Goal: Task Accomplishment & Management: Complete application form

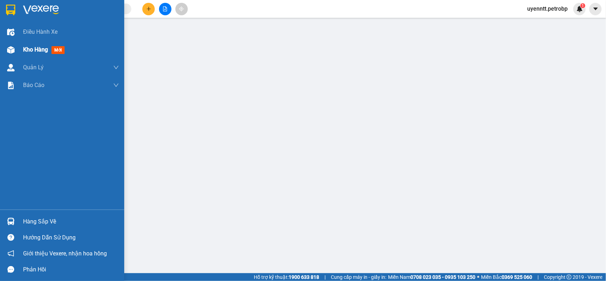
click at [57, 53] on span "mới" at bounding box center [58, 50] width 13 height 8
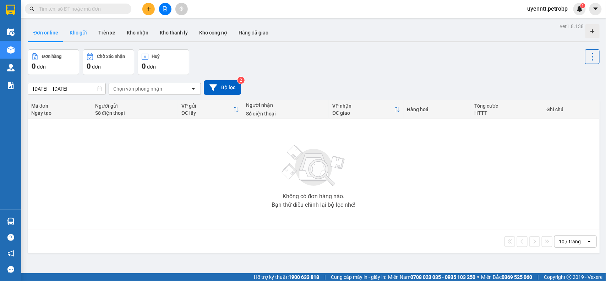
click at [85, 36] on button "Kho gửi" at bounding box center [78, 32] width 29 height 17
type input "[DATE] – [DATE]"
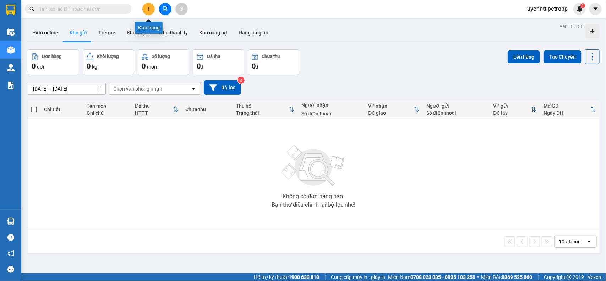
click at [148, 11] on icon "plus" at bounding box center [148, 8] width 5 height 5
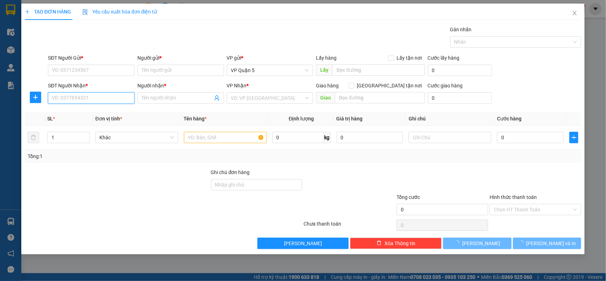
click at [107, 100] on input "SĐT Người Nhận *" at bounding box center [91, 97] width 87 height 11
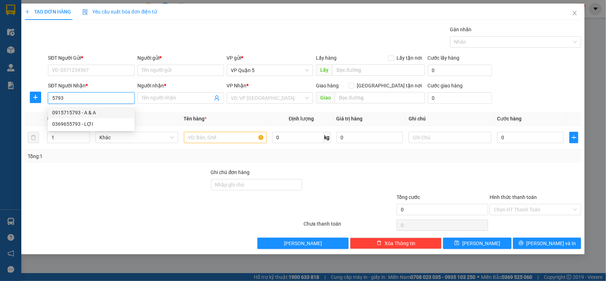
click at [93, 112] on div "0915715793 - A & A" at bounding box center [91, 113] width 78 height 8
type input "0915715793"
type input "A & A"
type input "30.000"
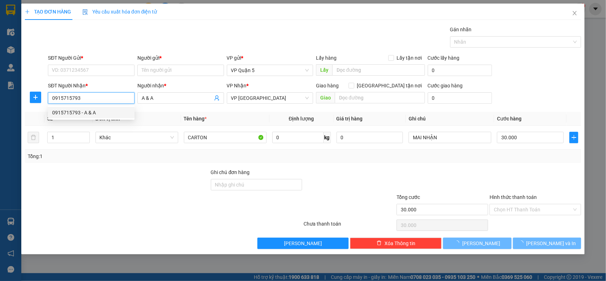
type input "0915715793"
click at [134, 61] on div "SĐT Người Gửi *" at bounding box center [91, 58] width 87 height 8
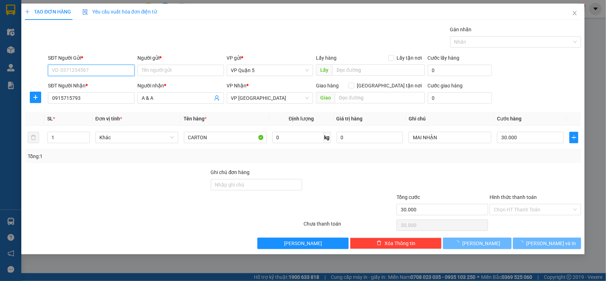
click at [134, 65] on input "SĐT Người Gửi *" at bounding box center [91, 70] width 87 height 11
click at [109, 73] on input "SĐT Người Gửi *" at bounding box center [91, 70] width 87 height 11
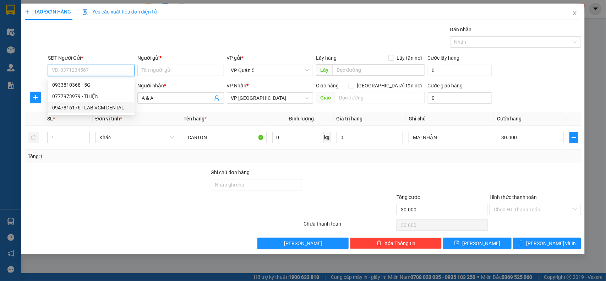
click at [110, 106] on div "0947816176 - LAB VCM DENTAL" at bounding box center [91, 108] width 78 height 8
type input "0947816176"
type input "LAB VCM DENTAL"
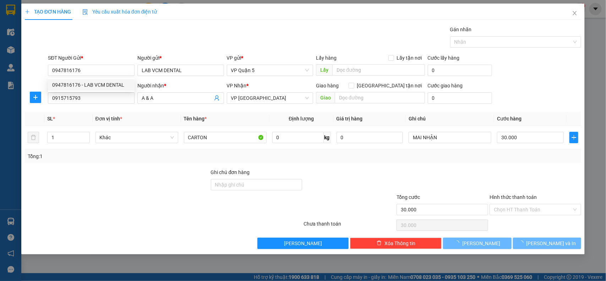
click at [177, 49] on div "Gói vận chuyển * Tiêu chuẩn Gán nhãn Nhãn" at bounding box center [315, 38] width 536 height 25
drag, startPoint x: 128, startPoint y: 206, endPoint x: 124, endPoint y: 188, distance: 19.2
click at [129, 206] on div at bounding box center [117, 205] width 186 height 25
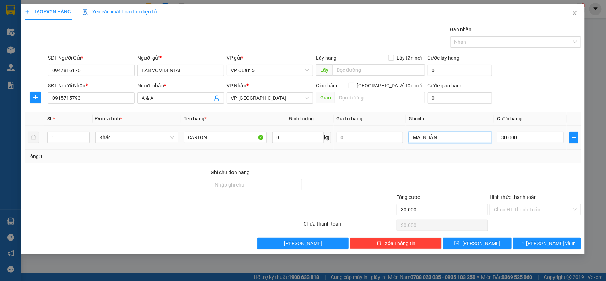
click at [431, 137] on input "MAI NHẬN" at bounding box center [450, 137] width 83 height 11
type input "9h xb"
click at [454, 157] on div "Tổng: 1" at bounding box center [303, 156] width 551 height 8
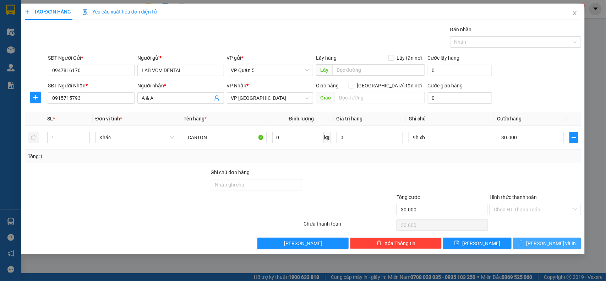
click at [529, 239] on button "[PERSON_NAME] và In" at bounding box center [547, 243] width 68 height 11
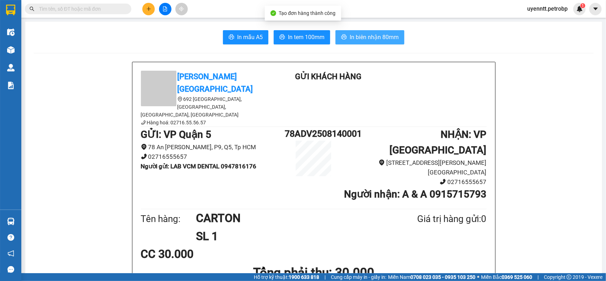
click at [367, 38] on span "In biên nhận 80mm" at bounding box center [374, 37] width 49 height 9
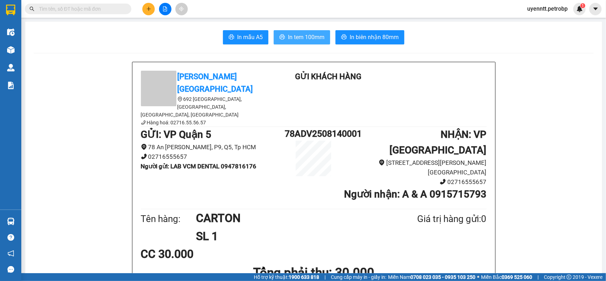
click at [290, 36] on span "In tem 100mm" at bounding box center [306, 37] width 37 height 9
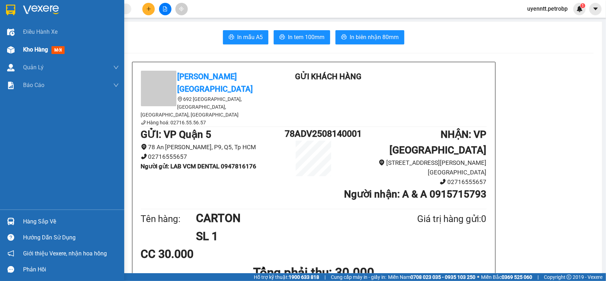
click at [13, 52] on img at bounding box center [10, 49] width 7 height 7
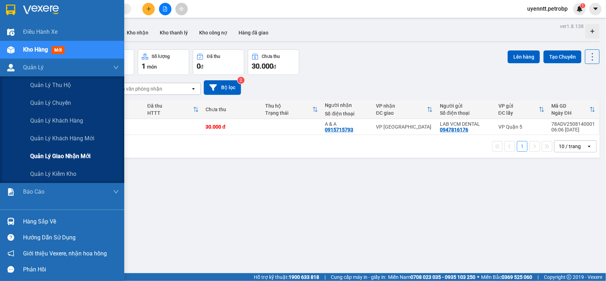
click at [47, 150] on div "Quản lý giao nhận mới" at bounding box center [74, 156] width 89 height 18
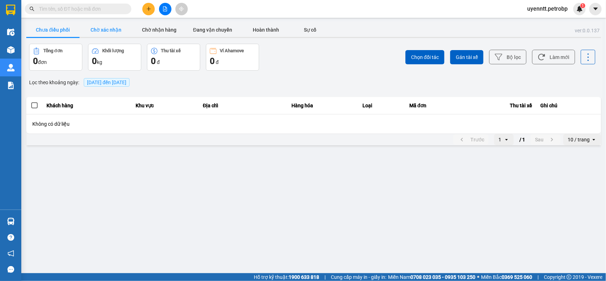
click at [123, 31] on button "Chờ xác nhận" at bounding box center [106, 30] width 53 height 14
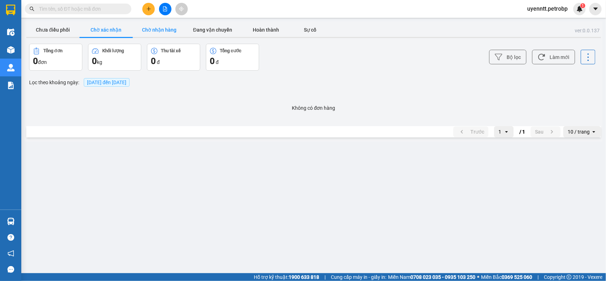
click at [147, 26] on button "Chờ nhận hàng" at bounding box center [159, 30] width 53 height 14
click at [558, 59] on button "Làm mới" at bounding box center [553, 57] width 43 height 15
click at [94, 86] on span "[DATE] đến [DATE]" at bounding box center [107, 82] width 46 height 9
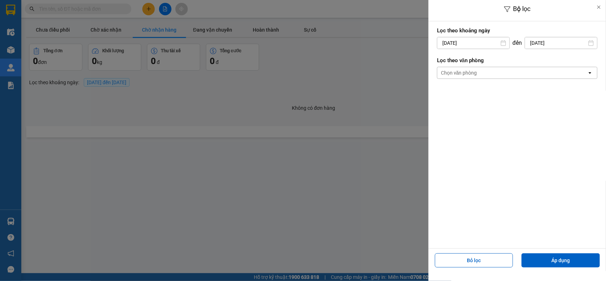
click at [471, 34] on div "Lọc theo khoảng [DATE] Press the down arrow key to interact with the calendar a…" at bounding box center [517, 38] width 161 height 26
click at [470, 44] on input "[DATE]" at bounding box center [474, 42] width 72 height 11
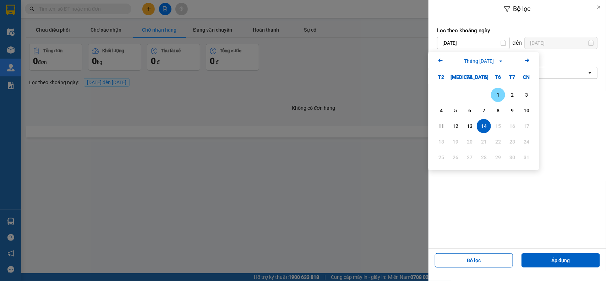
click at [494, 91] on div "1" at bounding box center [498, 95] width 10 height 9
type input "[DATE]"
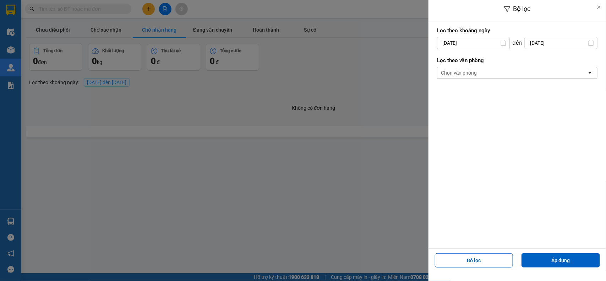
click at [472, 70] on div "Chọn văn phòng" at bounding box center [459, 72] width 36 height 7
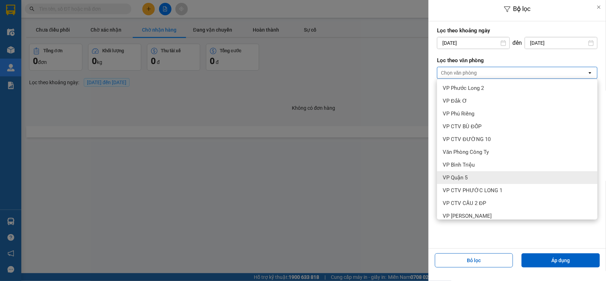
click at [449, 172] on div "VP Quận 5" at bounding box center [517, 177] width 161 height 13
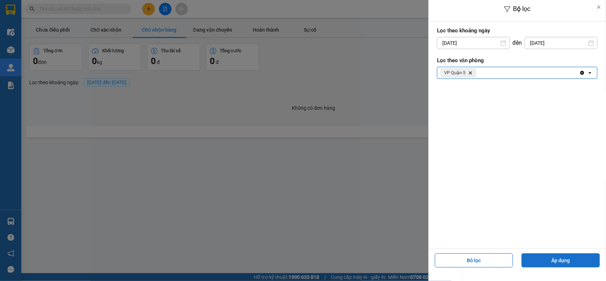
click at [560, 263] on button "Áp dụng" at bounding box center [561, 260] width 78 height 14
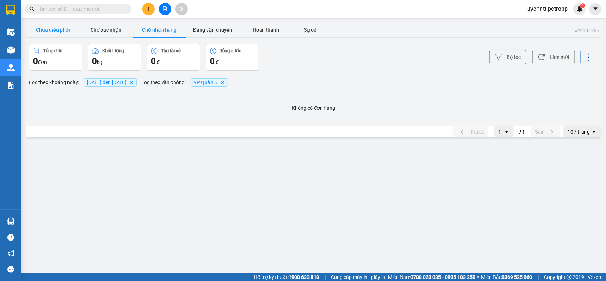
click at [34, 23] on button "Chưa điều phối" at bounding box center [52, 30] width 53 height 14
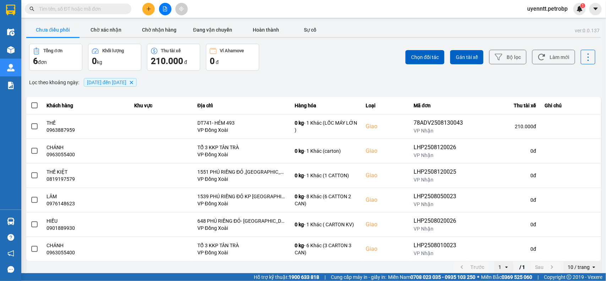
scroll to position [5, 0]
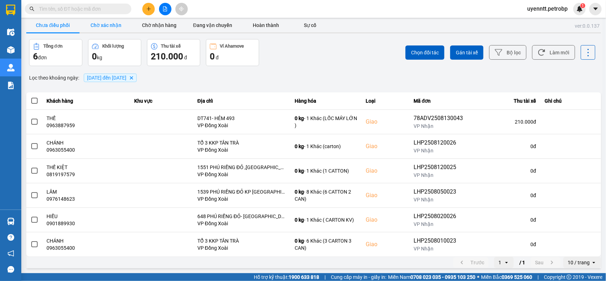
click at [98, 22] on button "Chờ xác nhận" at bounding box center [106, 25] width 53 height 14
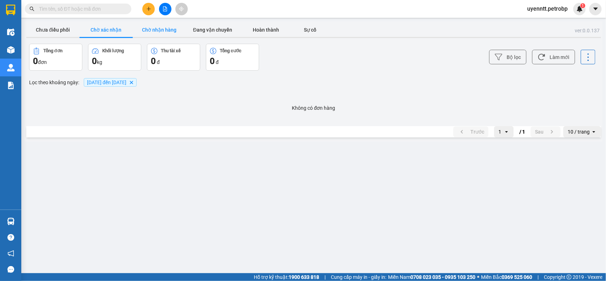
click at [148, 29] on button "Chờ nhận hàng" at bounding box center [159, 30] width 53 height 14
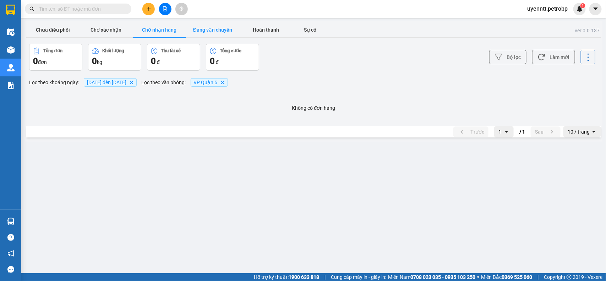
click at [226, 34] on button "Đang vận chuyển" at bounding box center [212, 30] width 53 height 14
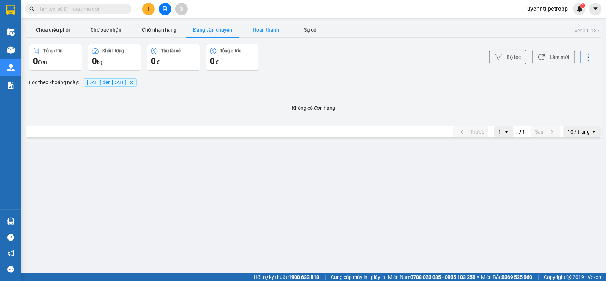
click at [254, 26] on button "Hoàn thành" at bounding box center [265, 30] width 53 height 14
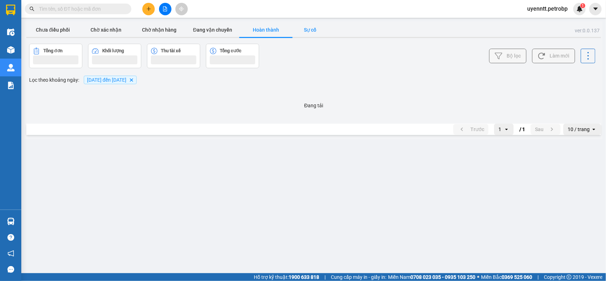
click at [313, 31] on button "Sự cố" at bounding box center [311, 30] width 36 height 14
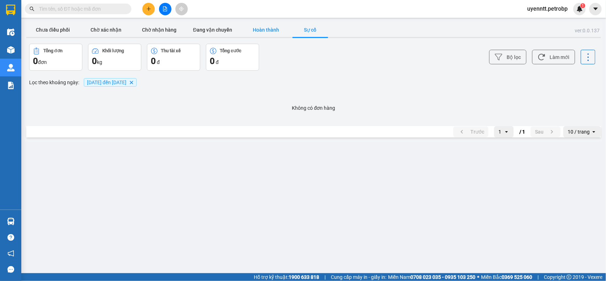
click at [272, 29] on button "Hoàn thành" at bounding box center [265, 30] width 53 height 14
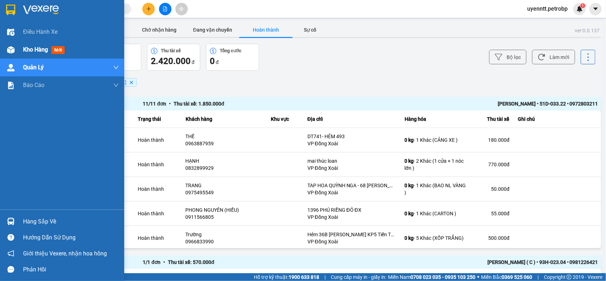
click at [44, 52] on span "Kho hàng" at bounding box center [35, 49] width 25 height 7
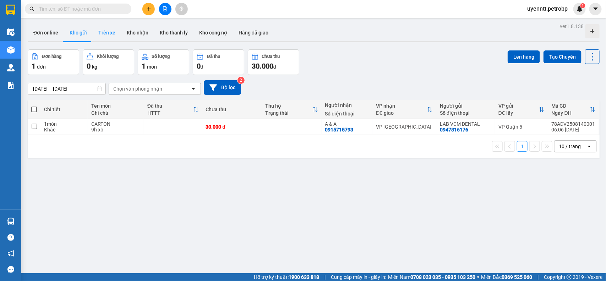
click at [104, 31] on button "Trên xe" at bounding box center [107, 32] width 28 height 17
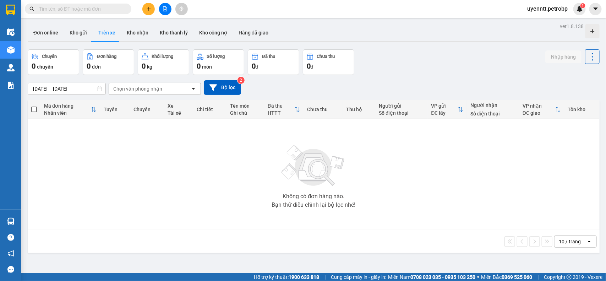
click at [34, 86] on input "[DATE] – [DATE]" at bounding box center [66, 88] width 77 height 11
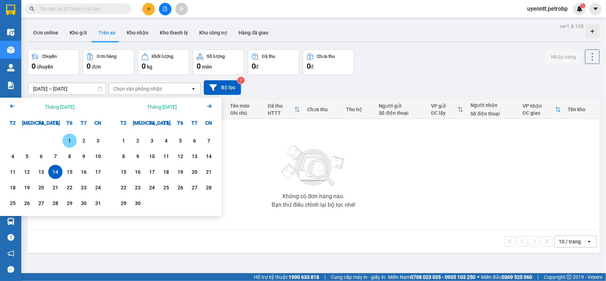
click at [68, 142] on div "1" at bounding box center [70, 140] width 10 height 9
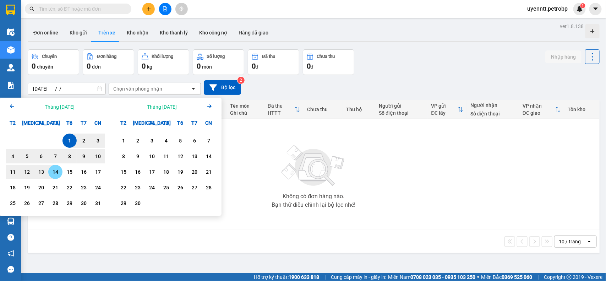
click at [53, 170] on div "14" at bounding box center [55, 172] width 10 height 9
type input "[DATE] – [DATE]"
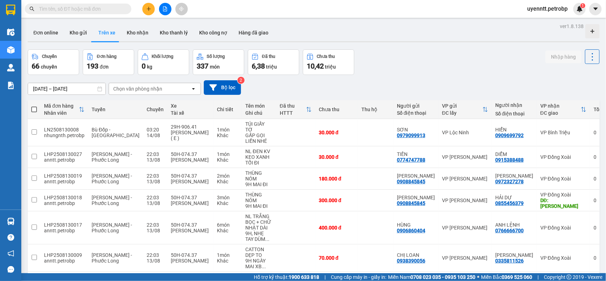
click at [169, 90] on div "Chọn văn phòng nhận" at bounding box center [150, 88] width 82 height 11
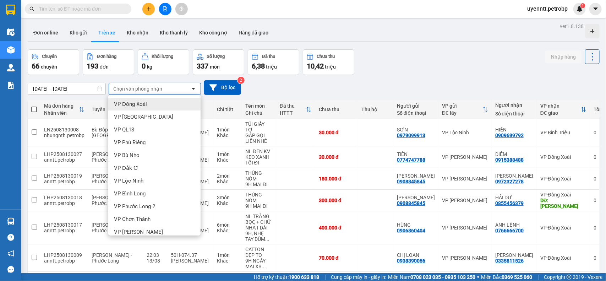
type input "5"
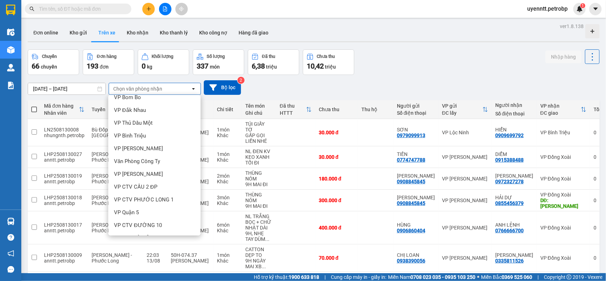
scroll to position [159, 0]
click at [130, 196] on div "VP Quận 5" at bounding box center [154, 201] width 92 height 13
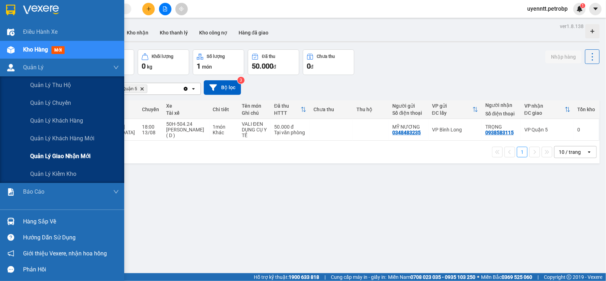
click at [60, 155] on span "Quản lý giao nhận mới" at bounding box center [60, 156] width 60 height 9
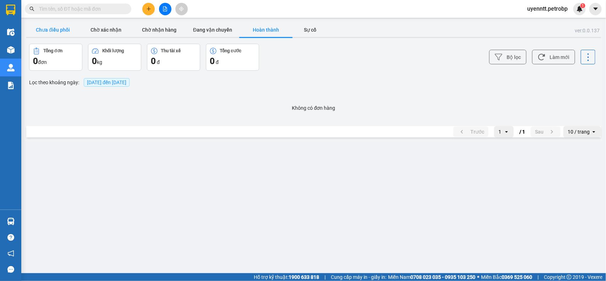
click at [52, 31] on button "Chưa điều phối" at bounding box center [52, 30] width 53 height 14
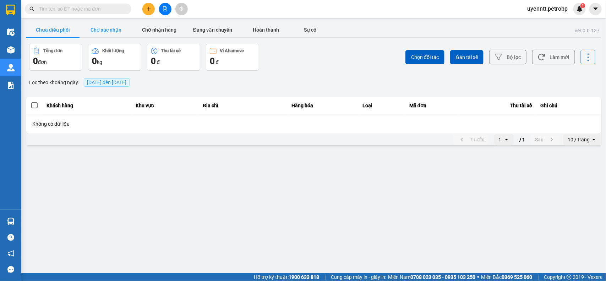
click at [102, 30] on button "Chờ xác nhận" at bounding box center [106, 30] width 53 height 14
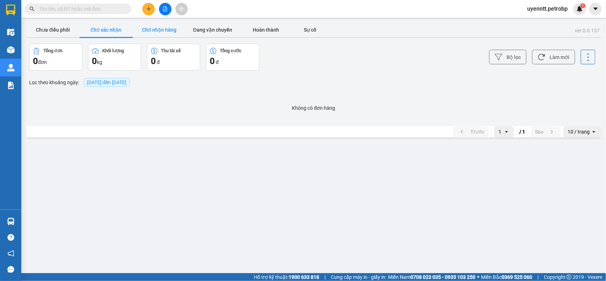
click at [166, 31] on button "Chờ nhận hàng" at bounding box center [159, 30] width 53 height 14
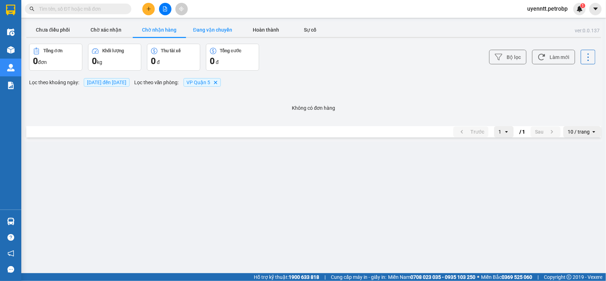
click at [220, 34] on button "Đang vận chuyển" at bounding box center [212, 30] width 53 height 14
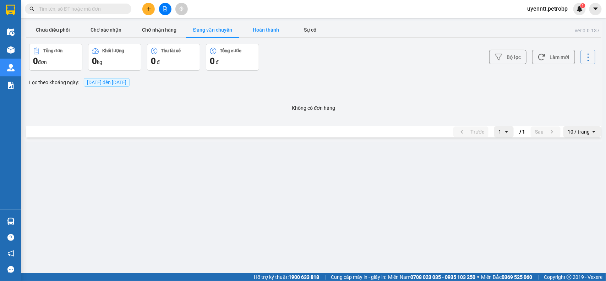
click at [273, 33] on button "Hoàn thành" at bounding box center [265, 30] width 53 height 14
click at [91, 84] on span "[DATE] đến [DATE]" at bounding box center [106, 83] width 39 height 6
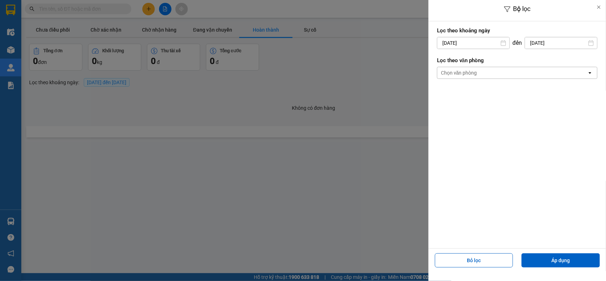
click at [475, 45] on input "[DATE]" at bounding box center [474, 42] width 72 height 11
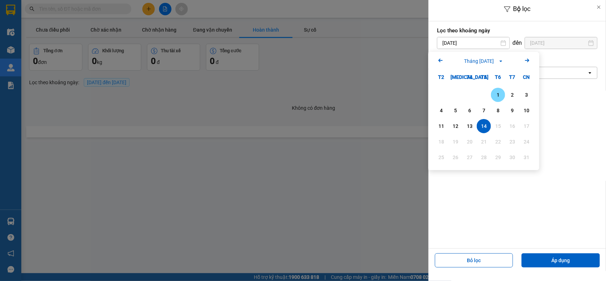
click at [500, 90] on div "1" at bounding box center [498, 95] width 14 height 14
type input "[DATE]"
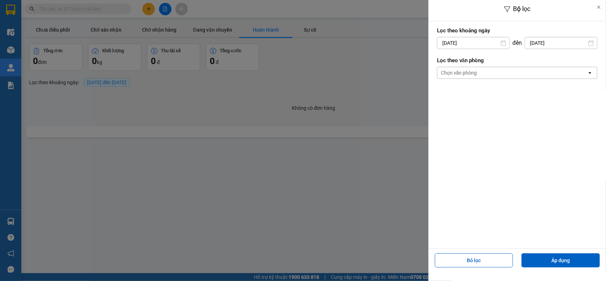
click at [557, 44] on input "[DATE]" at bounding box center [561, 42] width 72 height 11
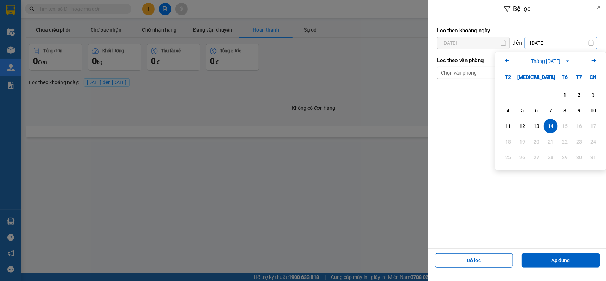
click at [459, 118] on div "Lọc theo khoảng [DATE] Press the down arrow key to interact with the calendar a…" at bounding box center [518, 134] width 178 height 227
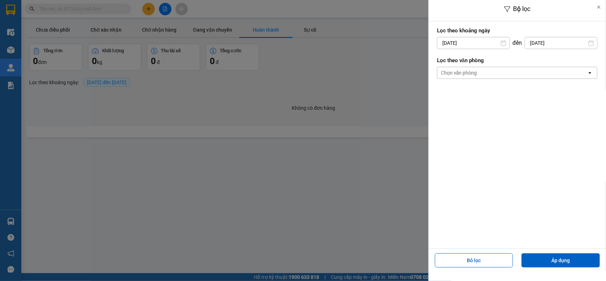
click at [503, 72] on div "Chọn văn phòng" at bounding box center [513, 72] width 150 height 11
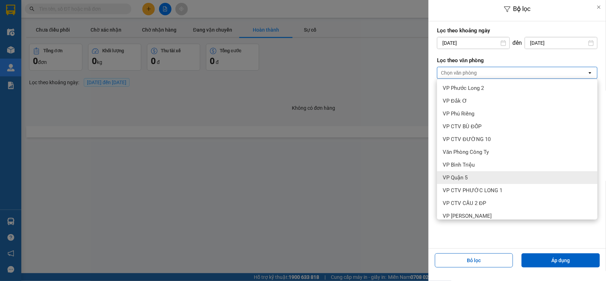
click at [514, 178] on div "VP Quận 5" at bounding box center [517, 177] width 161 height 13
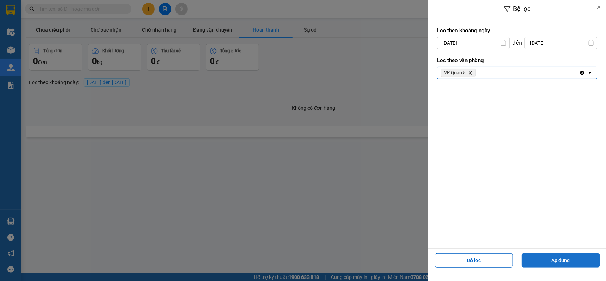
click at [542, 259] on button "Áp dụng" at bounding box center [561, 260] width 78 height 14
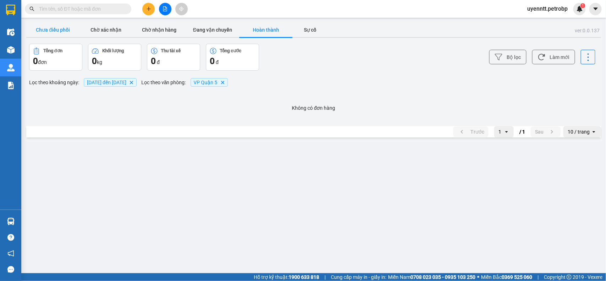
click at [54, 30] on button "Chưa điều phối" at bounding box center [52, 30] width 53 height 14
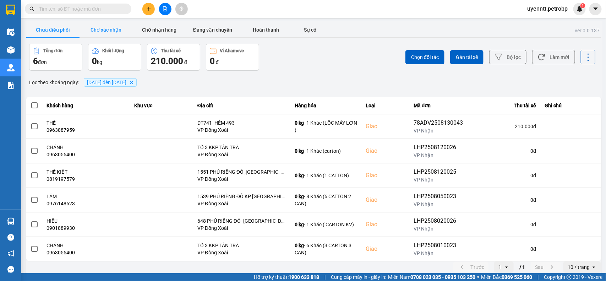
click at [102, 29] on button "Chờ xác nhận" at bounding box center [106, 30] width 53 height 14
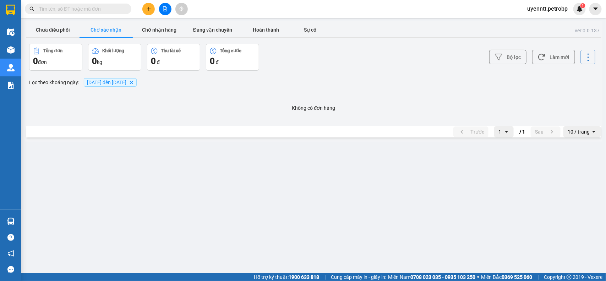
click at [164, 21] on main "ver: 0.0.137 Chưa điều phối Chờ xác nhận Chờ nhận hàng Đang vận chuyển Hoàn thà…" at bounding box center [303, 136] width 606 height 273
click at [159, 29] on button "Chờ nhận hàng" at bounding box center [159, 30] width 53 height 14
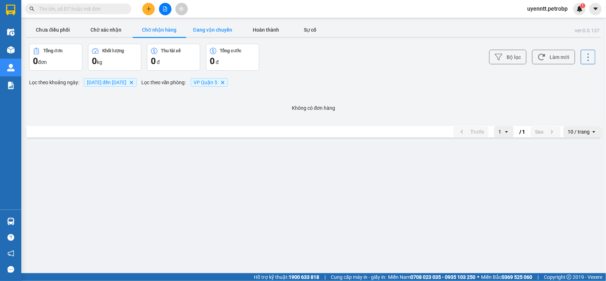
click at [215, 30] on button "Đang vận chuyển" at bounding box center [212, 30] width 53 height 14
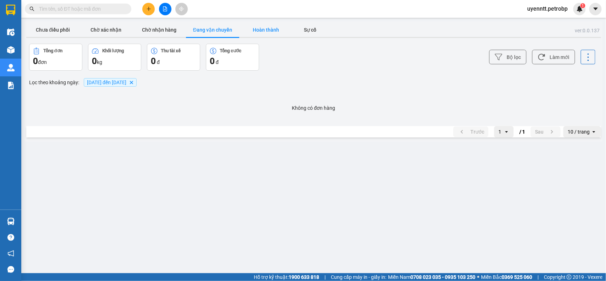
click at [266, 31] on button "Hoàn thành" at bounding box center [265, 30] width 53 height 14
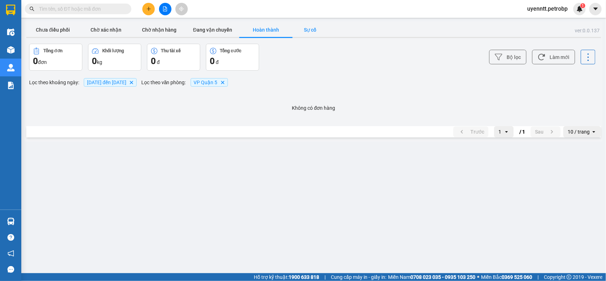
click at [300, 31] on button "Sự cố" at bounding box center [311, 30] width 36 height 14
click at [273, 36] on button "Hoàn thành" at bounding box center [265, 30] width 53 height 14
click at [207, 31] on button "Đang vận chuyển" at bounding box center [212, 30] width 53 height 14
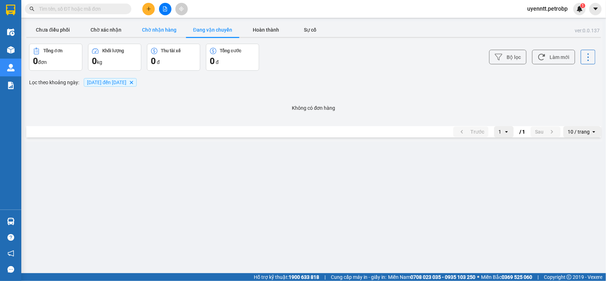
click at [148, 25] on button "Chờ nhận hàng" at bounding box center [159, 30] width 53 height 14
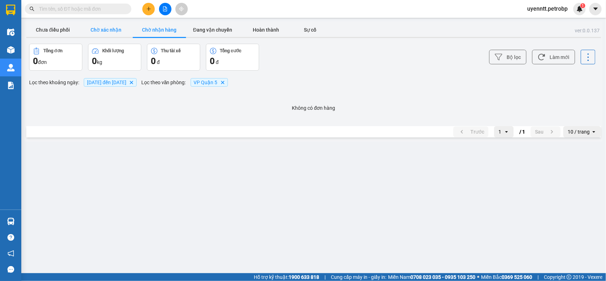
click at [105, 29] on button "Chờ xác nhận" at bounding box center [106, 30] width 53 height 14
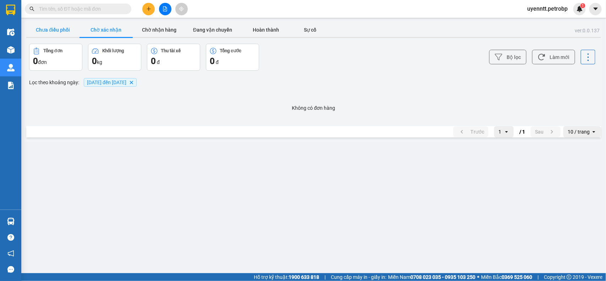
click at [64, 34] on button "Chưa điều phối" at bounding box center [52, 30] width 53 height 14
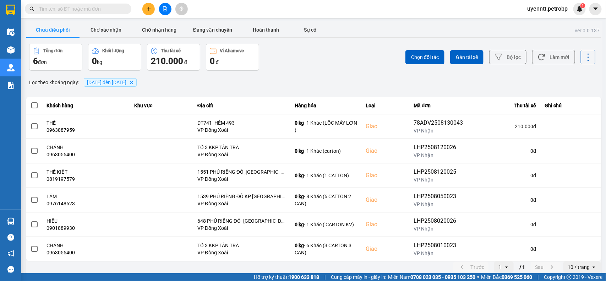
scroll to position [5, 0]
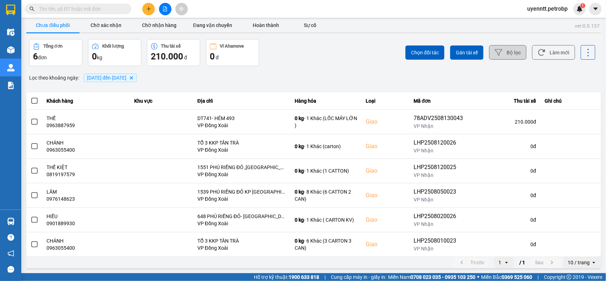
click at [503, 49] on button "Bộ lọc" at bounding box center [507, 52] width 37 height 15
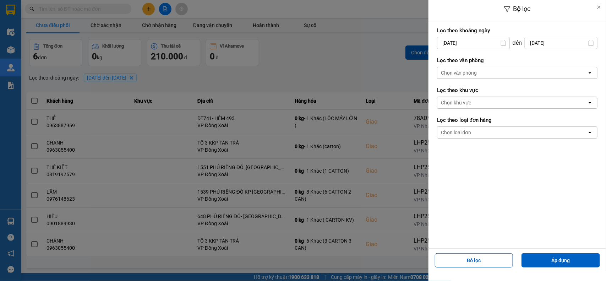
click at [473, 70] on div "Chọn văn phòng" at bounding box center [459, 72] width 36 height 7
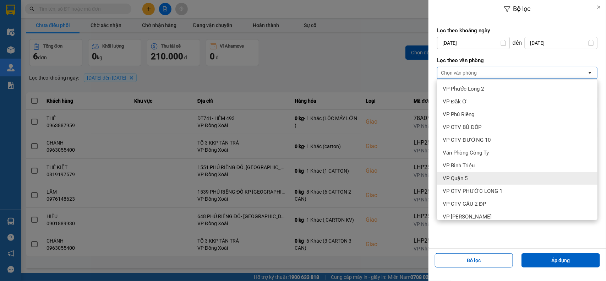
click at [465, 178] on span "VP Quận 5" at bounding box center [455, 178] width 25 height 7
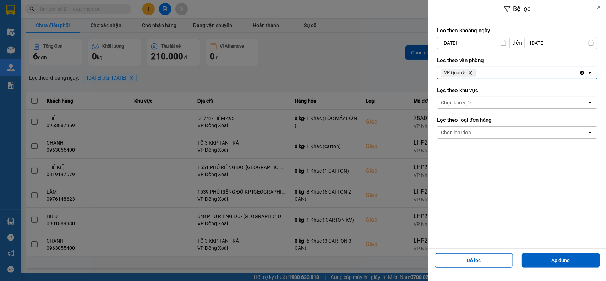
click at [465, 104] on div "Chọn khu vực" at bounding box center [456, 102] width 30 height 7
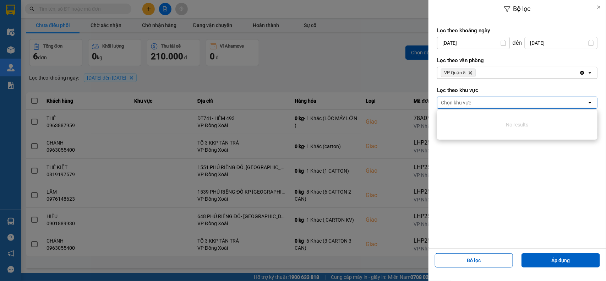
click at [465, 104] on div "Chọn khu vực" at bounding box center [456, 102] width 30 height 7
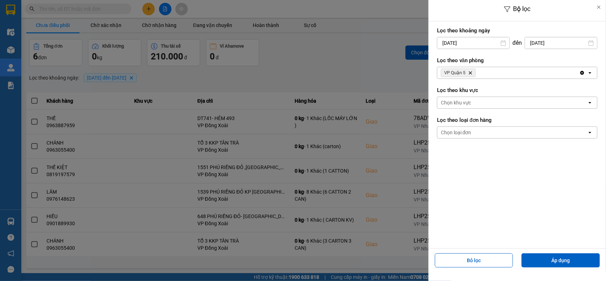
click at [472, 132] on div "Chọn loại đơn" at bounding box center [513, 132] width 150 height 11
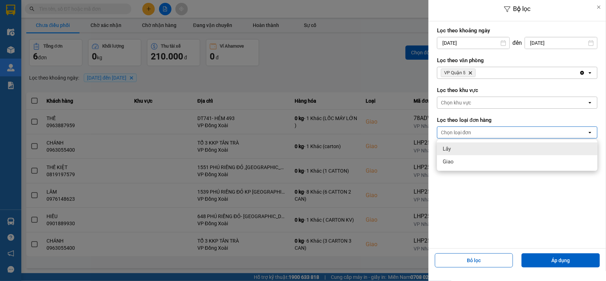
click at [472, 133] on div "Chọn loại đơn" at bounding box center [513, 132] width 150 height 11
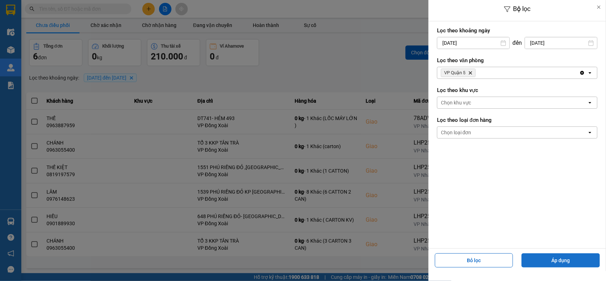
click at [546, 256] on button "Áp dụng" at bounding box center [561, 260] width 78 height 14
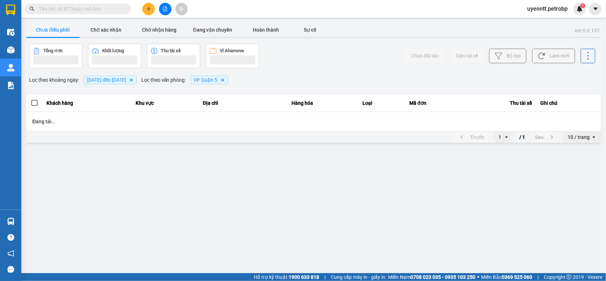
scroll to position [0, 0]
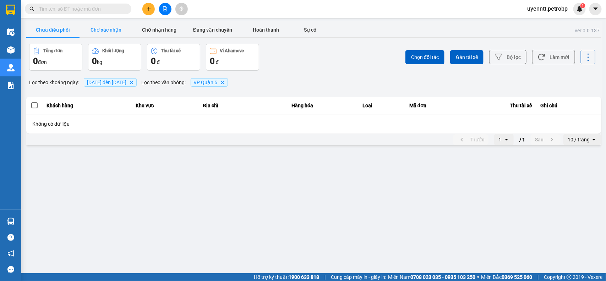
click at [104, 28] on button "Chờ xác nhận" at bounding box center [106, 30] width 53 height 14
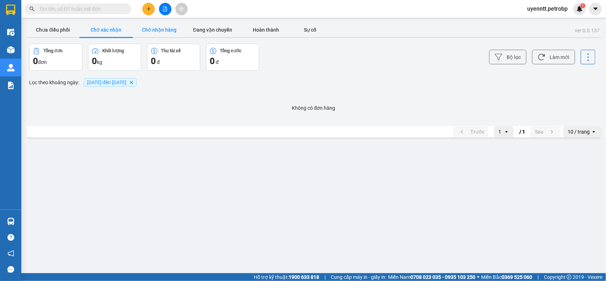
click at [183, 34] on button "Chờ nhận hàng" at bounding box center [159, 30] width 53 height 14
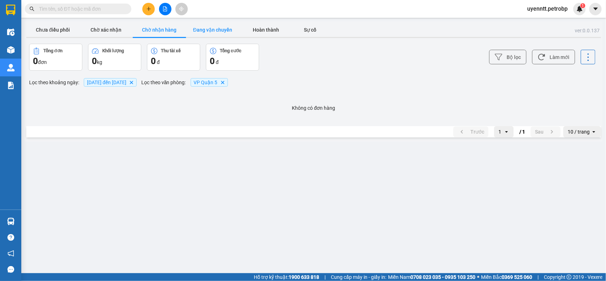
click at [213, 28] on button "Đang vận chuyển" at bounding box center [212, 30] width 53 height 14
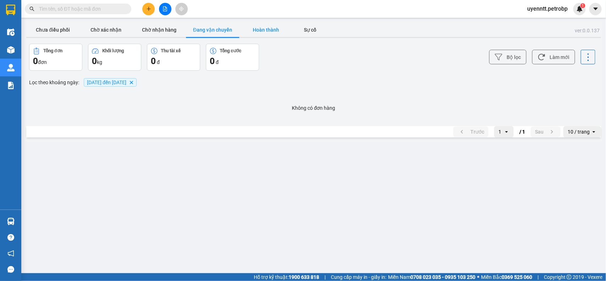
click at [262, 31] on button "Hoàn thành" at bounding box center [265, 30] width 53 height 14
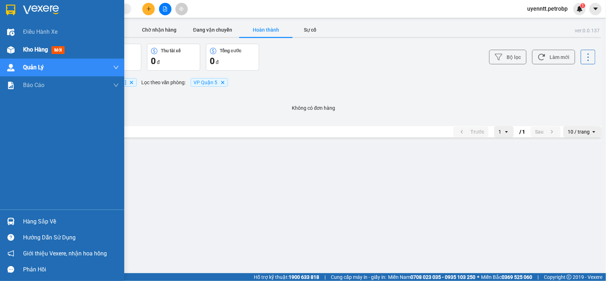
click at [23, 52] on span "Kho hàng" at bounding box center [35, 49] width 25 height 7
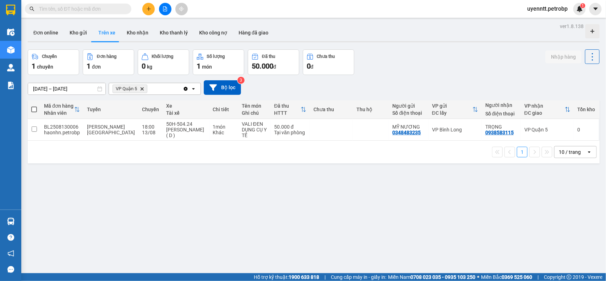
click at [78, 6] on input "text" at bounding box center [81, 9] width 84 height 8
paste input "0938789525"
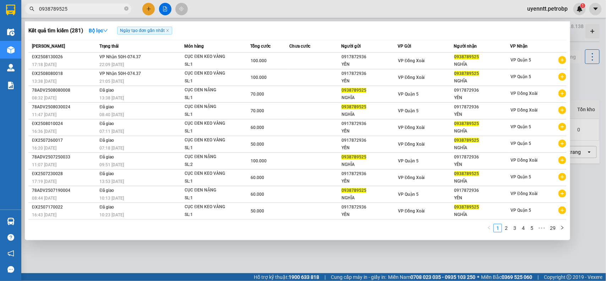
type input "0938789525"
click at [217, 251] on div at bounding box center [303, 140] width 606 height 281
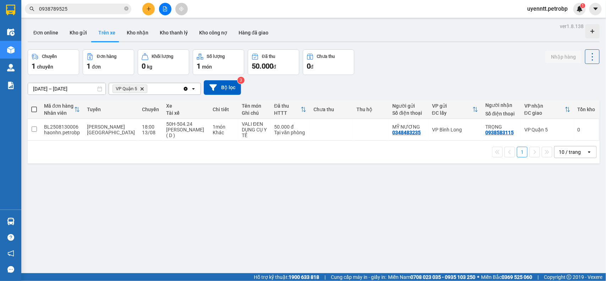
click at [91, 7] on input "0938789525" at bounding box center [81, 9] width 84 height 8
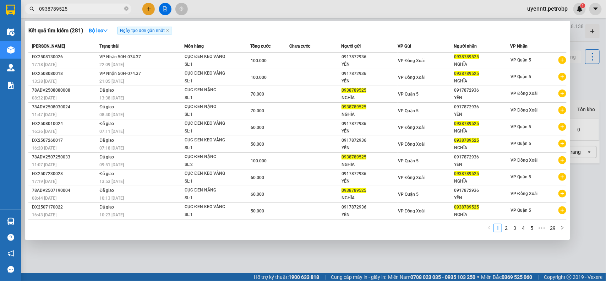
click at [91, 7] on input "0938789525" at bounding box center [81, 9] width 84 height 8
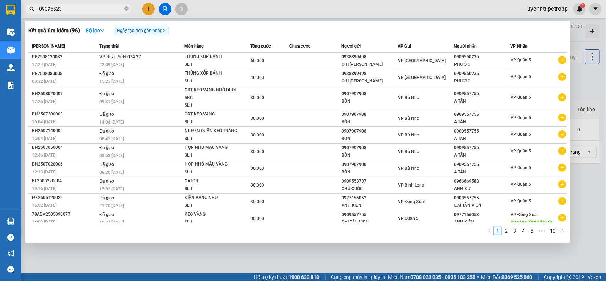
type input "090955235"
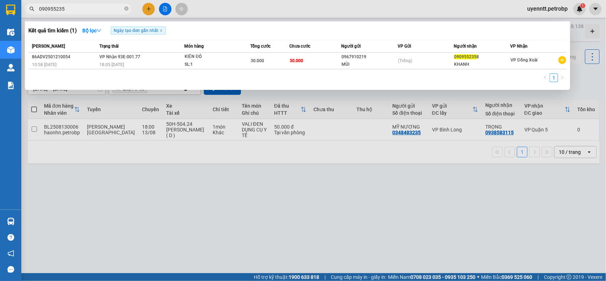
click at [82, 10] on input "090955235" at bounding box center [81, 9] width 84 height 8
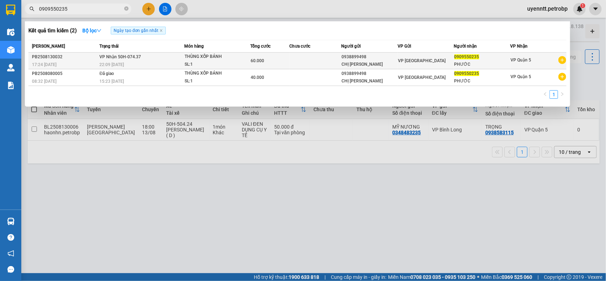
type input "0909550235"
click at [229, 54] on div "THÙNG XỐP BÁNH" at bounding box center [211, 57] width 53 height 8
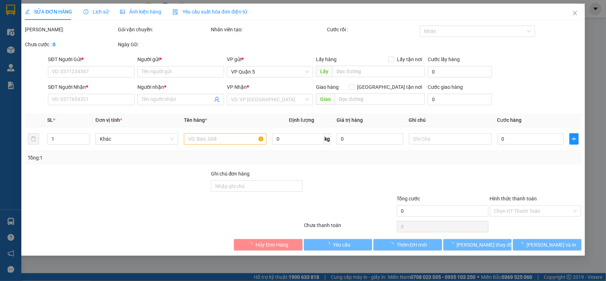
type input "0938899498"
type input "CHỊ [PERSON_NAME]"
type input "0909550235"
type input "PHƯỚC"
type input "60.000"
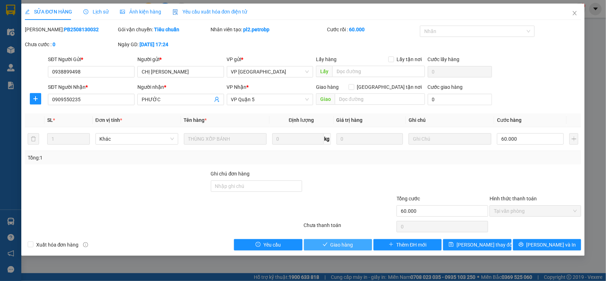
click at [370, 241] on button "Giao hàng" at bounding box center [338, 244] width 68 height 11
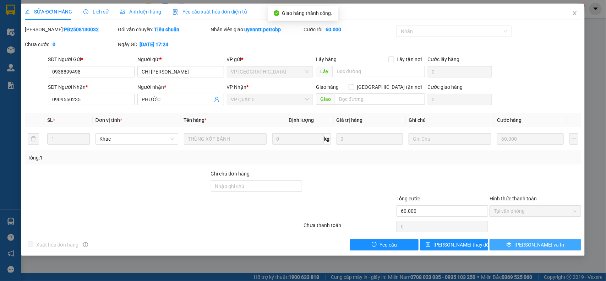
click at [535, 247] on span "[PERSON_NAME] và In" at bounding box center [540, 245] width 50 height 8
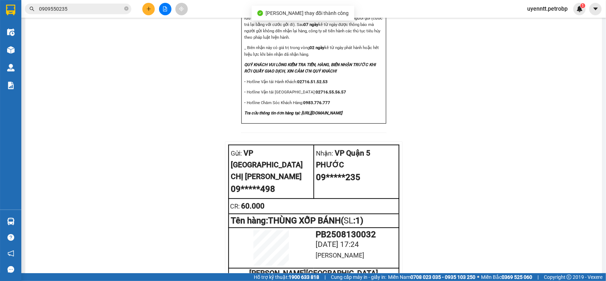
scroll to position [807, 0]
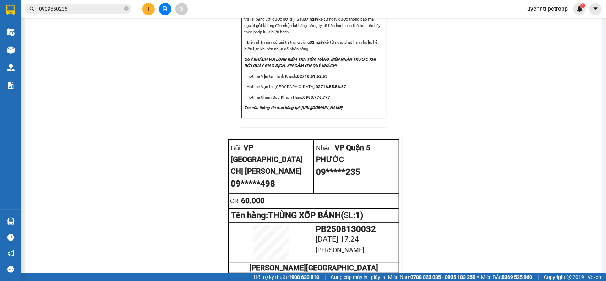
click at [112, 7] on input "0909550235" at bounding box center [81, 9] width 84 height 8
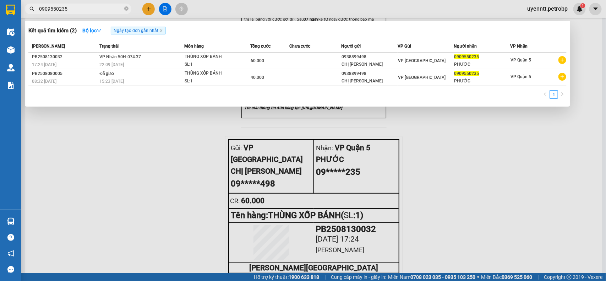
drag, startPoint x: 112, startPoint y: 7, endPoint x: 119, endPoint y: 3, distance: 8.6
click at [113, 6] on input "0909550235" at bounding box center [81, 9] width 84 height 8
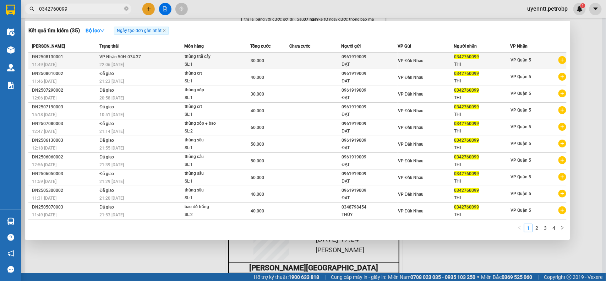
type input "0342760099"
click at [132, 63] on div "22:06 [DATE]" at bounding box center [141, 65] width 85 height 8
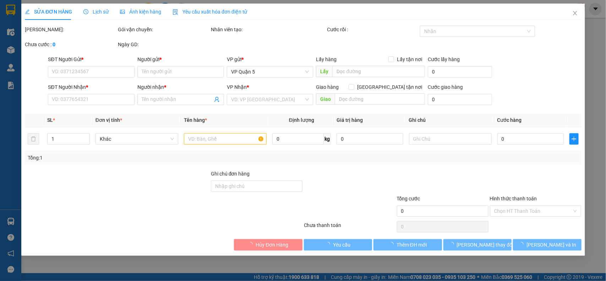
type input "0961919009"
type input "ĐẠT"
type input "0342760099"
type input "THI"
type input "30.000"
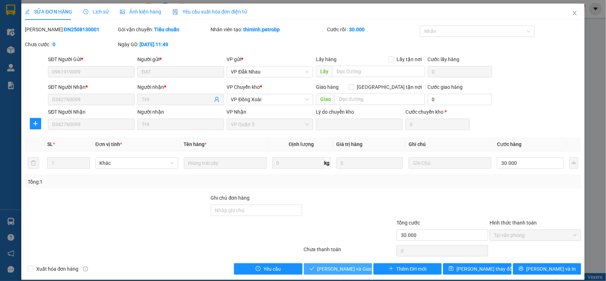
click at [359, 273] on button "[PERSON_NAME] và Giao hàng" at bounding box center [338, 268] width 68 height 11
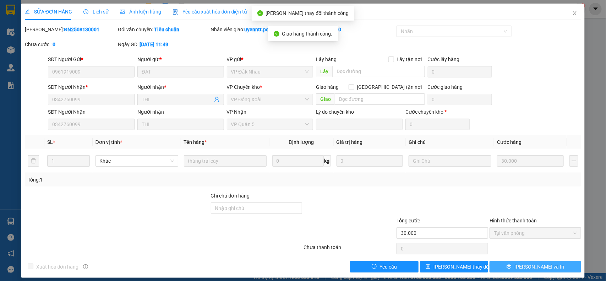
click at [544, 271] on button "[PERSON_NAME] và In" at bounding box center [536, 266] width 92 height 11
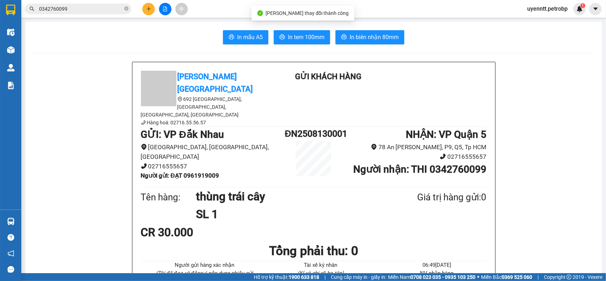
scroll to position [784, 0]
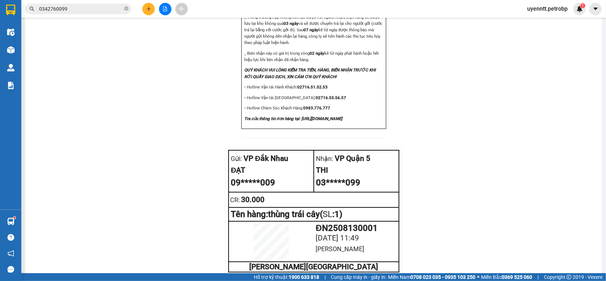
click at [71, 8] on input "0342760099" at bounding box center [81, 9] width 84 height 8
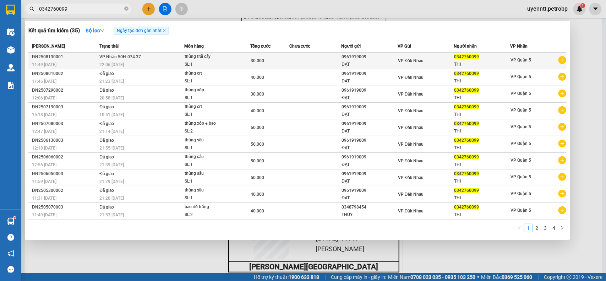
click at [125, 56] on span "VP Nhận 50H-074.37" at bounding box center [120, 56] width 42 height 5
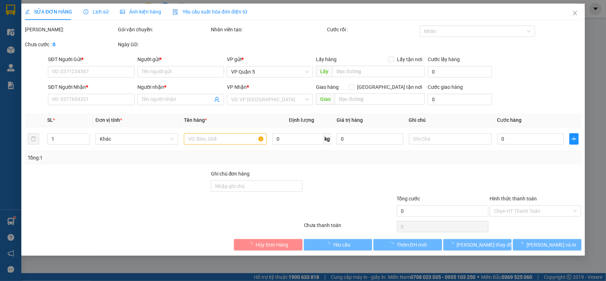
type input "0961919009"
type input "ĐẠT"
type input "0342760099"
type input "THI"
type input "30.000"
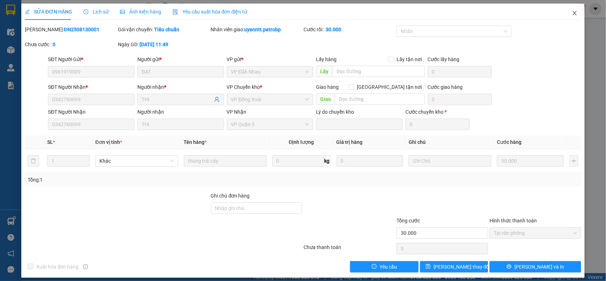
click at [572, 14] on icon "close" at bounding box center [575, 13] width 6 height 6
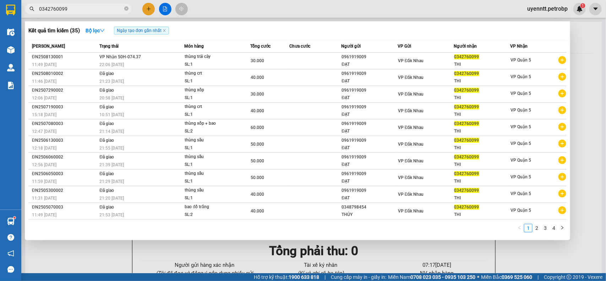
click at [105, 6] on input "0342760099" at bounding box center [81, 9] width 84 height 8
drag, startPoint x: 105, startPoint y: 6, endPoint x: 90, endPoint y: 13, distance: 16.4
click at [90, 13] on span "0342760099" at bounding box center [78, 9] width 107 height 11
drag, startPoint x: 90, startPoint y: 13, endPoint x: 69, endPoint y: 3, distance: 23.2
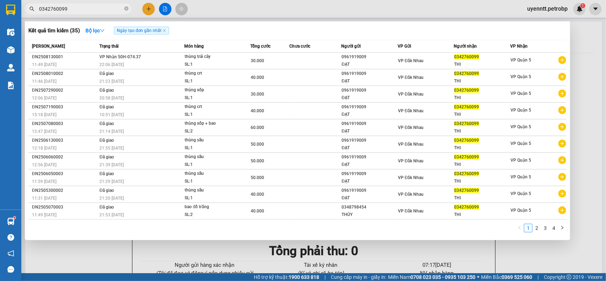
click at [69, 3] on div at bounding box center [303, 140] width 606 height 281
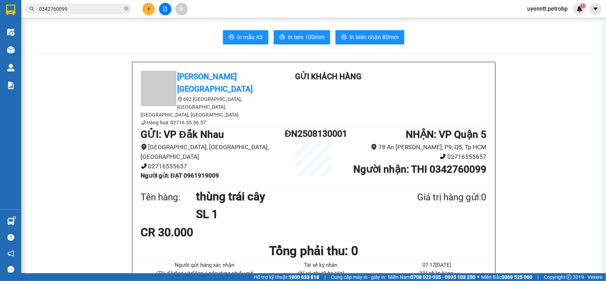
click at [69, 6] on input "0342760099" at bounding box center [81, 9] width 84 height 8
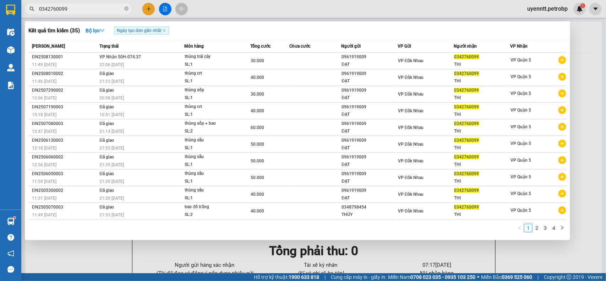
click at [69, 6] on input "0342760099" at bounding box center [81, 9] width 84 height 8
paste input "938789525"
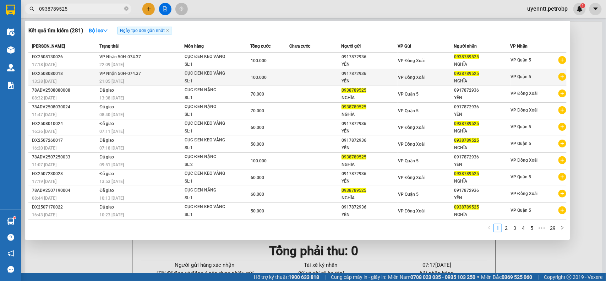
type input "0938789525"
click at [119, 75] on span "VP Nhận 50H-074.37" at bounding box center [120, 73] width 42 height 5
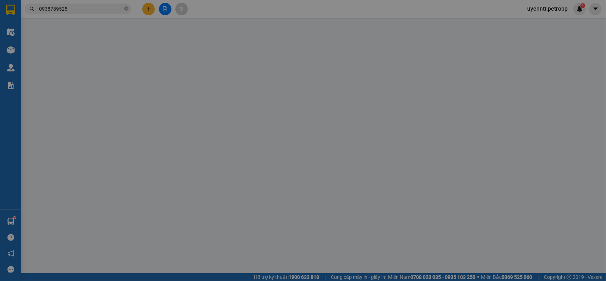
type input "0917872936"
type input "YẾN"
type input "0938789525"
type input "NGHĨA"
type input "100.000"
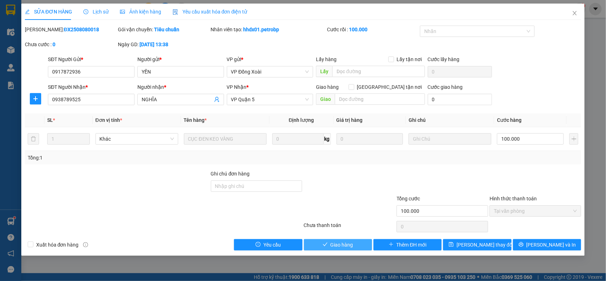
click at [350, 243] on span "Giao hàng" at bounding box center [342, 245] width 23 height 8
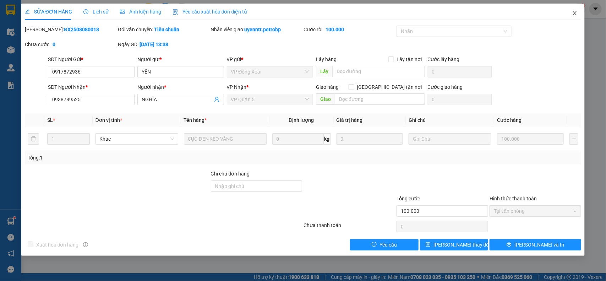
click at [576, 11] on icon "close" at bounding box center [575, 13] width 6 height 6
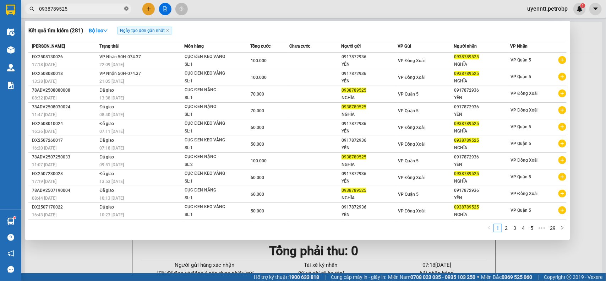
click at [126, 7] on icon "close-circle" at bounding box center [126, 8] width 4 height 4
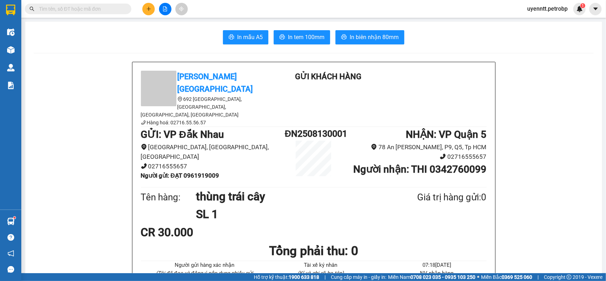
click at [91, 11] on input "text" at bounding box center [81, 9] width 84 height 8
paste input "0938789525"
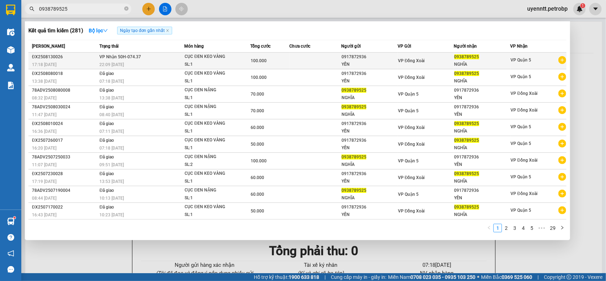
type input "0938789525"
click at [164, 53] on td "VP Nhận 50H-074.37 22:09 [DATE]" at bounding box center [141, 61] width 87 height 17
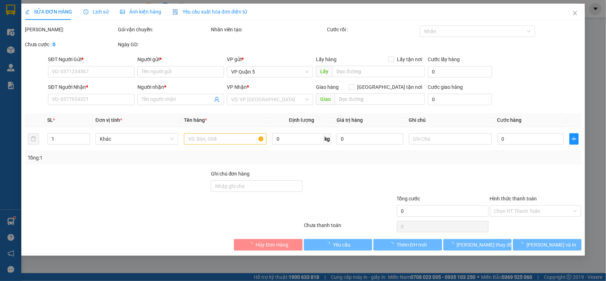
type input "0917872936"
type input "YẾN"
type input "0938789525"
type input "NGHĨA"
type input "100.000"
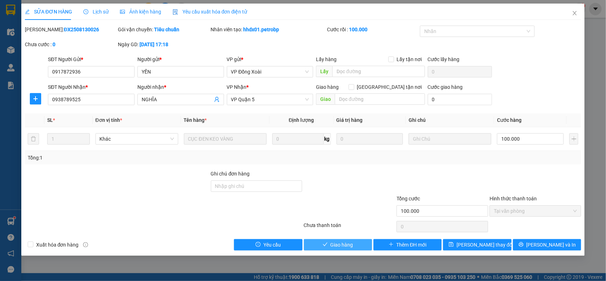
click at [359, 249] on button "Giao hàng" at bounding box center [338, 244] width 68 height 11
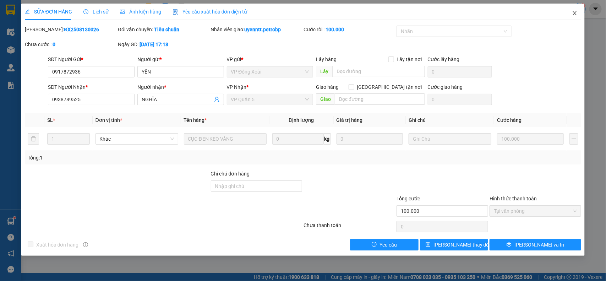
drag, startPoint x: 574, startPoint y: 16, endPoint x: 576, endPoint y: 13, distance: 3.7
click at [576, 15] on span "Close" at bounding box center [575, 14] width 20 height 20
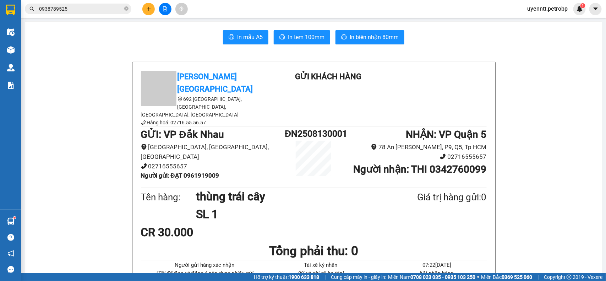
click at [82, 6] on input "0938789525" at bounding box center [81, 9] width 84 height 8
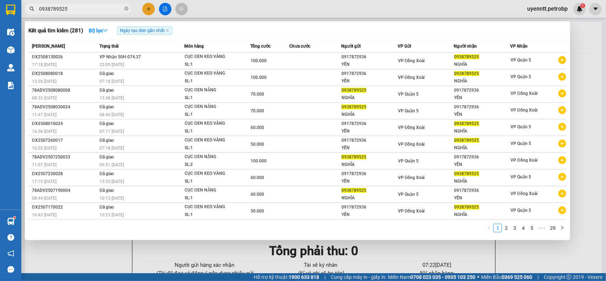
click at [82, 6] on input "0938789525" at bounding box center [81, 9] width 84 height 8
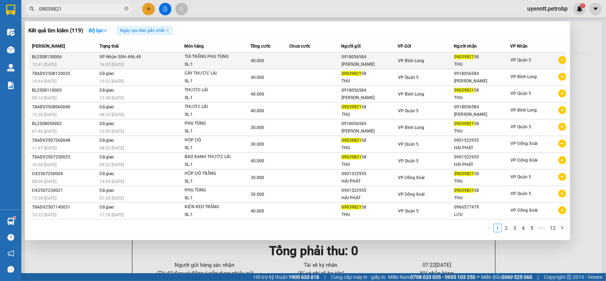
type input "09039821"
click at [202, 58] on div "TÚI TRẮNG PHỤ TÙNG" at bounding box center [211, 57] width 53 height 8
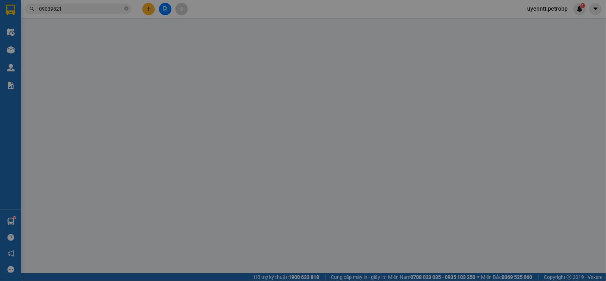
type input "0918056584"
type input "[PERSON_NAME]"
type input "0903982158"
type input "THU"
type input "40.000"
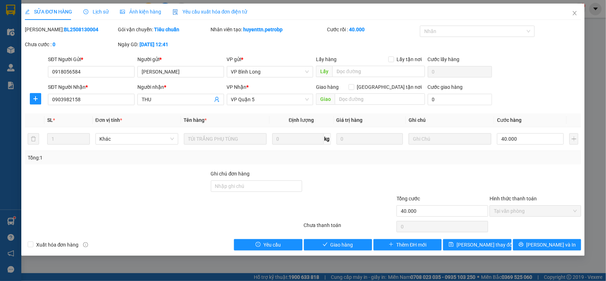
click at [360, 253] on div "SỬA ĐƠN HÀNG Lịch sử Ảnh kiện hàng Yêu cầu xuất hóa đơn điện tử Total Paid Fee …" at bounding box center [303, 130] width 564 height 252
click at [359, 248] on button "Giao hàng" at bounding box center [338, 244] width 68 height 11
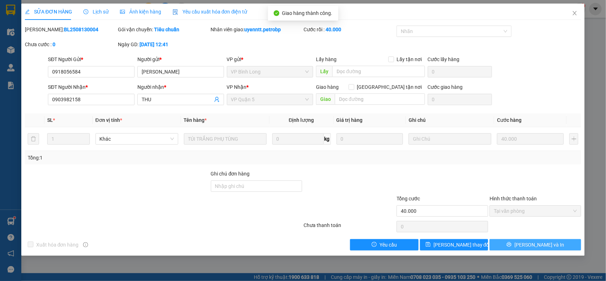
click at [535, 247] on span "[PERSON_NAME] và In" at bounding box center [540, 245] width 50 height 8
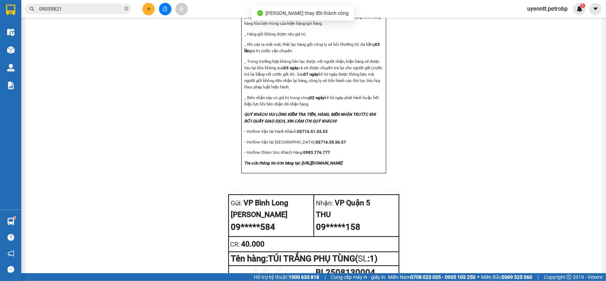
scroll to position [784, 0]
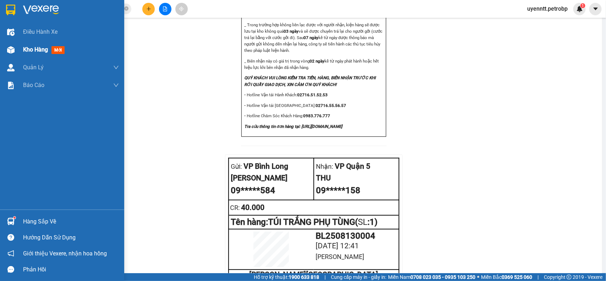
click at [38, 43] on div "Kho hàng mới" at bounding box center [71, 50] width 96 height 18
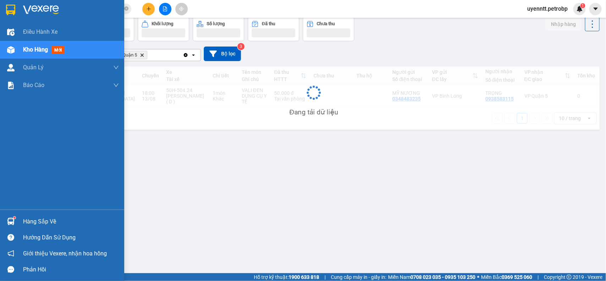
scroll to position [33, 0]
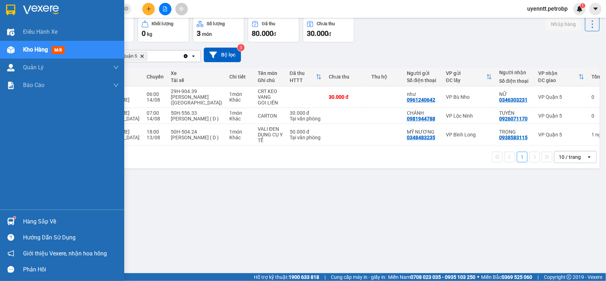
click at [31, 54] on div "Kho hàng mới" at bounding box center [45, 49] width 44 height 9
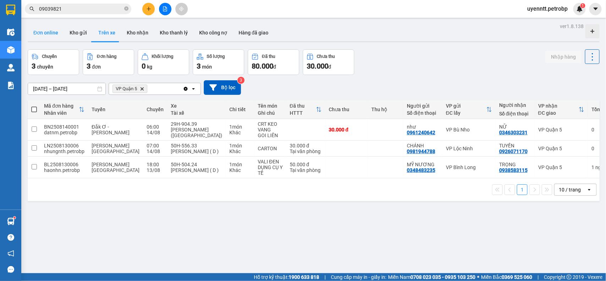
click at [61, 38] on button "Đơn online" at bounding box center [46, 32] width 36 height 17
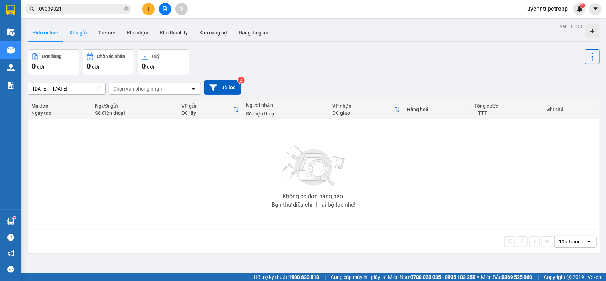
click at [75, 34] on button "Kho gửi" at bounding box center [78, 32] width 29 height 17
type input "[DATE] – [DATE]"
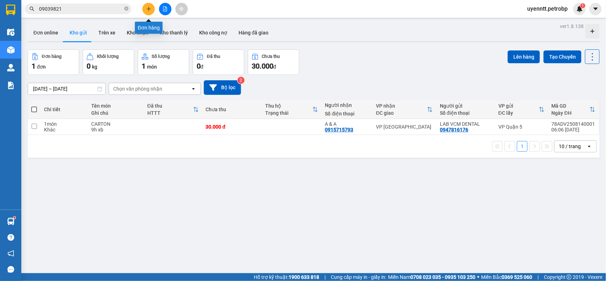
click at [144, 6] on button at bounding box center [148, 9] width 12 height 12
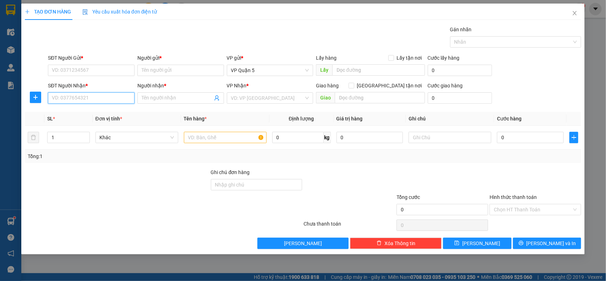
click at [96, 100] on input "SĐT Người Nhận *" at bounding box center [91, 97] width 87 height 11
click at [37, 99] on icon "plus" at bounding box center [36, 97] width 6 height 6
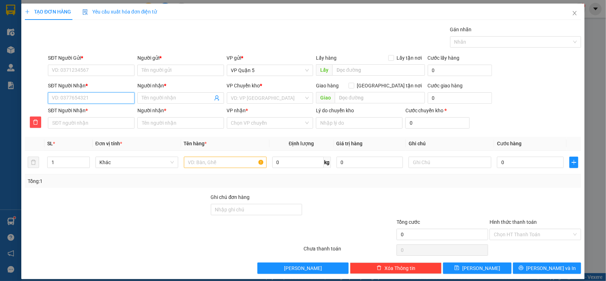
click at [86, 101] on input "SĐT Người Nhận *" at bounding box center [91, 97] width 87 height 11
type input "0"
type input "09"
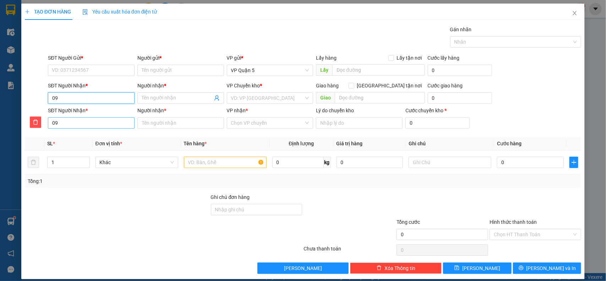
type input "091"
type input "0918"
type input "09181"
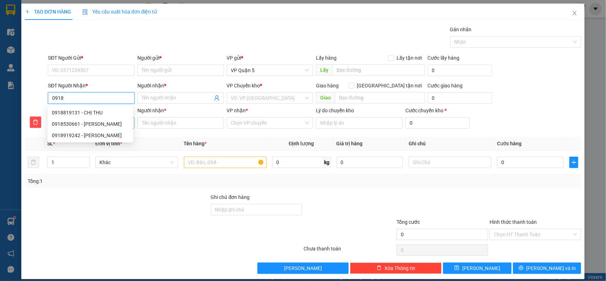
type input "09181"
type input "091818"
type input "0918185"
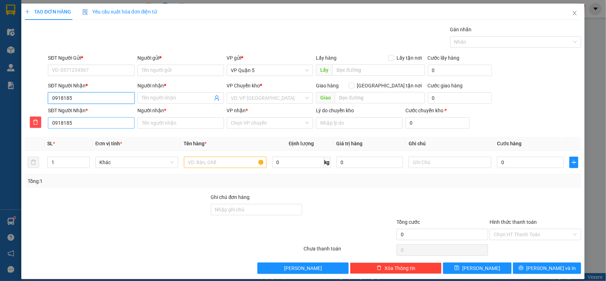
type input "09181851"
type input "091818518"
type input "0918185187"
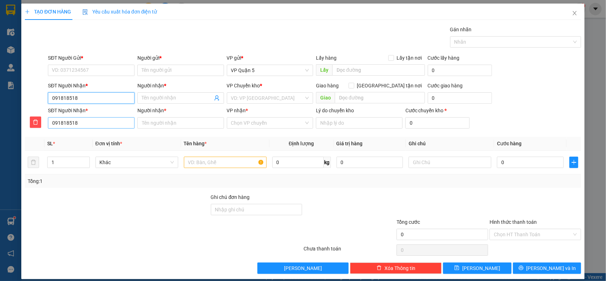
type input "0918185187"
click at [63, 103] on input "0918185187" at bounding box center [91, 97] width 87 height 11
click at [71, 100] on input "0918185187" at bounding box center [91, 97] width 87 height 11
click at [76, 100] on input "0918185187" at bounding box center [91, 97] width 87 height 11
type input "0918185187"
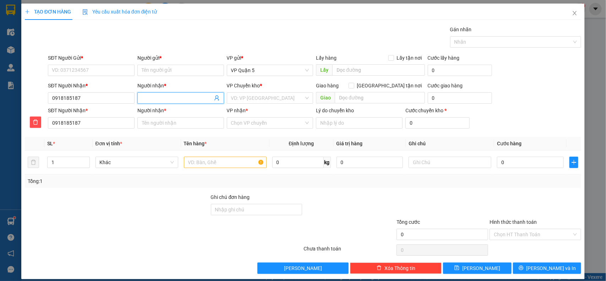
click at [169, 98] on input "Người nhận *" at bounding box center [177, 98] width 71 height 8
type input "O"
type input "OA"
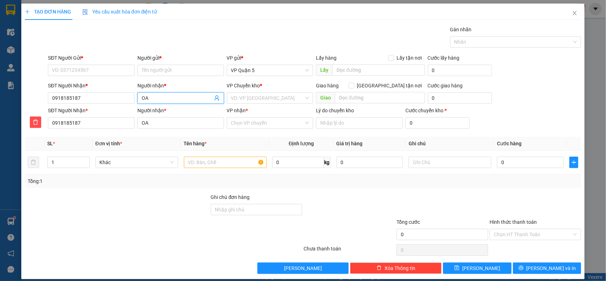
type input "OAN"
type input "OANH"
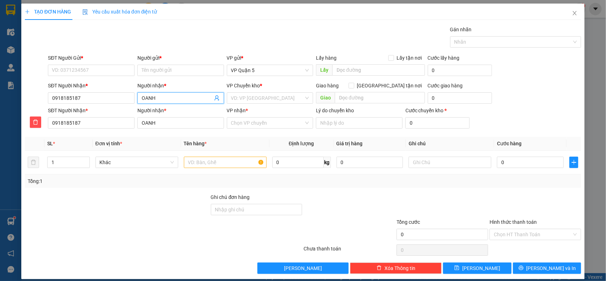
type input "OANH"
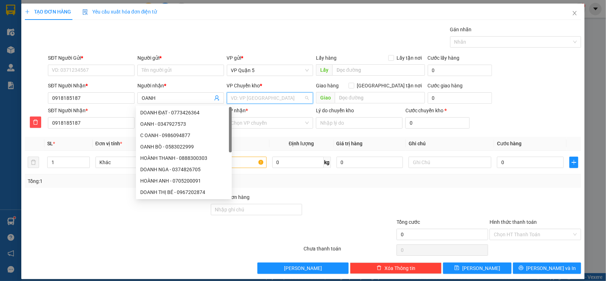
click at [285, 98] on input "search" at bounding box center [267, 98] width 73 height 11
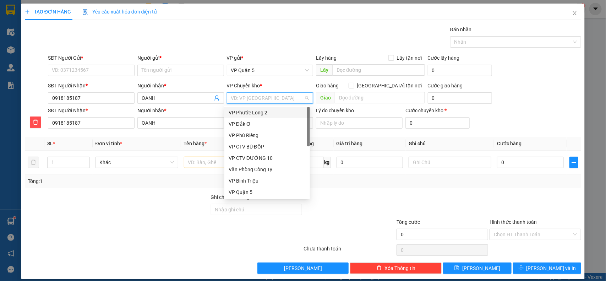
type input "D"
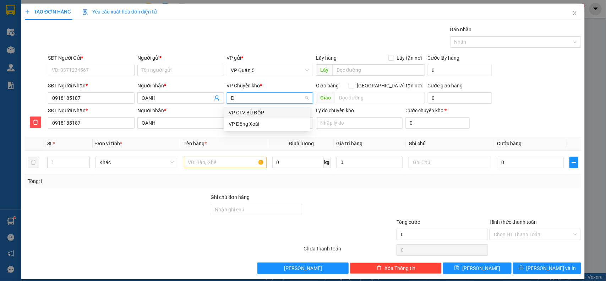
type input "ĐÔ"
click at [268, 123] on div "VP Đồng Xoài" at bounding box center [267, 124] width 77 height 8
click at [272, 118] on input "VP nhận *" at bounding box center [267, 123] width 73 height 11
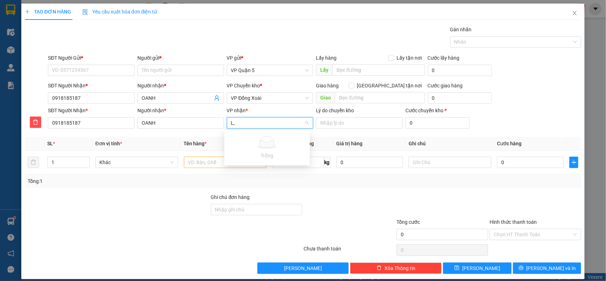
type input "L"
type input "LÔ"
click at [256, 169] on div "VP Lộc Ninh" at bounding box center [267, 172] width 77 height 8
click at [87, 68] on input "SĐT Người Gửi *" at bounding box center [91, 70] width 87 height 11
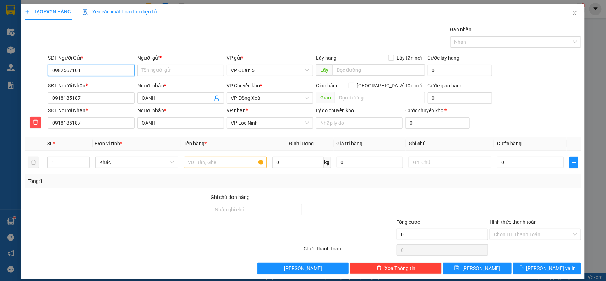
type input "0982567101"
type input "YẾN"
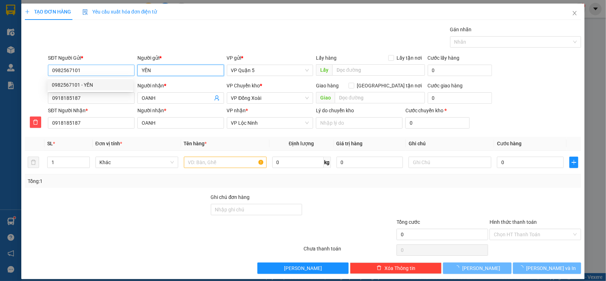
type input "80.000"
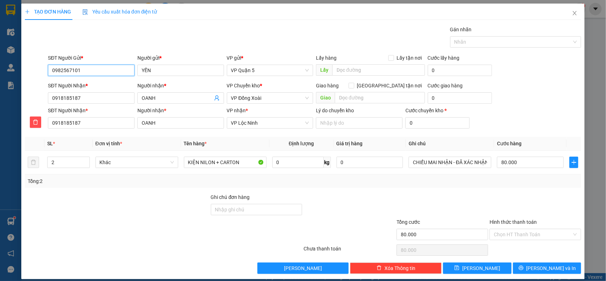
click at [91, 75] on input "0982567101" at bounding box center [91, 70] width 87 height 11
click at [95, 88] on div "0982567101 - YẾN" at bounding box center [90, 85] width 77 height 8
click at [127, 50] on div "Gói vận chuyển * Tiêu chuẩn Gán nhãn Nhãn" at bounding box center [315, 38] width 536 height 25
click at [116, 216] on div at bounding box center [117, 205] width 186 height 25
click at [89, 166] on div "2" at bounding box center [68, 162] width 43 height 11
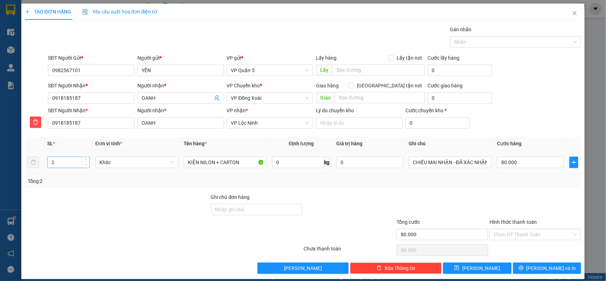
type input "1"
click at [85, 166] on span "down" at bounding box center [86, 165] width 4 height 4
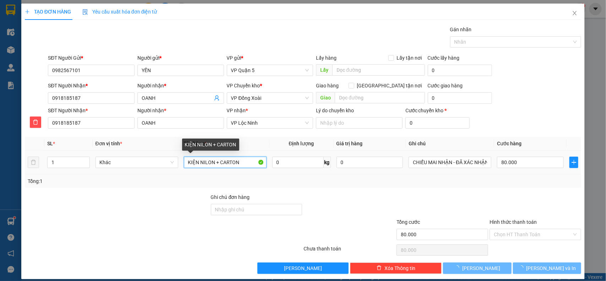
click at [221, 165] on input "KIỆN NILON + CARTON" at bounding box center [225, 162] width 83 height 11
type input "0"
drag, startPoint x: 213, startPoint y: 160, endPoint x: 233, endPoint y: 156, distance: 20.7
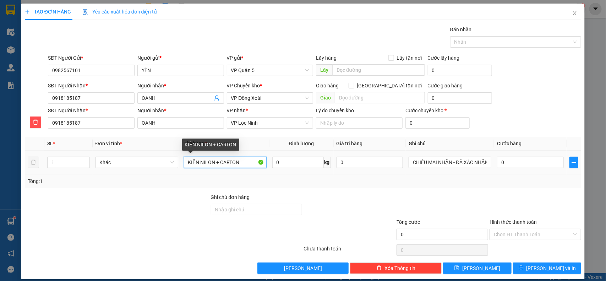
click at [232, 156] on div "KIỆN NILON + CARTON" at bounding box center [225, 162] width 83 height 14
click at [238, 166] on input "KIỆN NILONON" at bounding box center [225, 162] width 83 height 11
drag, startPoint x: 212, startPoint y: 163, endPoint x: 223, endPoint y: 161, distance: 11.6
click at [223, 161] on input "KIỆN NILONON" at bounding box center [225, 162] width 83 height 11
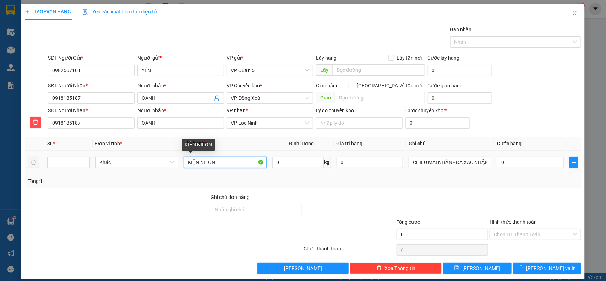
drag, startPoint x: 196, startPoint y: 165, endPoint x: 238, endPoint y: 169, distance: 41.7
click at [240, 163] on input "KIỆN NILON" at bounding box center [225, 162] width 83 height 11
type input "KIỆN CARTON"
click at [379, 171] on td "0" at bounding box center [370, 163] width 72 height 24
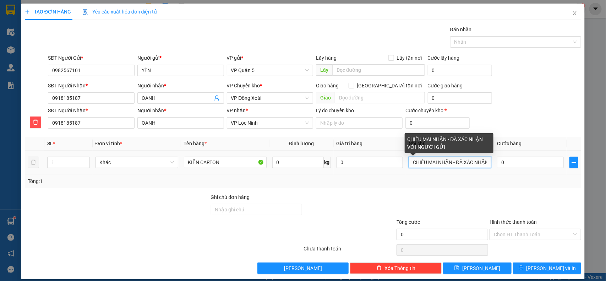
click at [421, 167] on input "CHIỀU MAI NHẬN - ĐÃ XÁC NHẬN VỚI NGƯỜI GỬI" at bounding box center [450, 162] width 83 height 11
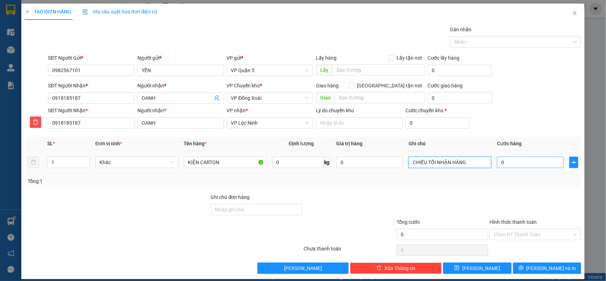
type input "CHIỀU TỐI NHẬN HÀNG"
type input "4"
type input "40"
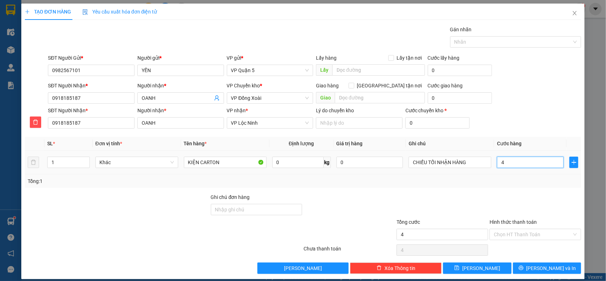
type input "40"
type input "40.000"
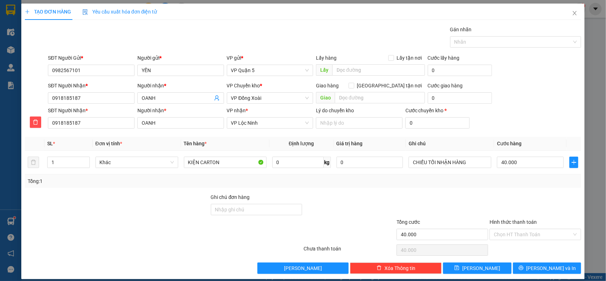
click at [465, 124] on div "Cước chuyển kho * 0" at bounding box center [437, 119] width 67 height 25
click at [552, 123] on div "SĐT Người Nhận * 0918185187 Người nhận * OANH VP nhận * VP Lộc Ninh Lý do chuy…" at bounding box center [315, 119] width 536 height 25
click at [528, 187] on div "Tổng: 1" at bounding box center [303, 180] width 557 height 13
drag, startPoint x: 519, startPoint y: 231, endPoint x: 517, endPoint y: 242, distance: 10.9
click at [519, 233] on input "Hình thức thanh toán" at bounding box center [533, 234] width 78 height 11
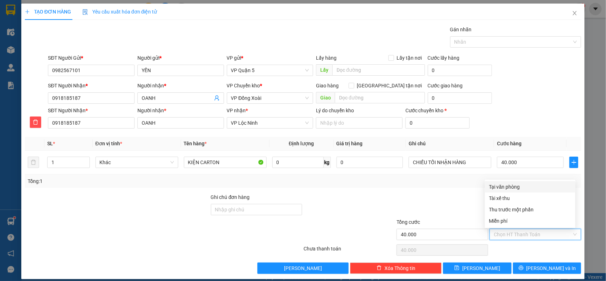
click at [494, 185] on div "Tại văn phòng" at bounding box center [530, 187] width 82 height 8
type input "0"
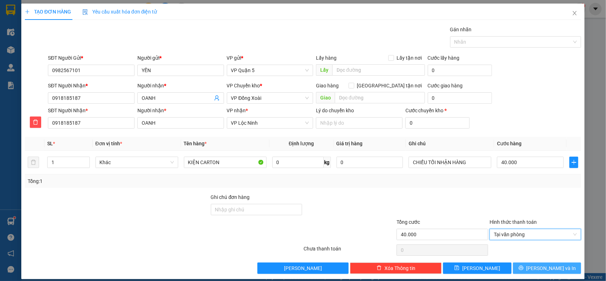
click at [542, 272] on span "[PERSON_NAME] và In" at bounding box center [552, 268] width 50 height 8
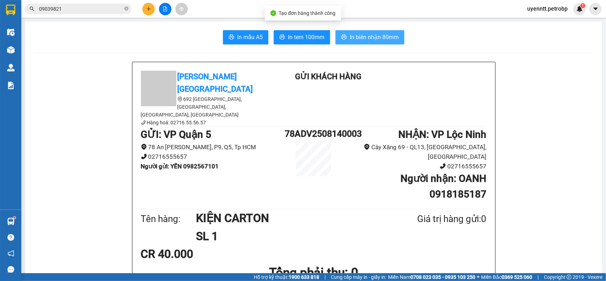
click at [350, 42] on span "In biên nhận 80mm" at bounding box center [374, 37] width 49 height 9
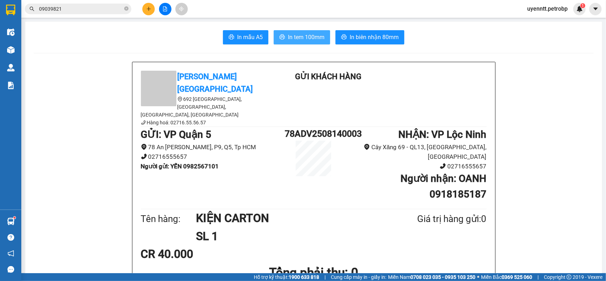
click at [322, 43] on button "In tem 100mm" at bounding box center [302, 37] width 56 height 14
click at [79, 12] on input "09039821" at bounding box center [81, 9] width 84 height 8
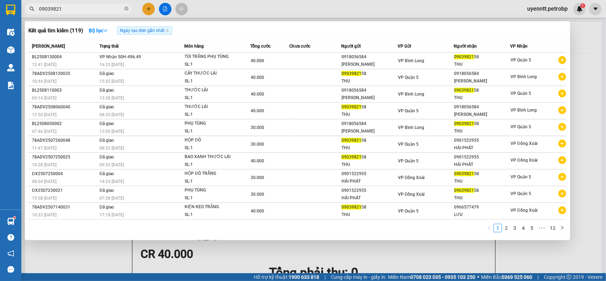
click at [79, 12] on input "09039821" at bounding box center [81, 9] width 84 height 8
paste input "38021345"
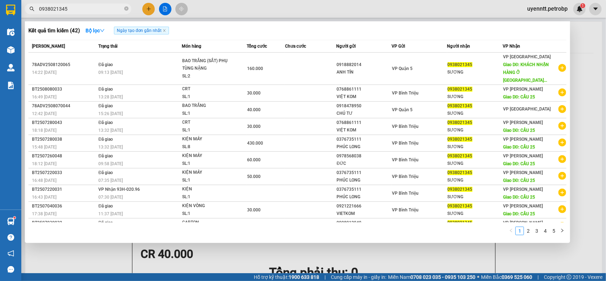
click at [226, 5] on div at bounding box center [303, 140] width 606 height 281
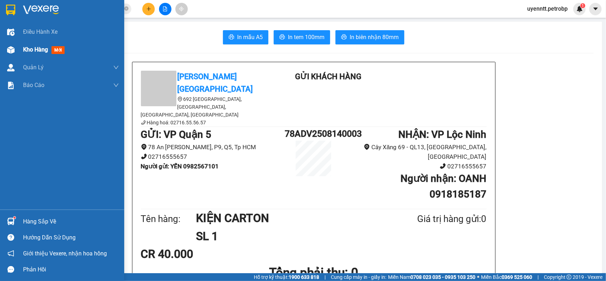
click at [48, 52] on span "Kho hàng" at bounding box center [35, 49] width 25 height 7
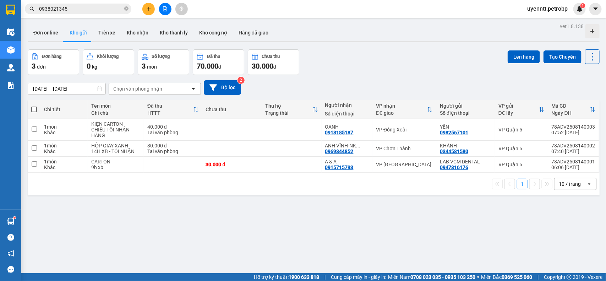
click at [107, 6] on input "0938021345" at bounding box center [81, 9] width 84 height 8
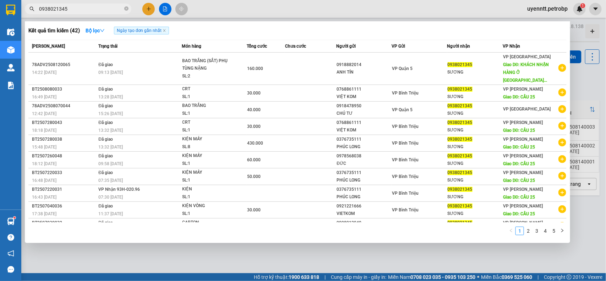
click at [107, 6] on input "0938021345" at bounding box center [81, 9] width 84 height 8
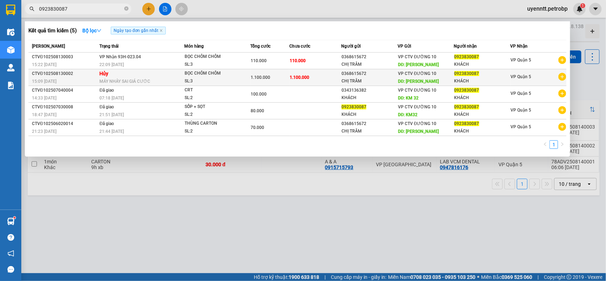
type input "0923830087"
click at [207, 74] on div "BỌC CHÔM CHÔM" at bounding box center [211, 74] width 53 height 8
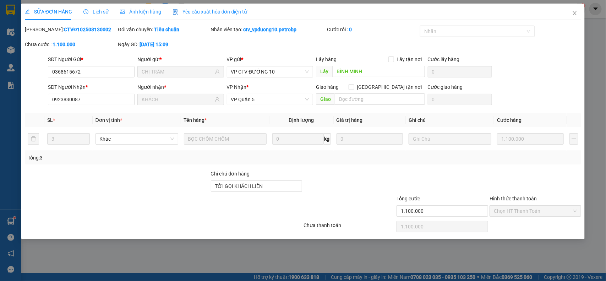
click at [91, 10] on span "Lịch sử" at bounding box center [95, 12] width 25 height 6
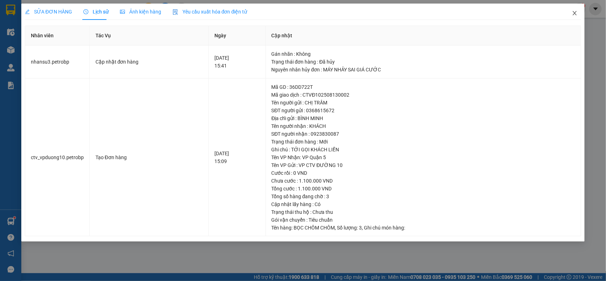
click at [576, 13] on icon "close" at bounding box center [575, 13] width 6 height 6
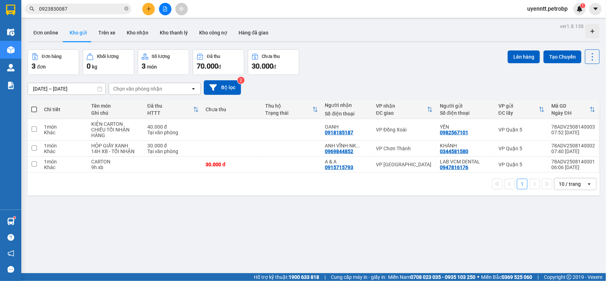
click at [59, 9] on input "0923830087" at bounding box center [81, 9] width 84 height 8
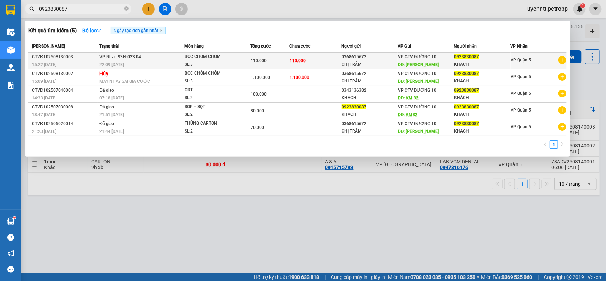
click at [143, 65] on div "22:09 [DATE]" at bounding box center [141, 65] width 85 height 8
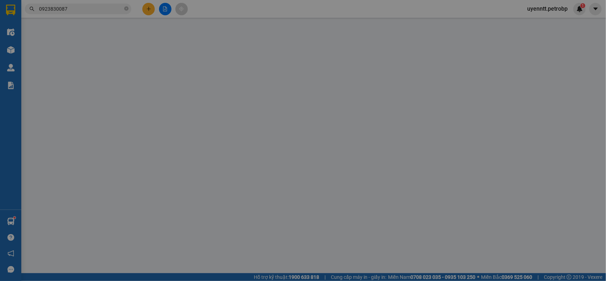
type input "0368615672"
type input "CHỊ TRÂM"
type input "BÌNH MINH"
type input "0923830087"
type input "KHÁCH"
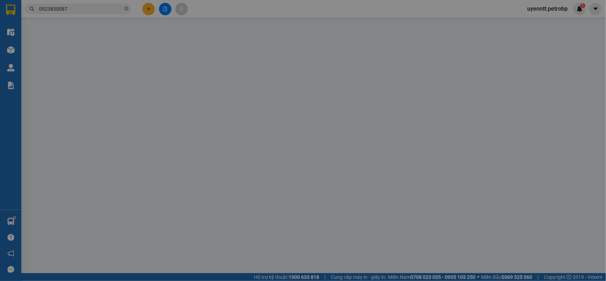
type input "TỚI GỌI KHÁCH LIỀN"
type input "110.000"
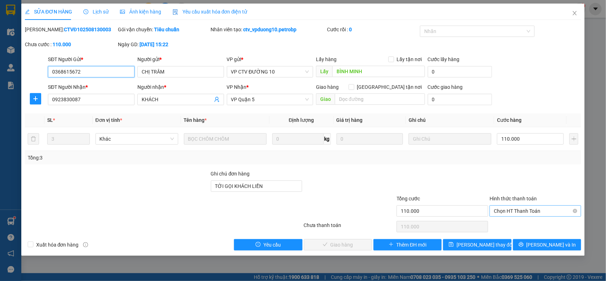
click at [537, 211] on span "Chọn HT Thanh Toán" at bounding box center [535, 211] width 83 height 11
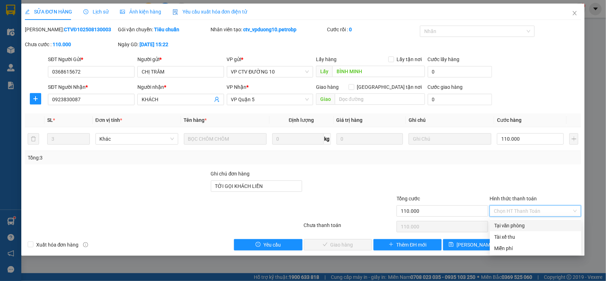
click at [526, 227] on div "Tại văn phòng" at bounding box center [535, 226] width 83 height 8
type input "0"
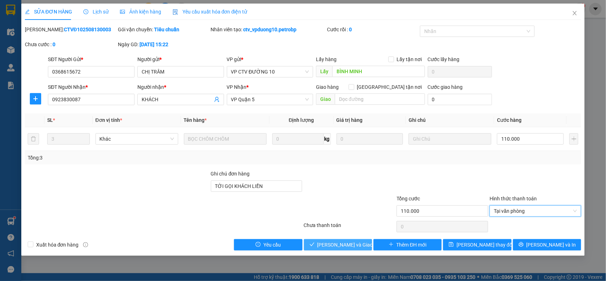
click at [340, 248] on span "[PERSON_NAME] và Giao hàng" at bounding box center [352, 245] width 68 height 8
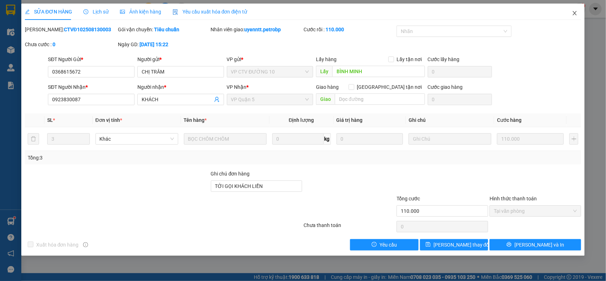
click at [575, 10] on span "Close" at bounding box center [575, 14] width 20 height 20
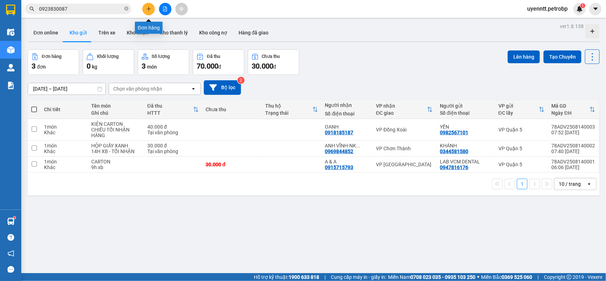
click at [146, 11] on button at bounding box center [148, 9] width 12 height 12
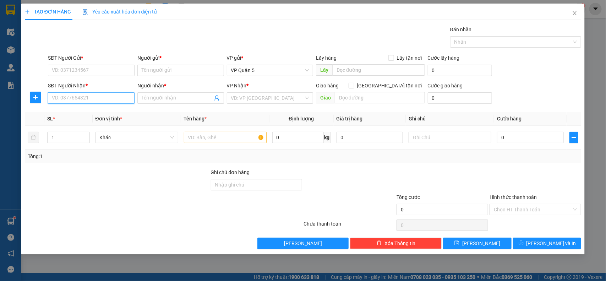
click at [70, 95] on input "SĐT Người Nhận *" at bounding box center [91, 97] width 87 height 11
click at [108, 118] on div "0988100606 - [PERSON_NAME]" at bounding box center [91, 112] width 87 height 11
type input "0988100606"
type input "TRINH"
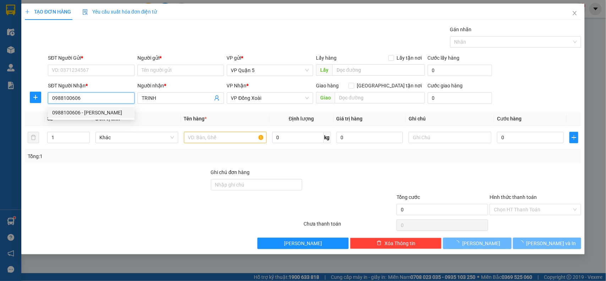
type input "40.000"
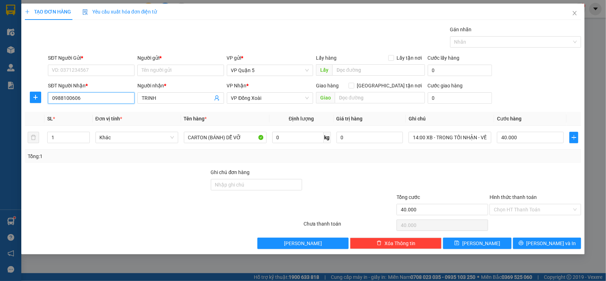
click at [110, 100] on input "0988100606" at bounding box center [91, 97] width 87 height 11
click at [99, 123] on div "0973040606 - NK CHƠN THÀNH" at bounding box center [91, 124] width 78 height 8
type input "0973040606"
type input "NK CHƠN THÀNH"
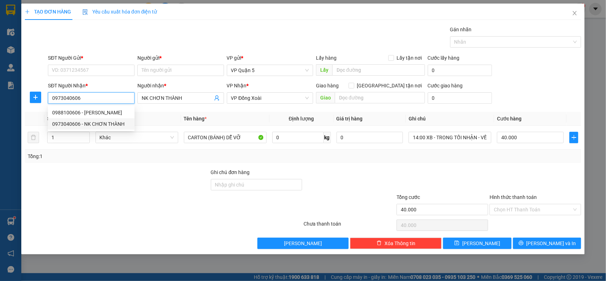
type input "30.000"
type input "0973040606"
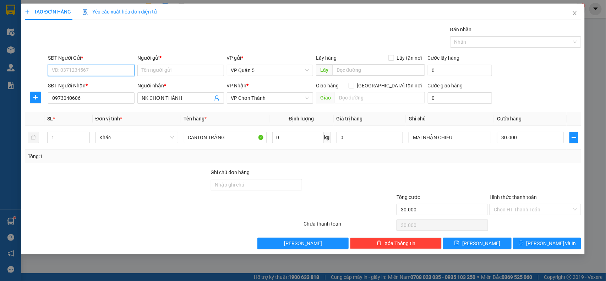
click at [109, 73] on input "SĐT Người Gửi *" at bounding box center [91, 70] width 87 height 11
type input "7891"
click at [108, 68] on input "7891" at bounding box center [91, 70] width 87 height 11
click at [173, 66] on input "Người gửi *" at bounding box center [180, 70] width 87 height 11
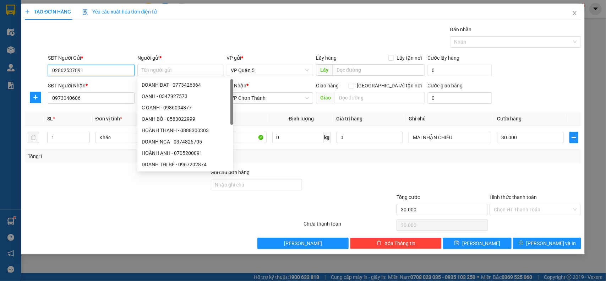
click at [111, 74] on input "02862537891" at bounding box center [91, 70] width 87 height 11
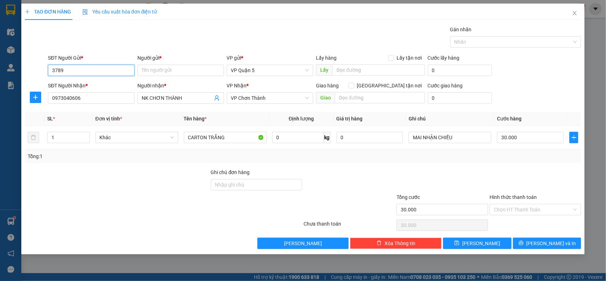
type input "37891"
click at [131, 67] on input "37891" at bounding box center [91, 70] width 87 height 11
click at [98, 86] on div "0917451121 - [PERSON_NAME]" at bounding box center [91, 85] width 78 height 8
type input "0917451121"
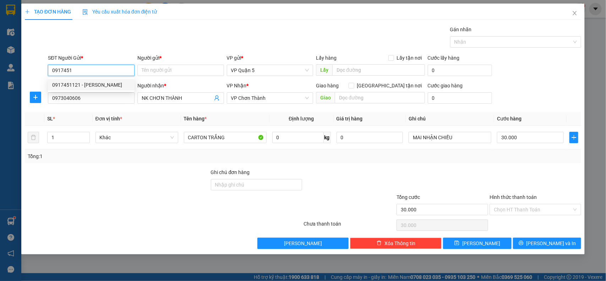
type input "LABO [PERSON_NAME]"
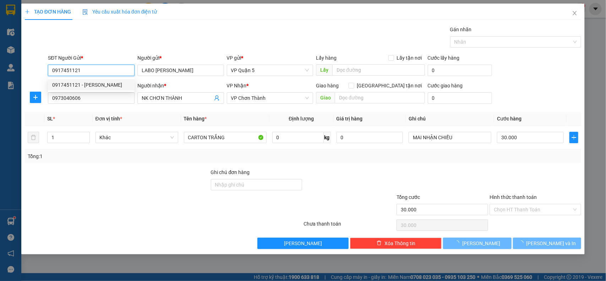
type input "0917451121"
click at [169, 38] on div "Gói vận chuyển * Tiêu chuẩn Gán nhãn Nhãn" at bounding box center [315, 38] width 536 height 25
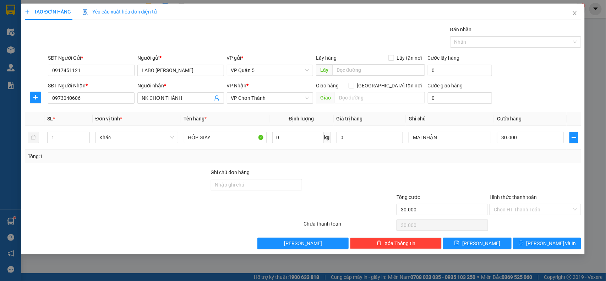
click at [133, 205] on div at bounding box center [117, 205] width 186 height 25
drag, startPoint x: 535, startPoint y: 176, endPoint x: 539, endPoint y: 214, distance: 38.6
click at [536, 182] on div at bounding box center [535, 180] width 93 height 25
click at [538, 208] on input "Hình thức thanh toán" at bounding box center [533, 209] width 78 height 11
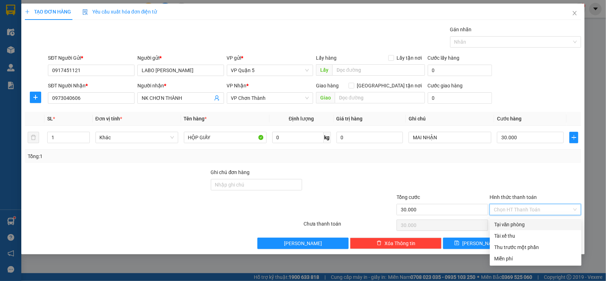
click at [517, 221] on div "Tại văn phòng" at bounding box center [535, 225] width 83 height 8
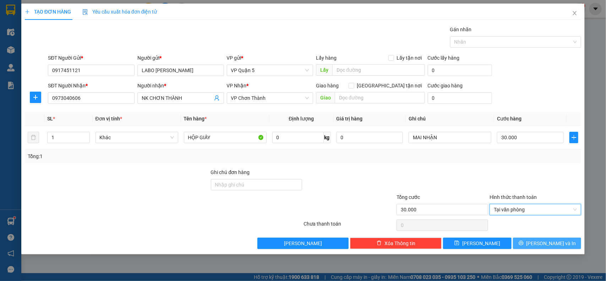
click at [558, 242] on span "[PERSON_NAME] và In" at bounding box center [552, 243] width 50 height 8
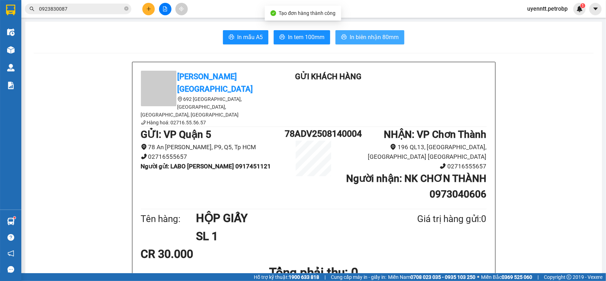
click at [359, 36] on span "In biên nhận 80mm" at bounding box center [374, 37] width 49 height 9
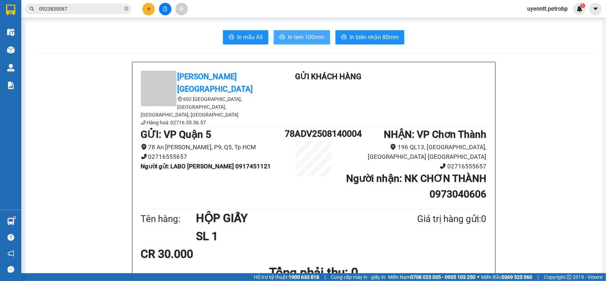
click at [284, 31] on button "In tem 100mm" at bounding box center [302, 37] width 56 height 14
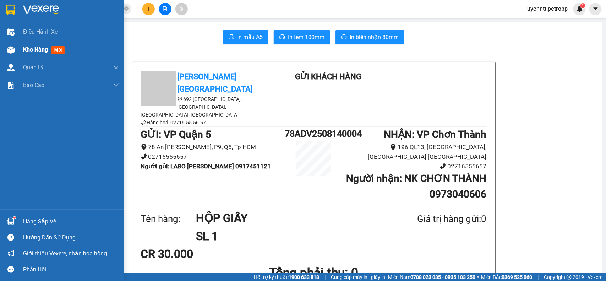
click at [52, 52] on span "mới" at bounding box center [58, 50] width 13 height 8
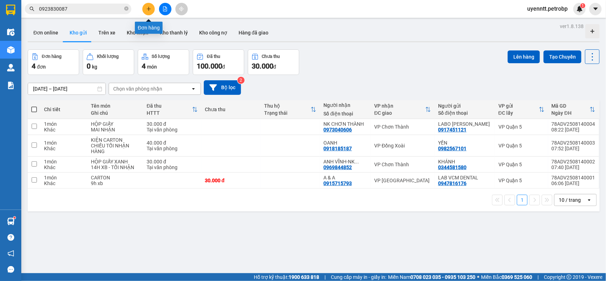
click at [148, 11] on icon "plus" at bounding box center [148, 8] width 5 height 5
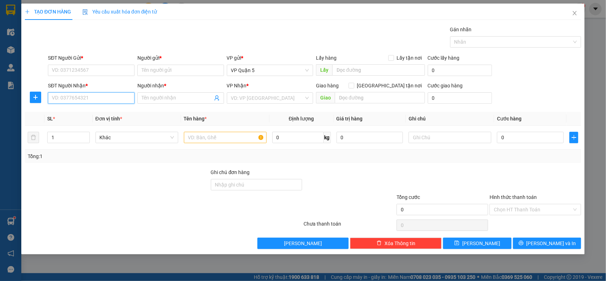
click at [70, 98] on input "SĐT Người Nhận *" at bounding box center [91, 97] width 87 height 11
click at [573, 15] on icon "close" at bounding box center [575, 13] width 6 height 6
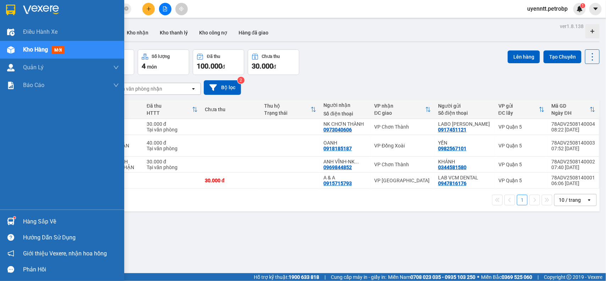
click at [65, 50] on span "mới" at bounding box center [58, 50] width 13 height 8
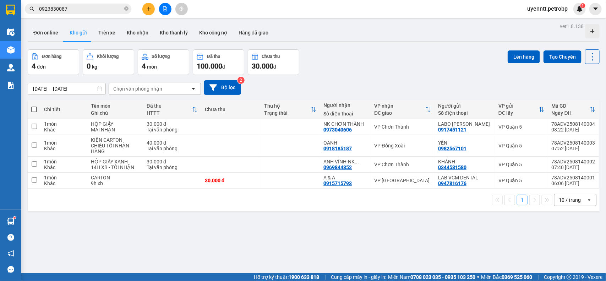
click at [349, 68] on div "Đơn hàng 4 đơn Khối lượng 0 kg Số lượng 4 món Đã thu 100.000 đ Chưa thu 30.000 …" at bounding box center [314, 62] width 572 height 26
click at [364, 123] on div "NK CHƠN THÀNH" at bounding box center [346, 124] width 44 height 6
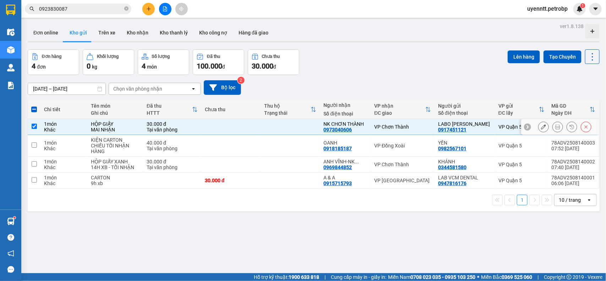
click at [186, 121] on div "30.000 đ" at bounding box center [172, 124] width 51 height 6
checkbox input "false"
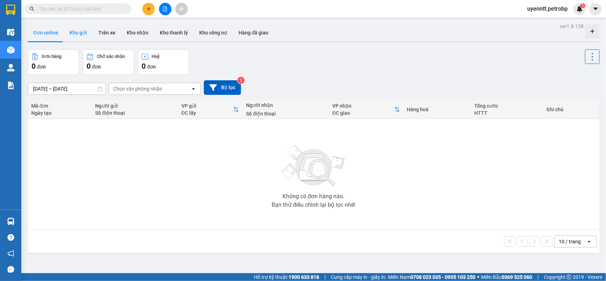
click at [75, 36] on button "Kho gửi" at bounding box center [78, 32] width 29 height 17
type input "[DATE] – [DATE]"
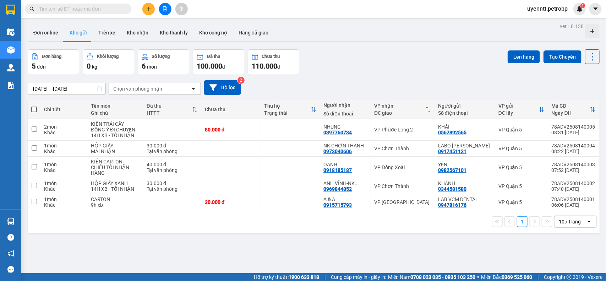
click at [172, 11] on div at bounding box center [165, 9] width 53 height 12
click at [166, 10] on icon "file-add" at bounding box center [165, 8] width 5 height 5
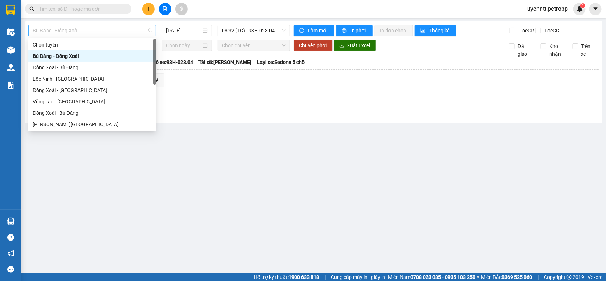
click at [115, 29] on span "Bù Đăng - Đồng Xoài" at bounding box center [92, 30] width 119 height 11
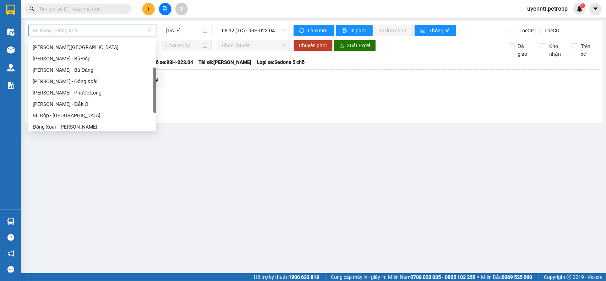
scroll to position [78, 0]
drag, startPoint x: 155, startPoint y: 77, endPoint x: 152, endPoint y: 106, distance: 28.6
click at [152, 106] on div "Đồng Xoài - Bù Đăng Hồ Chí Minh - [GEOGRAPHIC_DATA] Chí Minh - [GEOGRAPHIC_DATA…" at bounding box center [92, 84] width 128 height 91
click at [123, 92] on div "[PERSON_NAME] - Phước Long" at bounding box center [92, 92] width 119 height 8
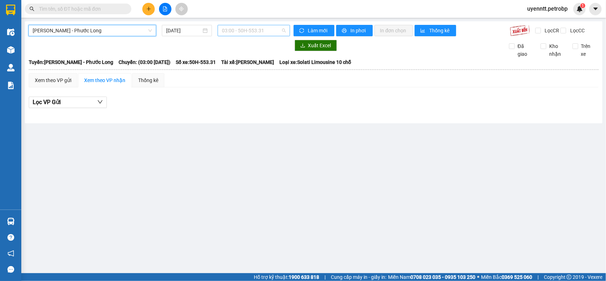
click at [249, 35] on span "03:00 - 50H-553.31" at bounding box center [254, 30] width 64 height 11
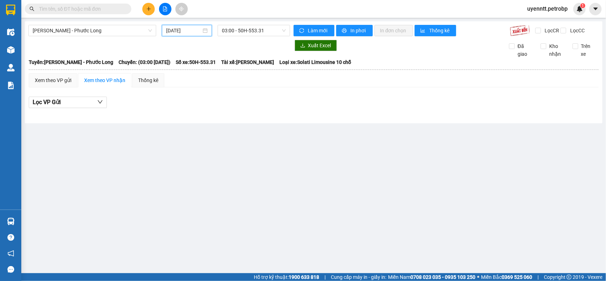
click at [190, 28] on input "[DATE]" at bounding box center [183, 31] width 35 height 8
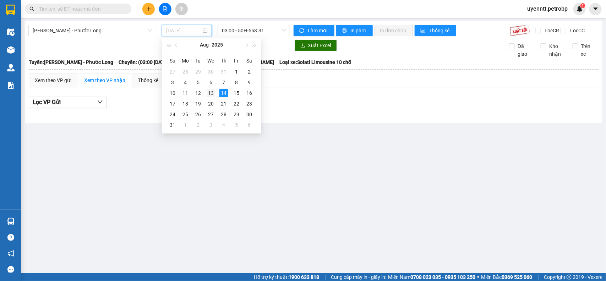
click at [208, 93] on div "13" at bounding box center [211, 93] width 9 height 9
type input "13/08/2025"
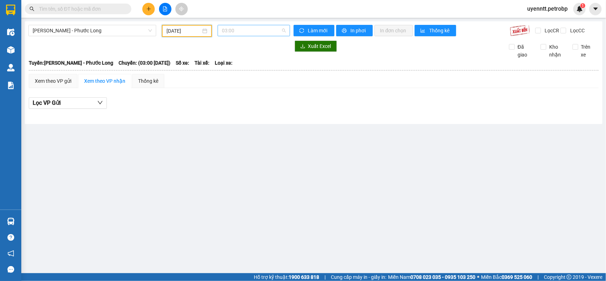
click at [265, 33] on span "03:00" at bounding box center [254, 30] width 64 height 11
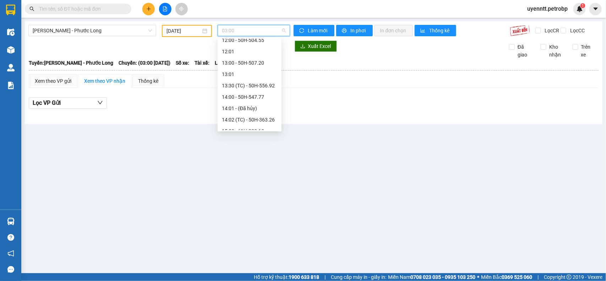
scroll to position [246, 0]
click at [256, 118] on div "14:02 (TC) - 50H-363.26" at bounding box center [249, 117] width 55 height 8
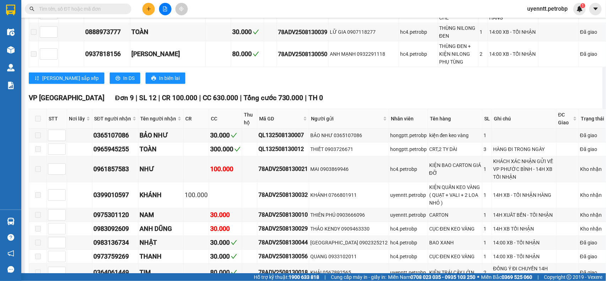
scroll to position [1215, 0]
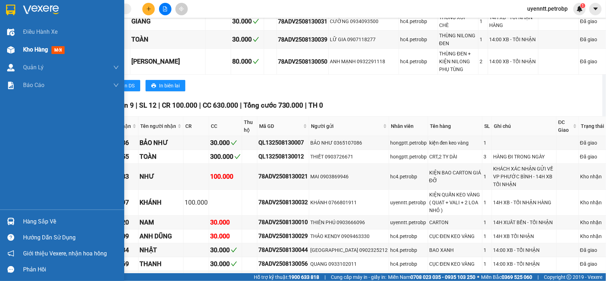
click at [11, 49] on img at bounding box center [10, 49] width 7 height 7
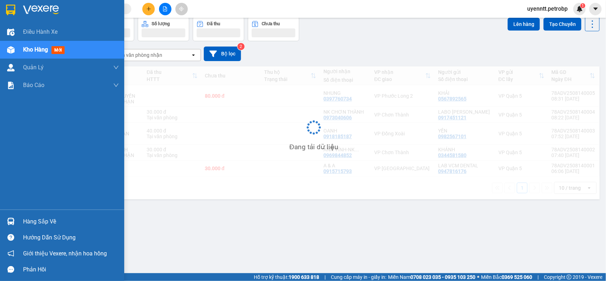
scroll to position [33, 0]
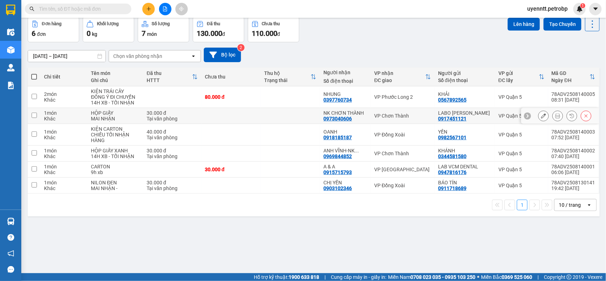
click at [396, 116] on div "VP Chơn Thành" at bounding box center [402, 116] width 57 height 6
checkbox input "true"
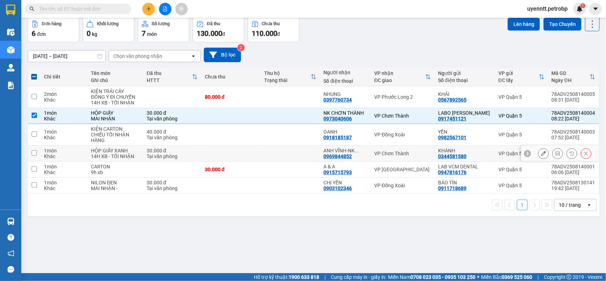
click at [394, 154] on div "VP Chơn Thành" at bounding box center [402, 154] width 57 height 6
checkbox input "true"
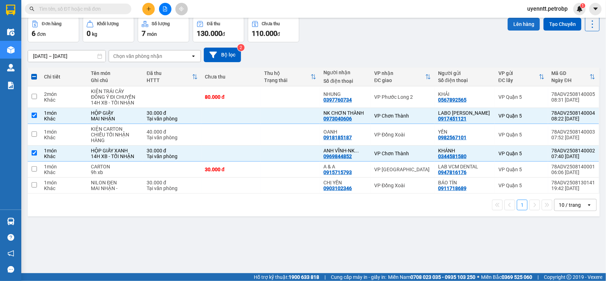
click at [517, 25] on button "Lên hàng" at bounding box center [524, 24] width 32 height 13
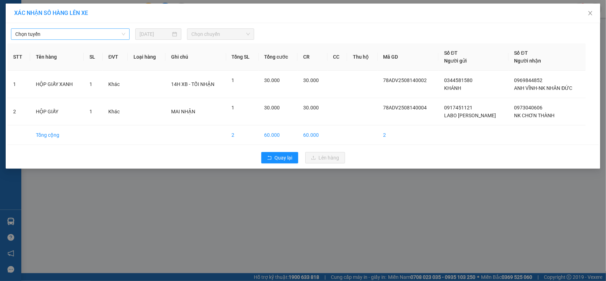
click at [104, 32] on span "Chọn tuyến" at bounding box center [70, 34] width 110 height 11
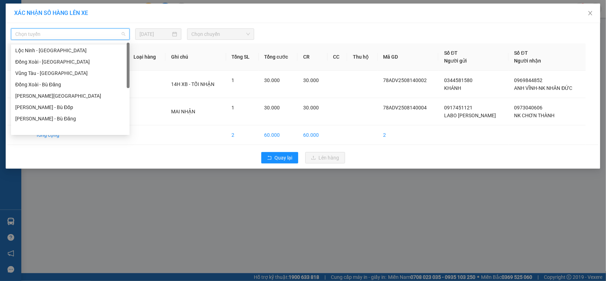
scroll to position [32, 0]
drag, startPoint x: 128, startPoint y: 73, endPoint x: 127, endPoint y: 86, distance: 12.8
click at [127, 86] on div at bounding box center [128, 77] width 3 height 45
click at [80, 96] on div "Hồ Chí Minh - Lộc Ninh" at bounding box center [70, 96] width 110 height 8
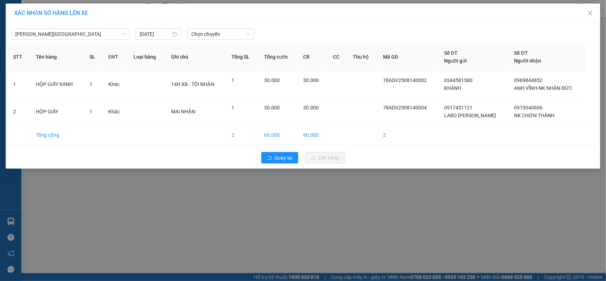
click at [224, 26] on div "Hồ Chí Minh - Lộc Ninh 14/08/2025 Chọn chuyến" at bounding box center [302, 32] width 591 height 15
click at [224, 31] on span "Chọn chuyến" at bounding box center [220, 34] width 58 height 11
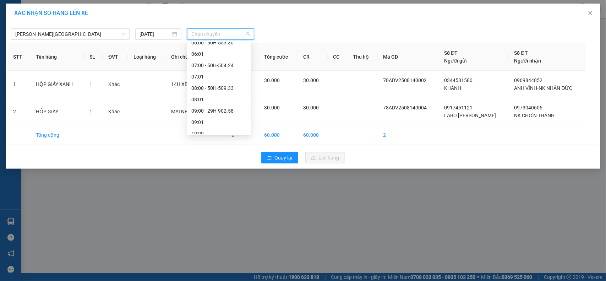
scroll to position [88, 0]
click at [223, 109] on div "09:00 - 29H-902.58" at bounding box center [218, 108] width 55 height 8
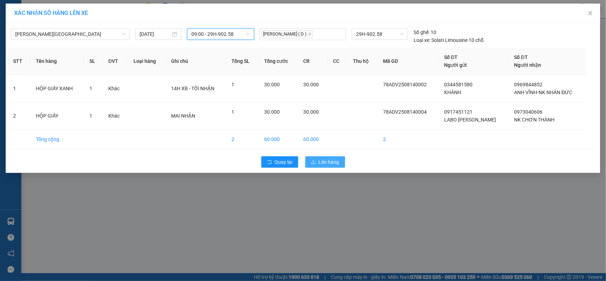
click at [314, 163] on icon "upload" at bounding box center [313, 161] width 5 height 5
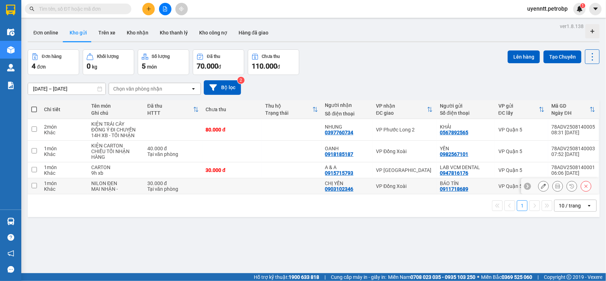
click at [256, 191] on td at bounding box center [232, 186] width 60 height 16
checkbox input "true"
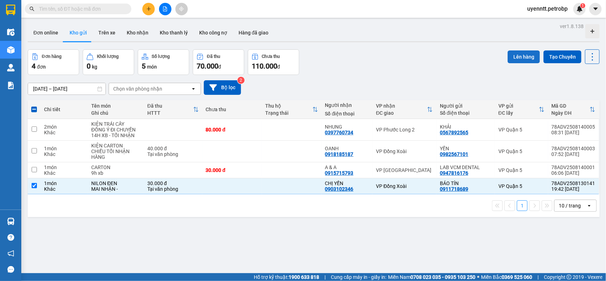
click at [508, 56] on button "Lên hàng" at bounding box center [524, 56] width 32 height 13
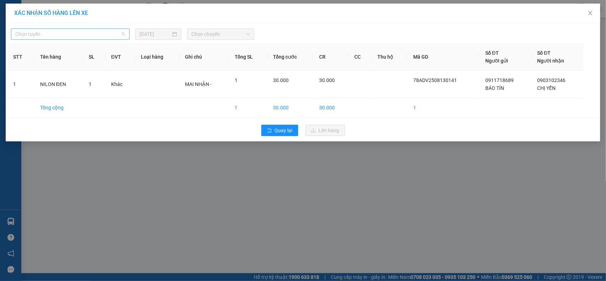
click at [90, 33] on span "Chọn tuyến" at bounding box center [70, 34] width 110 height 11
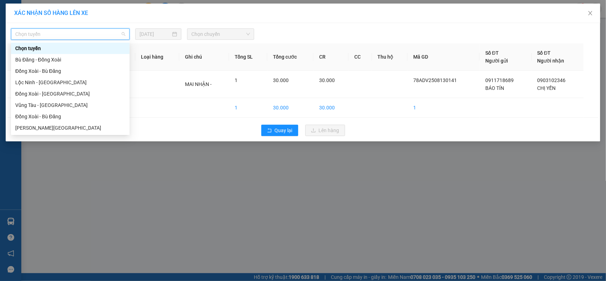
click at [125, 25] on div "Chọn tuyến 14/08/2025 Chọn chuyến" at bounding box center [302, 32] width 591 height 15
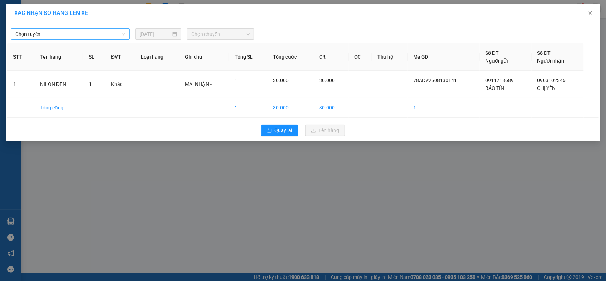
click at [82, 32] on span "Chọn tuyến" at bounding box center [70, 34] width 110 height 11
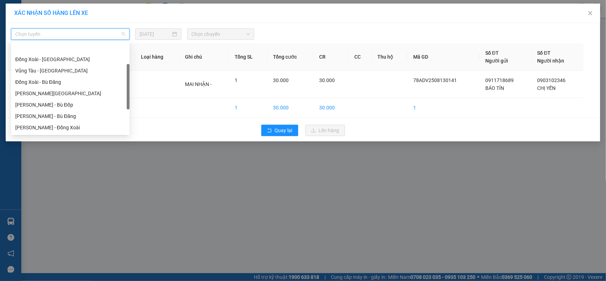
scroll to position [56, 0]
drag, startPoint x: 129, startPoint y: 61, endPoint x: 129, endPoint y: 82, distance: 21.3
click at [129, 82] on div at bounding box center [128, 86] width 3 height 45
click at [83, 91] on div "Hồ Chí Minh - Bù Đăng" at bounding box center [70, 95] width 110 height 8
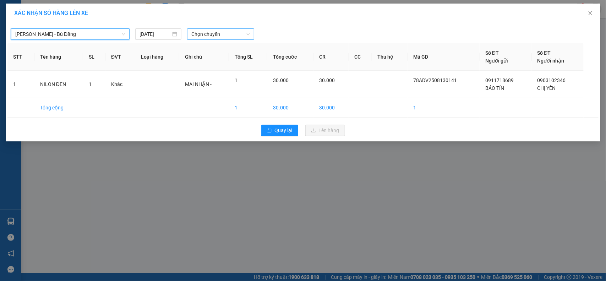
click at [194, 39] on span "Chọn chuyến" at bounding box center [220, 34] width 58 height 11
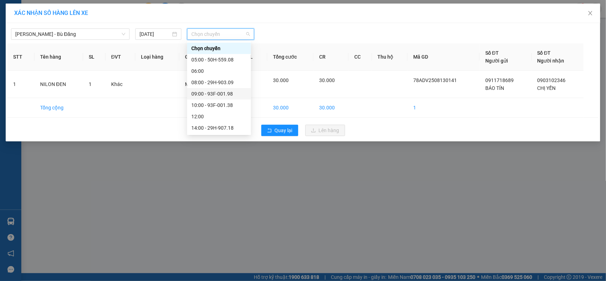
click at [236, 92] on div "09:00 - 93F-001.98" at bounding box center [218, 94] width 55 height 8
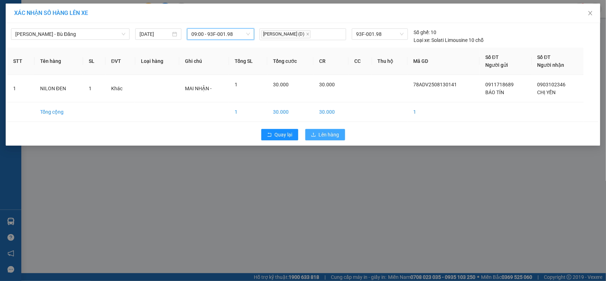
click at [317, 137] on button "Lên hàng" at bounding box center [325, 134] width 40 height 11
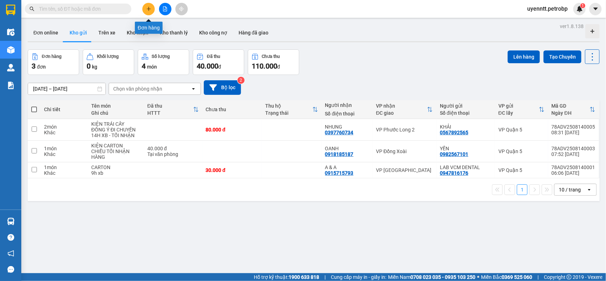
click at [145, 10] on button at bounding box center [148, 9] width 12 height 12
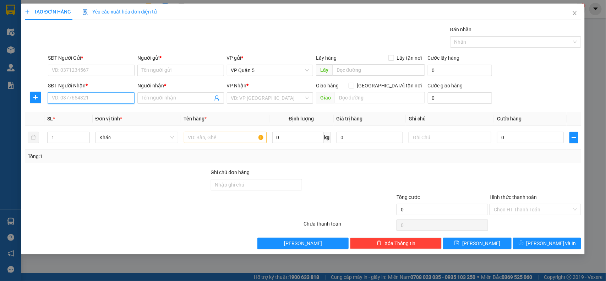
click at [115, 93] on input "SĐT Người Nhận *" at bounding box center [91, 97] width 87 height 11
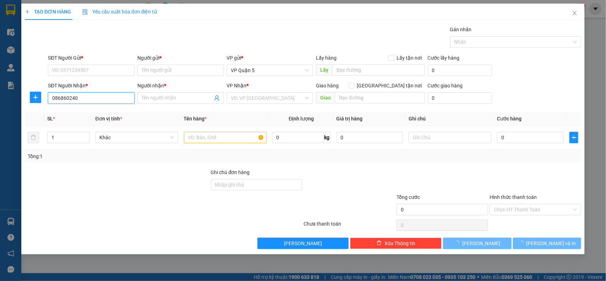
type input "0868602409"
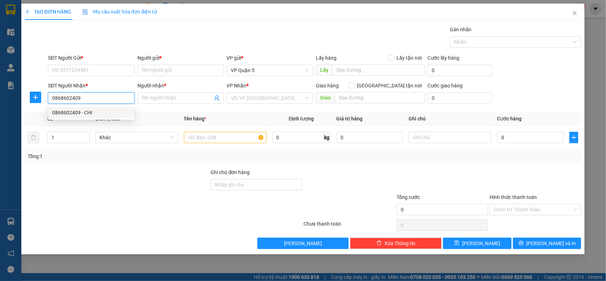
click at [109, 112] on div "0868602409 - CHI" at bounding box center [91, 113] width 78 height 8
type input "CHI"
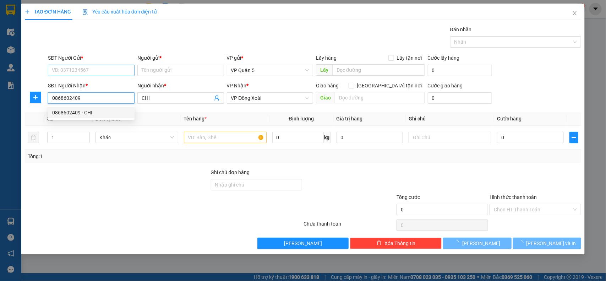
type input "30.000"
type input "0868602409"
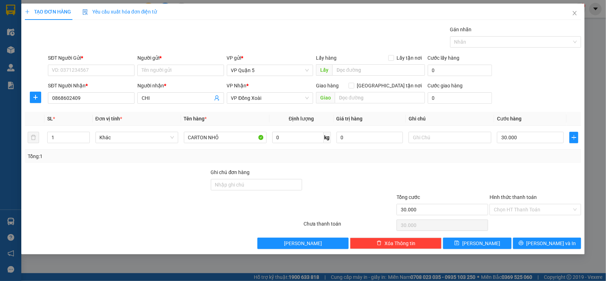
click at [130, 52] on div "Transit Pickup Surcharge Ids Transit Deliver Surcharge Ids Transit Deliver Surc…" at bounding box center [303, 137] width 557 height 223
click at [128, 63] on div "SĐT Người Gửi *" at bounding box center [91, 59] width 87 height 11
click at [109, 70] on input "SĐT Người Gửi *" at bounding box center [91, 70] width 87 height 11
type input "0368185391"
click at [166, 68] on input "Người gửi *" at bounding box center [180, 70] width 87 height 11
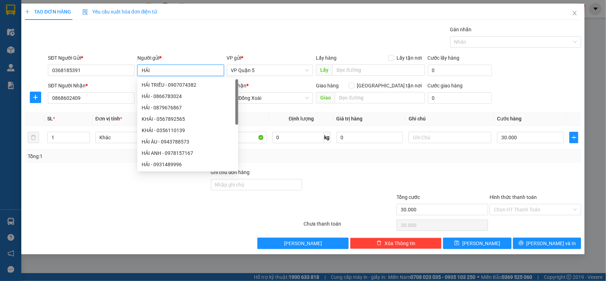
type input "HẢI"
click at [242, 29] on div "Gói vận chuyển * Tiêu chuẩn Gán nhãn Nhãn" at bounding box center [315, 38] width 536 height 25
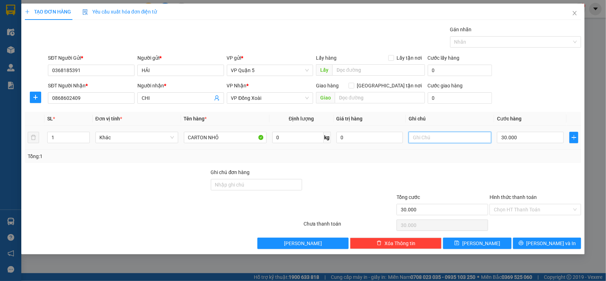
click at [448, 139] on input "text" at bounding box center [450, 137] width 83 height 11
type input "14H XB - CHIỀU TỐI NHẬN HÀNG"
click at [465, 157] on div "Tổng: 1" at bounding box center [303, 156] width 551 height 8
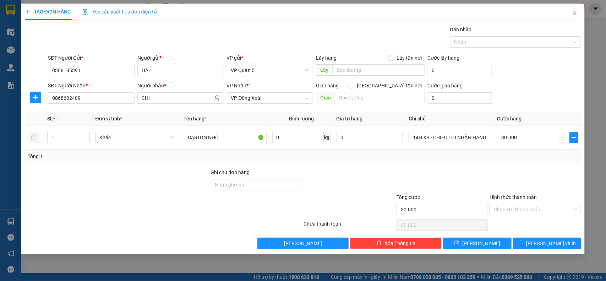
click at [510, 157] on div "Tổng: 1" at bounding box center [303, 156] width 551 height 8
click at [549, 242] on span "[PERSON_NAME] và In" at bounding box center [552, 243] width 50 height 8
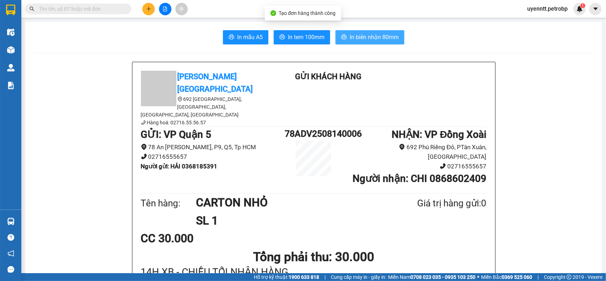
click at [376, 37] on span "In biên nhận 80mm" at bounding box center [374, 37] width 49 height 9
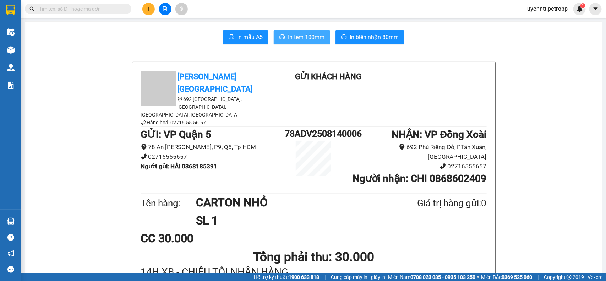
click at [311, 43] on button "In tem 100mm" at bounding box center [302, 37] width 56 height 14
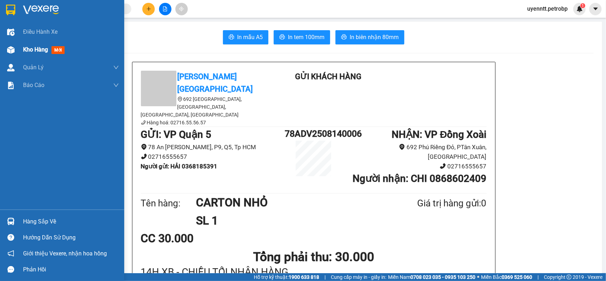
click at [12, 53] on img at bounding box center [10, 49] width 7 height 7
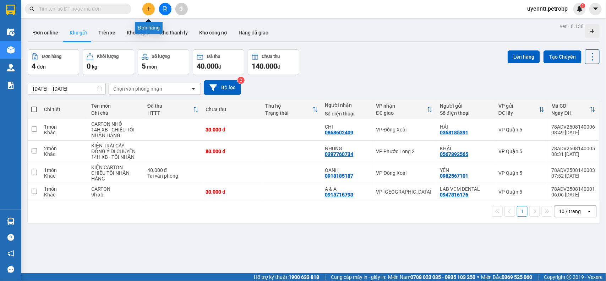
click at [146, 4] on button at bounding box center [148, 9] width 12 height 12
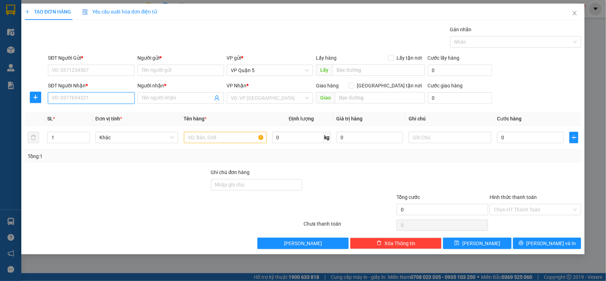
click at [93, 100] on input "SĐT Người Nhận *" at bounding box center [91, 97] width 87 height 11
click at [91, 107] on div "0983525558 - HOÀNG AN" at bounding box center [91, 112] width 87 height 11
type input "0983525558"
type input "HOÀNG AN"
type input "40.000"
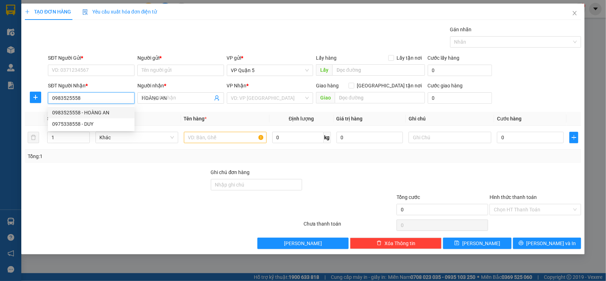
type input "40.000"
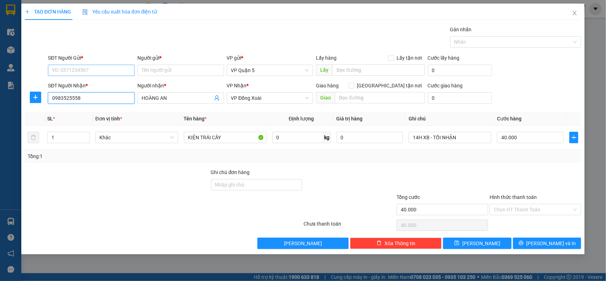
type input "0983525558"
click at [97, 74] on input "SĐT Người Gửi *" at bounding box center [91, 70] width 87 height 11
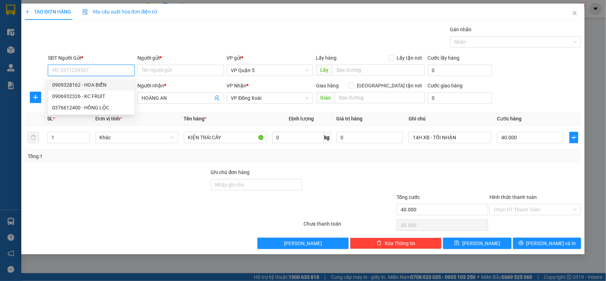
click at [100, 82] on div "0909328162 - HOA BIỂN" at bounding box center [91, 85] width 78 height 8
type input "0909328162"
type input "HOA BIỂN"
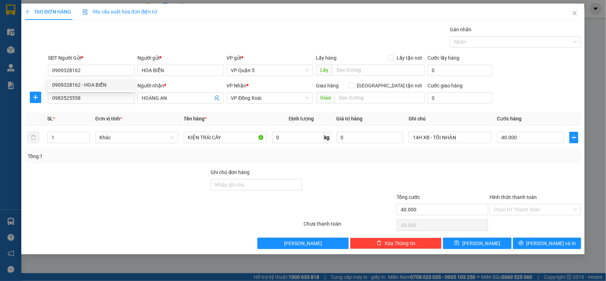
click at [118, 36] on div "Gói vận chuyển * Tiêu chuẩn Gán nhãn Nhãn" at bounding box center [315, 38] width 536 height 25
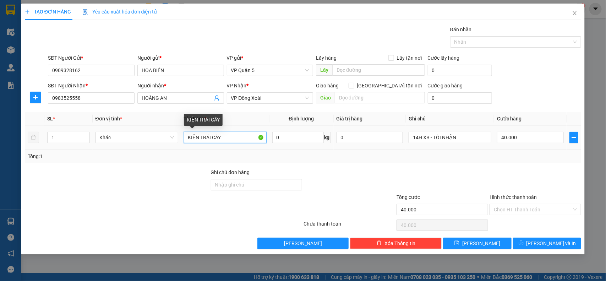
click at [247, 138] on input "KIỆN TRÁI CÂY" at bounding box center [225, 137] width 83 height 11
click at [491, 180] on div at bounding box center [535, 180] width 93 height 25
click at [520, 156] on div "Tổng: 1" at bounding box center [303, 156] width 551 height 8
click at [540, 163] on div "Tổng: 1" at bounding box center [303, 156] width 557 height 13
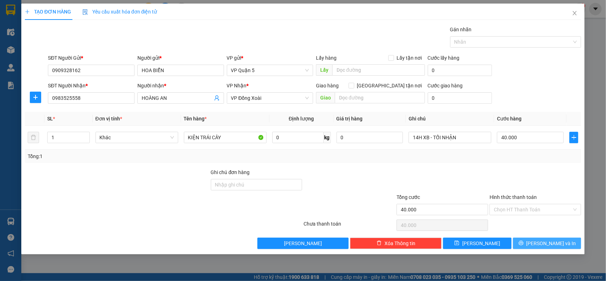
click at [559, 246] on span "[PERSON_NAME] và In" at bounding box center [552, 243] width 50 height 8
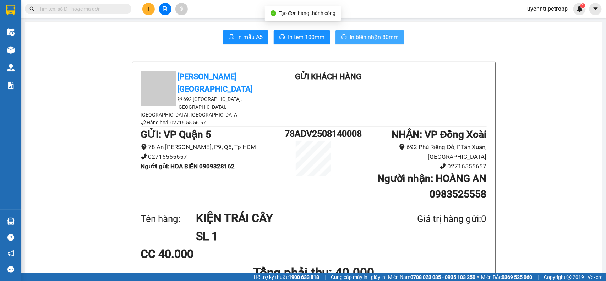
click at [392, 36] on span "In biên nhận 80mm" at bounding box center [374, 37] width 49 height 9
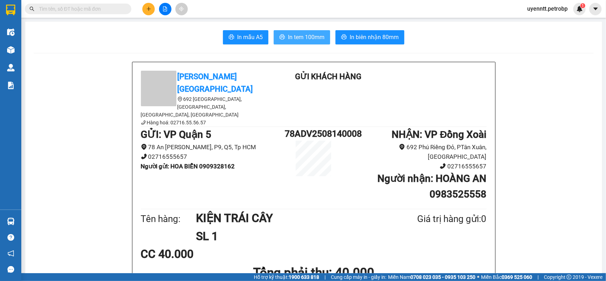
click at [307, 42] on span "In tem 100mm" at bounding box center [306, 37] width 37 height 9
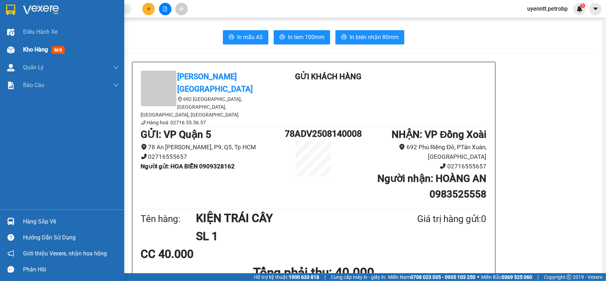
click at [25, 49] on span "Kho hàng" at bounding box center [35, 49] width 25 height 7
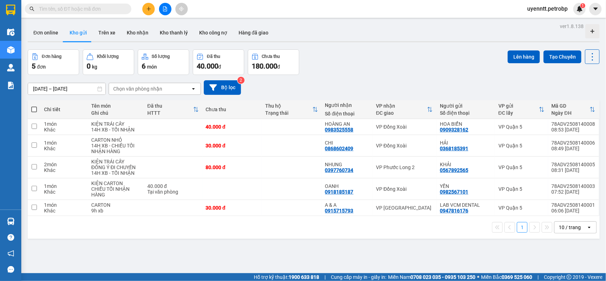
click at [89, 10] on input "text" at bounding box center [81, 9] width 84 height 8
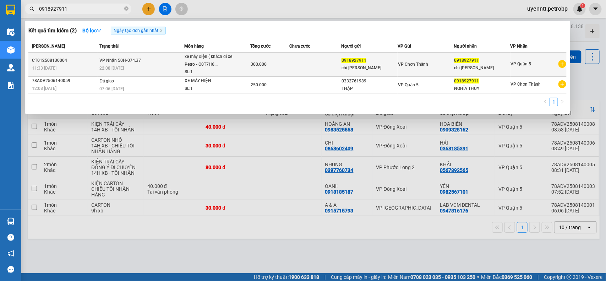
type input "0918927911"
click at [164, 58] on td "VP Nhận 50H-074.37 22:08 - 13/08" at bounding box center [141, 65] width 87 height 24
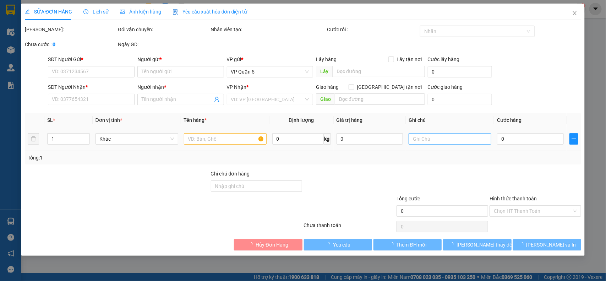
type input "0918927911"
type input "chị Thủy"
type input "0918927911"
type input "chị Thủy"
type input "300.000"
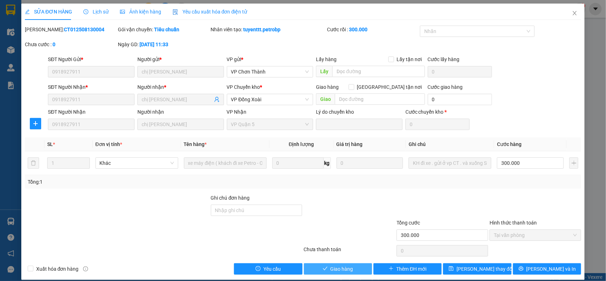
click at [347, 267] on span "Giao hàng" at bounding box center [342, 269] width 23 height 8
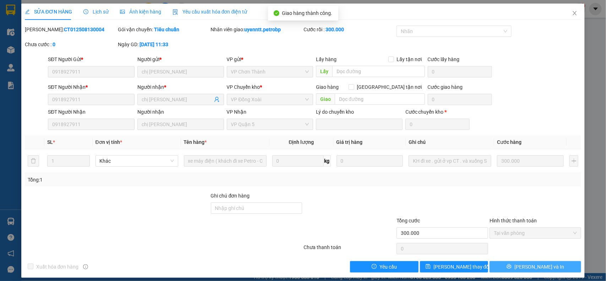
click at [533, 266] on span "[PERSON_NAME] và In" at bounding box center [540, 267] width 50 height 8
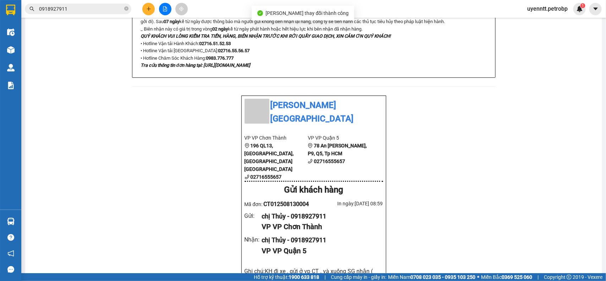
scroll to position [883, 0]
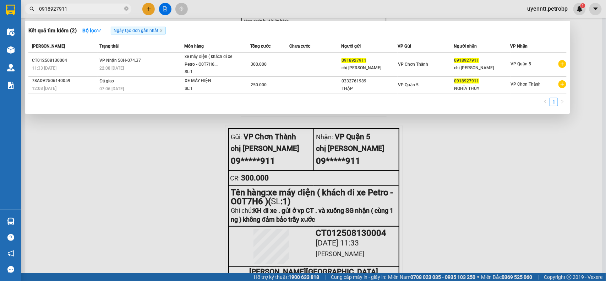
click at [111, 8] on input "0918927911" at bounding box center [81, 9] width 84 height 8
click at [100, 5] on input "0918927911" at bounding box center [81, 9] width 84 height 8
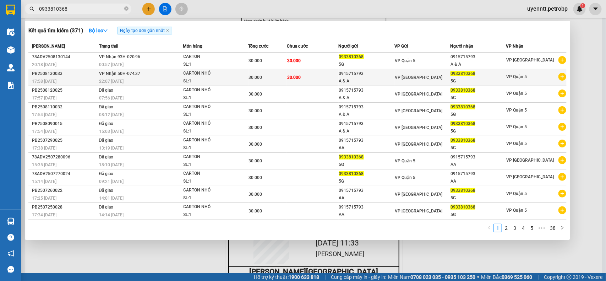
type input "0933810368"
click at [182, 73] on td "VP Nhận 50H-074.37 22:07 - 13/08" at bounding box center [140, 77] width 86 height 17
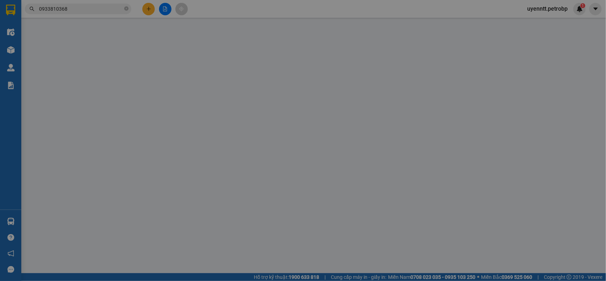
type input "0915715793"
type input "A & A"
type input "0933810368"
type input "5G"
type input "30.000"
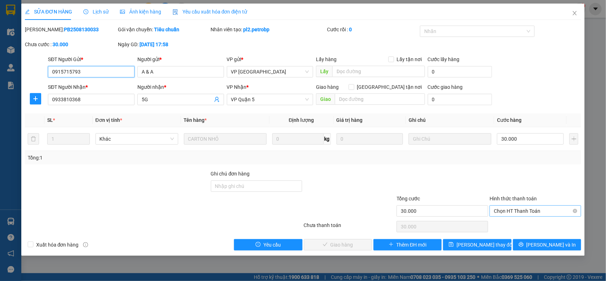
click at [509, 213] on span "Chọn HT Thanh Toán" at bounding box center [535, 211] width 83 height 11
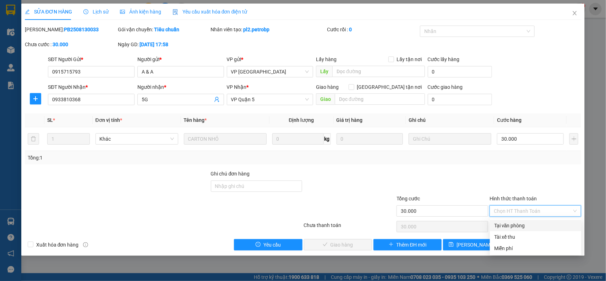
click at [499, 226] on div "Tại văn phòng" at bounding box center [535, 226] width 83 height 8
type input "0"
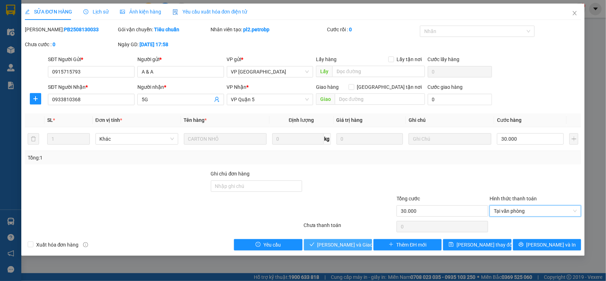
click at [365, 242] on button "[PERSON_NAME] và Giao hàng" at bounding box center [338, 244] width 68 height 11
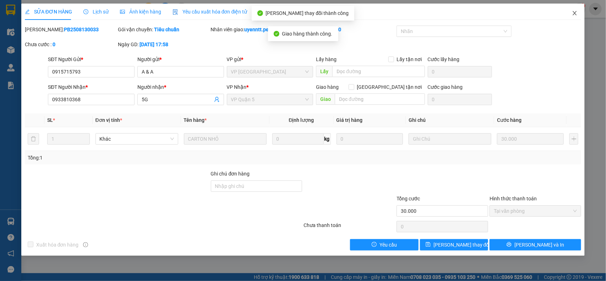
click at [576, 16] on span "Close" at bounding box center [575, 14] width 20 height 20
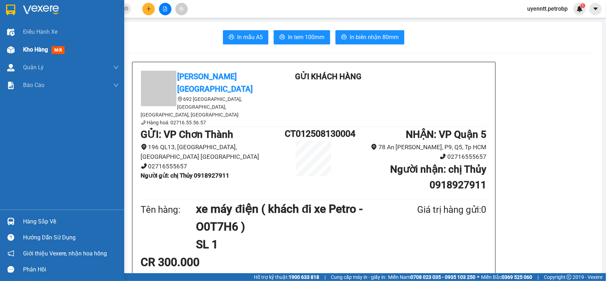
click at [34, 53] on span "Kho hàng" at bounding box center [35, 49] width 25 height 7
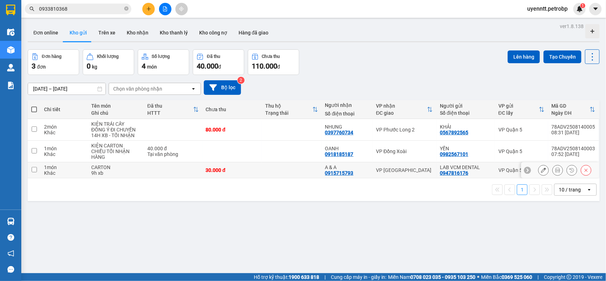
click at [288, 177] on td at bounding box center [292, 170] width 60 height 16
checkbox input "true"
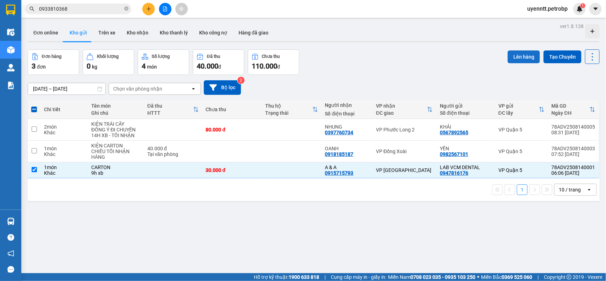
click at [508, 56] on button "Lên hàng" at bounding box center [524, 56] width 32 height 13
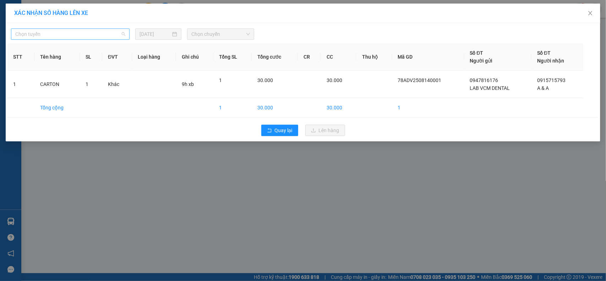
click at [63, 31] on span "Chọn tuyến" at bounding box center [70, 34] width 110 height 11
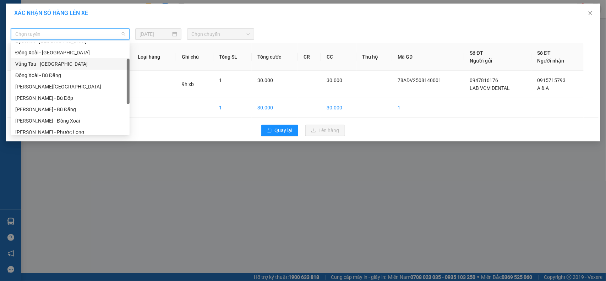
scroll to position [55, 0]
drag, startPoint x: 129, startPoint y: 72, endPoint x: 125, endPoint y: 93, distance: 21.7
click at [125, 93] on div "Lộc Ninh - Đồng Xoài Đồng Xoài - Lộc Ninh Vũng Tàu - Bình Phước Đồng Xoài - Bù …" at bounding box center [70, 88] width 119 height 91
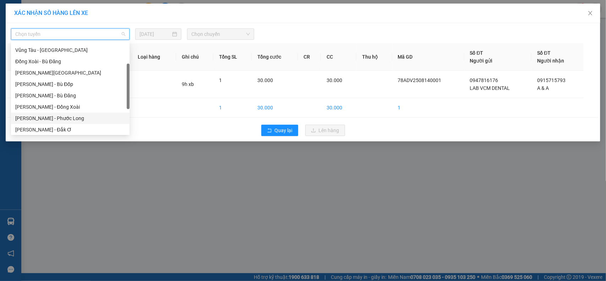
click at [68, 121] on div "[PERSON_NAME] - Phước Long" at bounding box center [70, 118] width 110 height 8
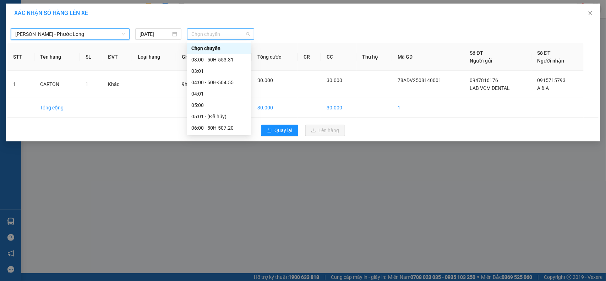
click at [206, 37] on span "Chọn chuyến" at bounding box center [220, 34] width 58 height 11
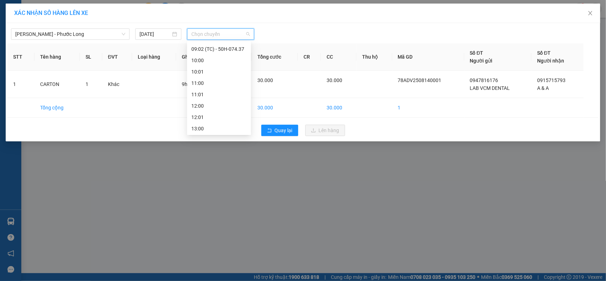
scroll to position [132, 0]
click at [228, 66] on div "09:00 - 29H-904.61" at bounding box center [218, 64] width 55 height 8
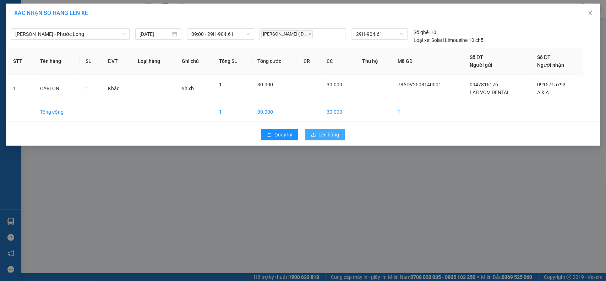
click at [325, 134] on span "Lên hàng" at bounding box center [329, 135] width 21 height 8
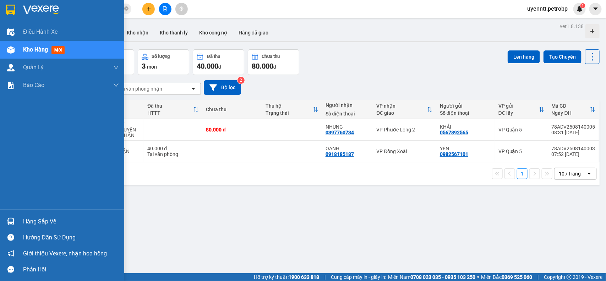
click at [33, 52] on span "Kho hàng" at bounding box center [35, 49] width 25 height 7
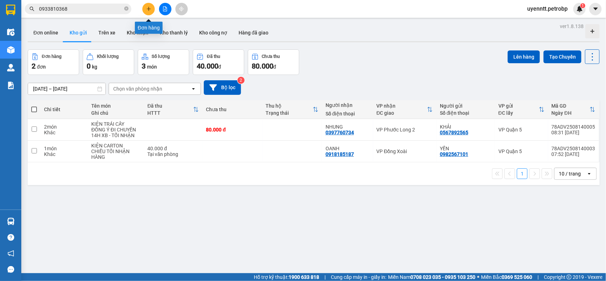
click at [150, 11] on icon "plus" at bounding box center [148, 8] width 5 height 5
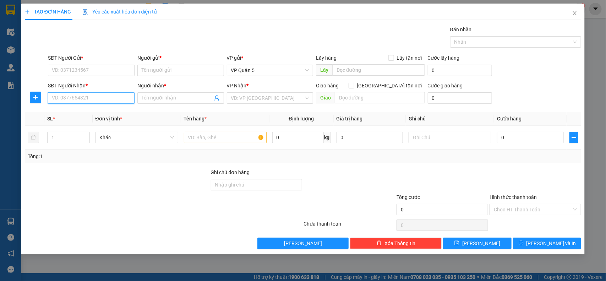
click at [95, 99] on input "SĐT Người Nhận *" at bounding box center [91, 97] width 87 height 11
click at [85, 101] on input "SĐT Người Nhận *" at bounding box center [91, 97] width 87 height 11
type input "979"
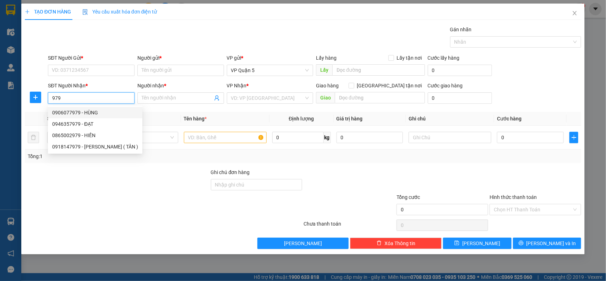
click at [99, 98] on input "979" at bounding box center [91, 97] width 87 height 11
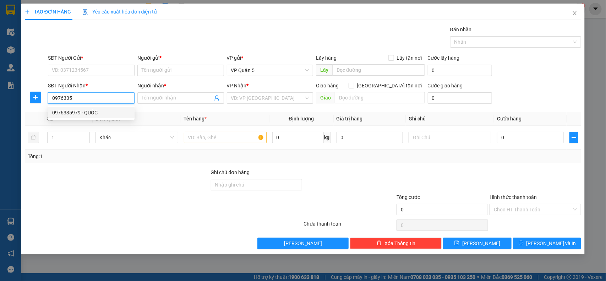
click at [82, 112] on div "0976335979 - QUỐC" at bounding box center [91, 113] width 78 height 8
type input "0976335979"
type input "QUỐC"
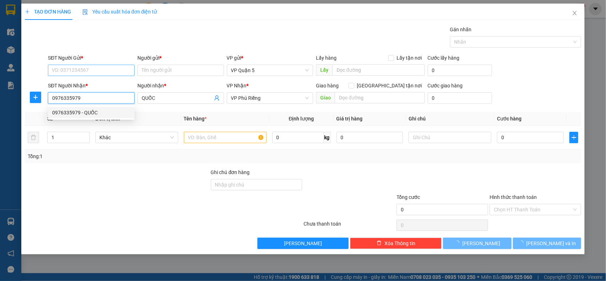
type input "30.000"
type input "0976335979"
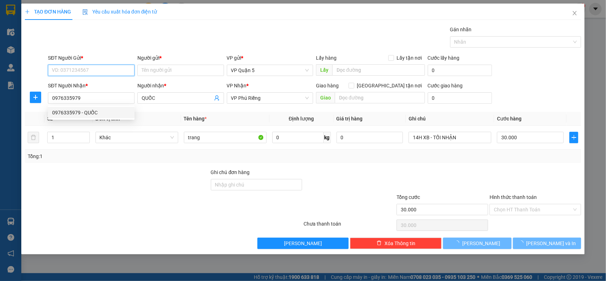
click at [91, 71] on input "SĐT Người Gửi *" at bounding box center [91, 70] width 87 height 11
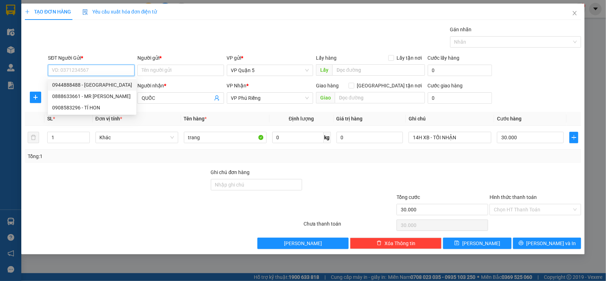
click at [109, 71] on input "SĐT Người Gửi *" at bounding box center [91, 70] width 87 height 11
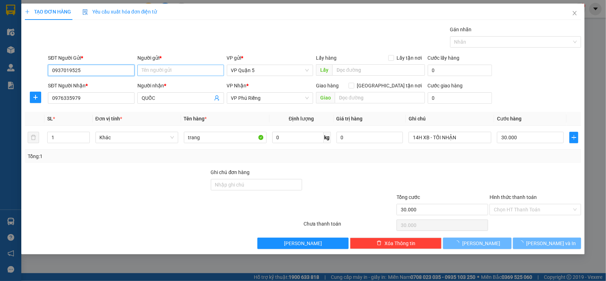
type input "0937019525"
click at [183, 74] on input "Người gửi *" at bounding box center [180, 70] width 87 height 11
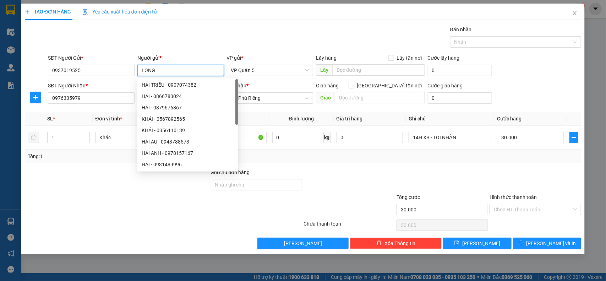
type input "LONG"
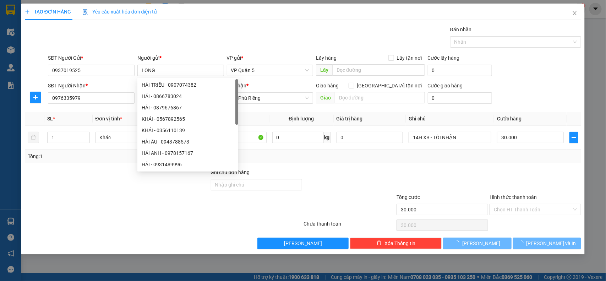
click at [231, 48] on div "Gói vận chuyển * Tiêu chuẩn Gán nhãn Nhãn" at bounding box center [315, 38] width 536 height 25
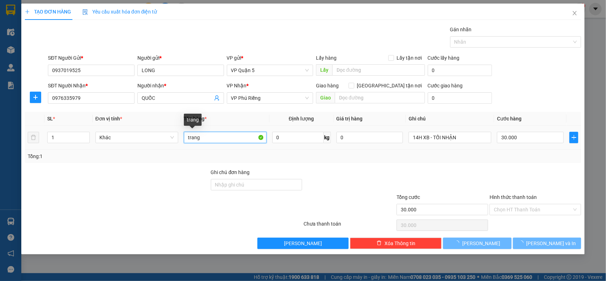
click at [226, 134] on input "trang" at bounding box center [225, 137] width 83 height 11
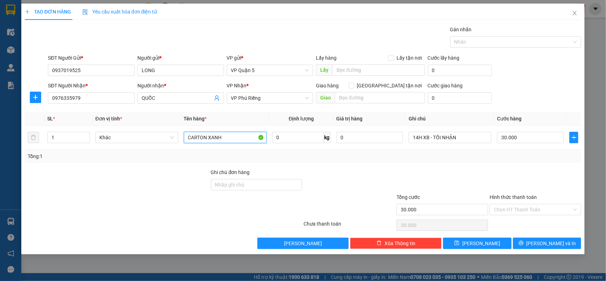
type input "CARTON XANH"
click at [133, 164] on div "Transit Pickup Surcharge Ids Transit Deliver Surcharge Ids Transit Deliver Surc…" at bounding box center [303, 137] width 557 height 223
click at [530, 140] on input "30.000" at bounding box center [530, 137] width 67 height 11
click at [520, 167] on div "Transit Pickup Surcharge Ids Transit Deliver Surcharge Ids Transit Deliver Surc…" at bounding box center [303, 137] width 557 height 223
click at [553, 242] on span "[PERSON_NAME] và In" at bounding box center [552, 243] width 50 height 8
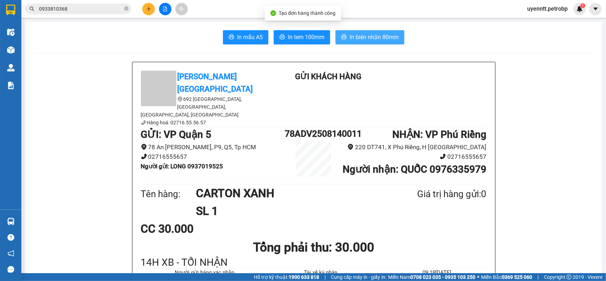
click at [366, 39] on span "In biên nhận 80mm" at bounding box center [374, 37] width 49 height 9
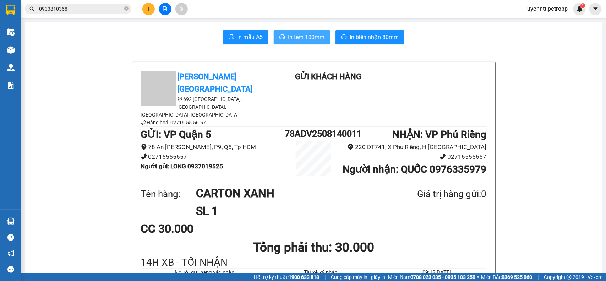
click at [299, 37] on span "In tem 100mm" at bounding box center [306, 37] width 37 height 9
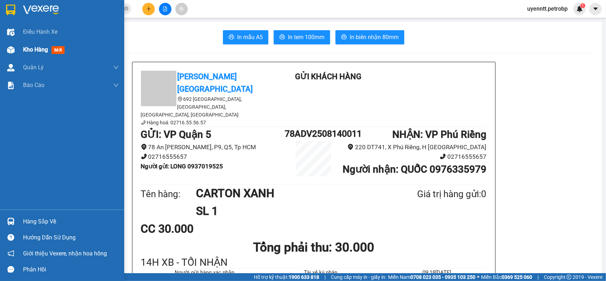
click at [11, 48] on img at bounding box center [10, 49] width 7 height 7
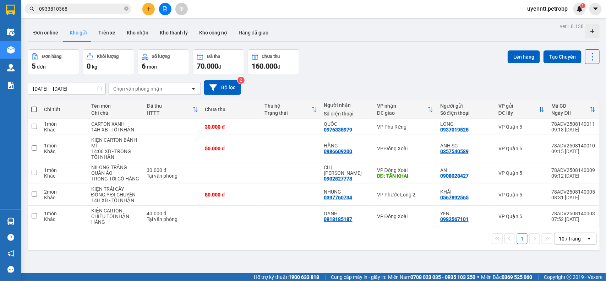
click at [84, 6] on input "0933810368" at bounding box center [81, 9] width 84 height 8
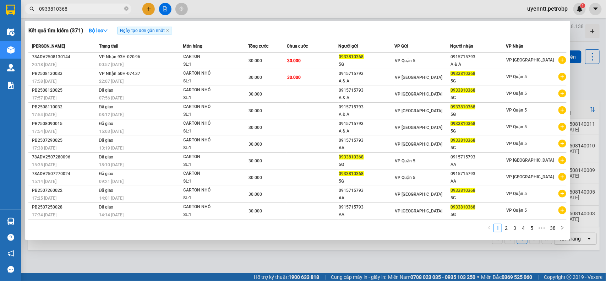
click at [84, 6] on input "0933810368" at bounding box center [81, 9] width 84 height 8
paste input "37 8008702"
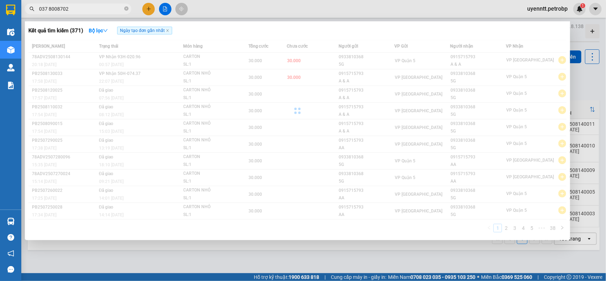
click at [48, 8] on input "037 8008702" at bounding box center [81, 9] width 84 height 8
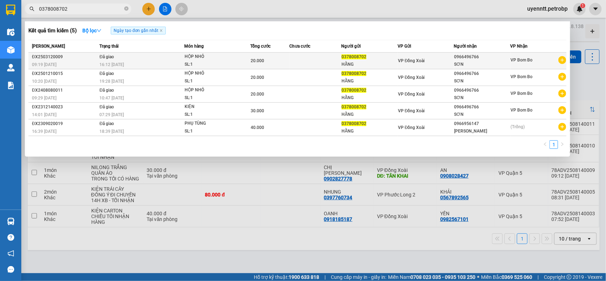
type input "0378008702"
click at [476, 63] on div "SƠN" at bounding box center [483, 64] width 56 height 7
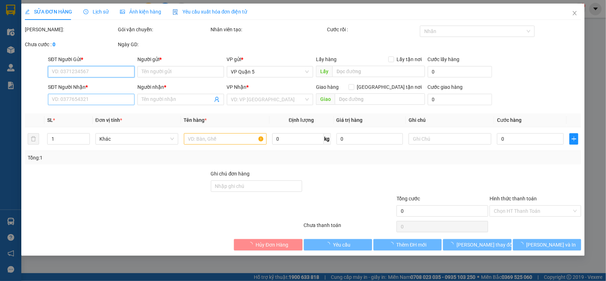
type input "0378008702"
type input "HẰNG"
type input "0966496766"
type input "SƠN"
type input "20.000"
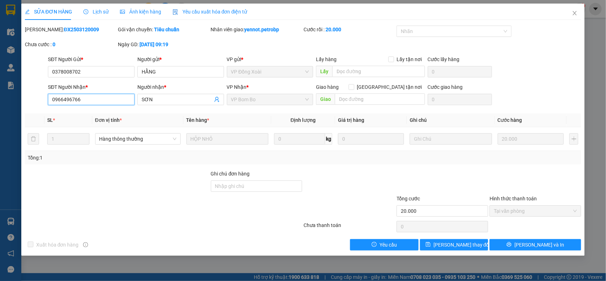
drag, startPoint x: 83, startPoint y: 98, endPoint x: 52, endPoint y: 98, distance: 31.6
click at [52, 98] on input "0966496766" at bounding box center [91, 99] width 87 height 11
click at [575, 15] on icon "close" at bounding box center [575, 13] width 6 height 6
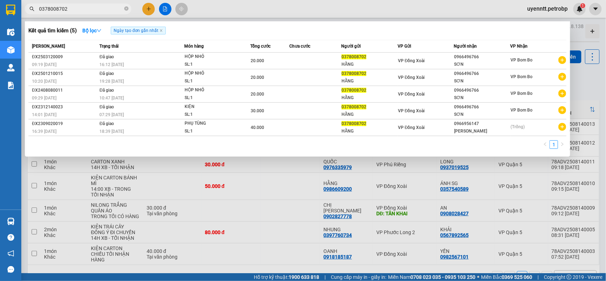
click at [103, 11] on input "0378008702" at bounding box center [81, 9] width 84 height 8
paste input "966496766"
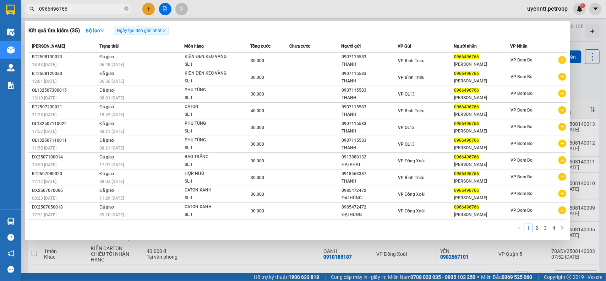
click at [217, 261] on div at bounding box center [303, 140] width 606 height 281
click at [96, 10] on input "0966496766" at bounding box center [81, 9] width 84 height 8
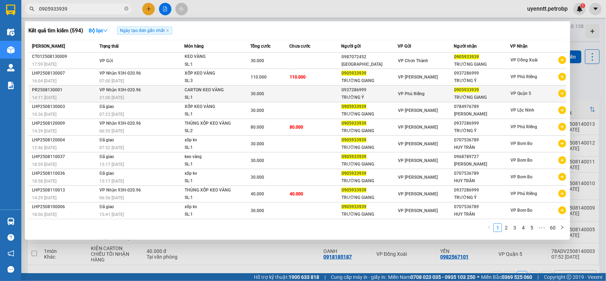
type input "0905933939"
click at [185, 94] on div "SL: 1" at bounding box center [211, 98] width 53 height 8
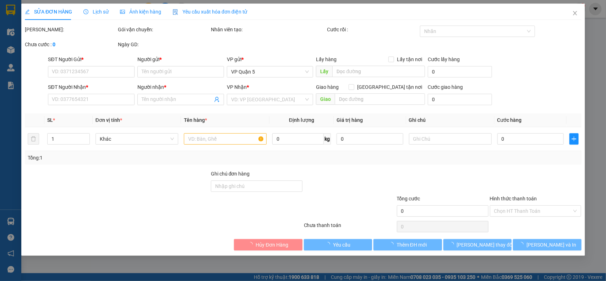
type input "0937286999"
type input "TRƯỜNG Ý"
type input "0905933939"
type input "TRƯỜNG GIANG"
type input "30.000"
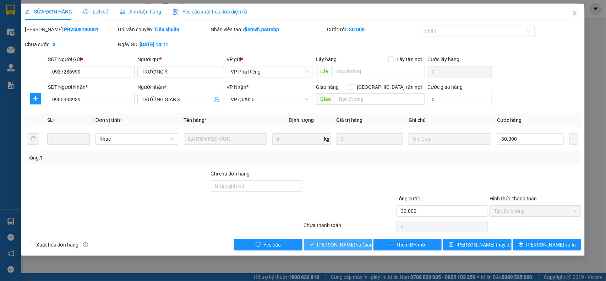
click at [351, 246] on span "[PERSON_NAME] và Giao hàng" at bounding box center [352, 245] width 68 height 8
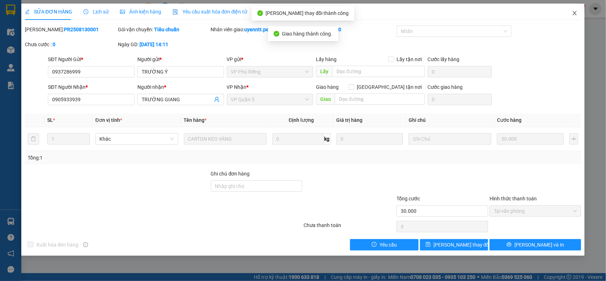
click at [576, 12] on icon "close" at bounding box center [575, 13] width 6 height 6
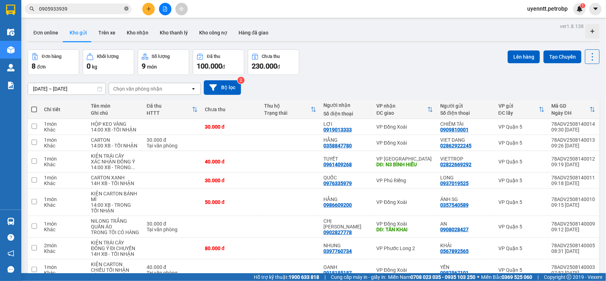
click at [128, 10] on span "0905933939" at bounding box center [78, 9] width 107 height 11
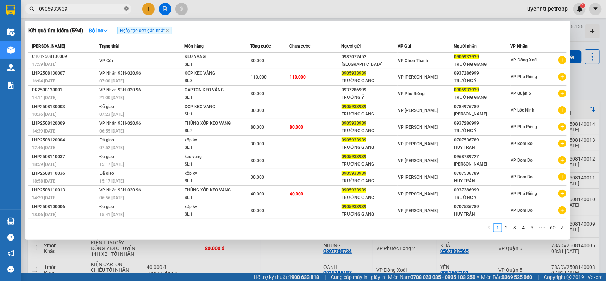
click at [127, 10] on icon "close-circle" at bounding box center [126, 8] width 4 height 4
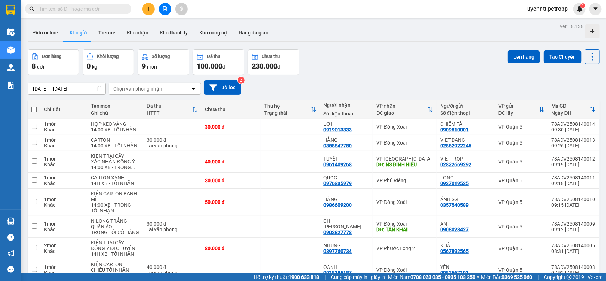
click at [265, 10] on div "Kết quả tìm kiếm ( 594 ) Bộ lọc Ngày tạo đơn gần nhất Mã ĐH Trạng thái Món hàng…" at bounding box center [303, 9] width 606 height 18
click at [144, 7] on button at bounding box center [148, 9] width 12 height 12
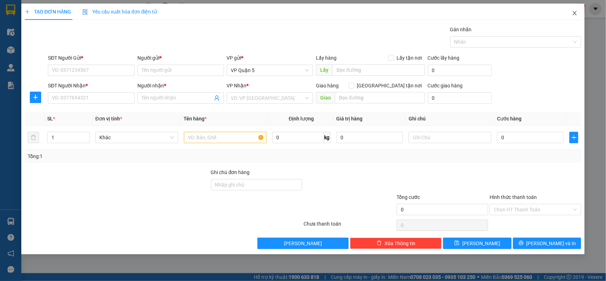
click at [568, 15] on span "Close" at bounding box center [575, 14] width 20 height 20
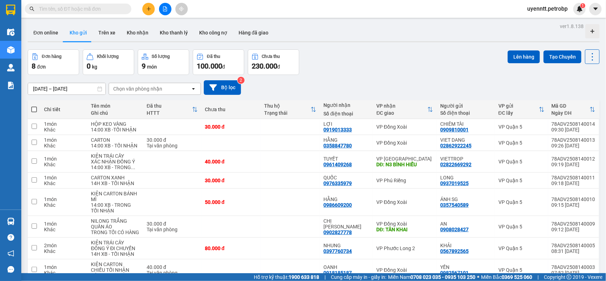
click at [100, 9] on input "text" at bounding box center [81, 9] width 84 height 8
click at [94, 8] on input "text" at bounding box center [81, 9] width 84 height 8
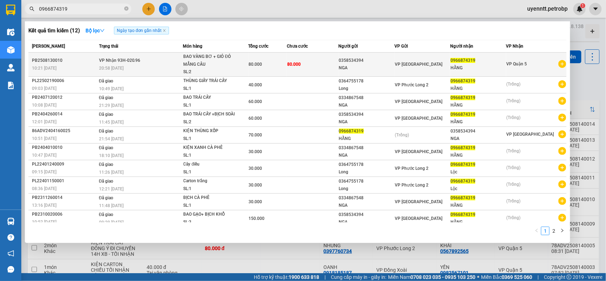
type input "0966874319"
click at [278, 64] on div "80.000" at bounding box center [268, 64] width 38 height 8
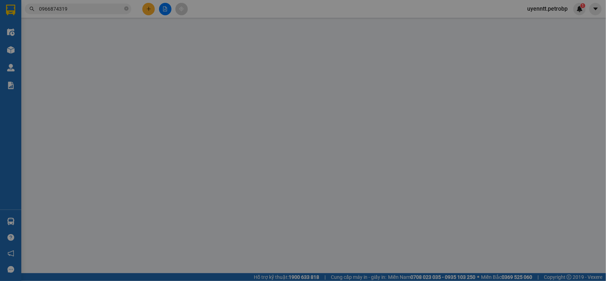
type input "0358534394"
type input "NGA"
type input "0966874319"
type input "HẰNG"
type input "80.000"
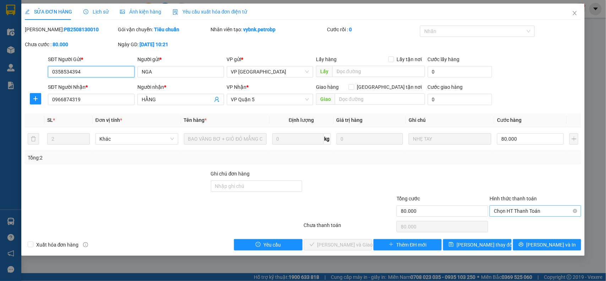
click at [515, 214] on span "Chọn HT Thanh Toán" at bounding box center [535, 211] width 83 height 11
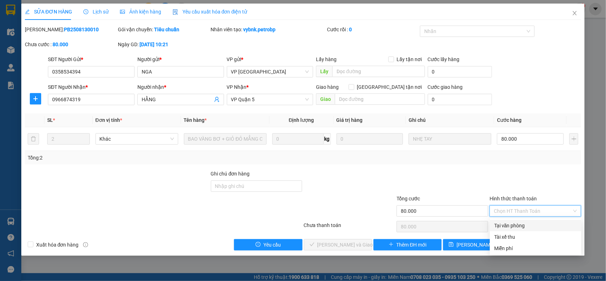
click at [503, 224] on div "Tại văn phòng" at bounding box center [535, 226] width 83 height 8
type input "0"
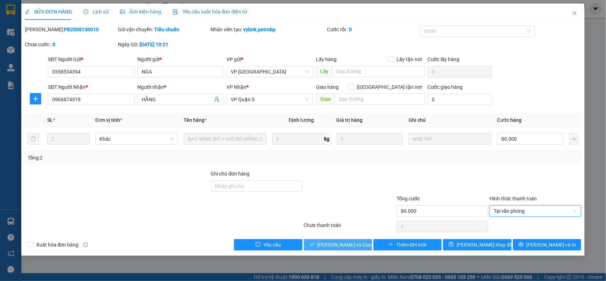
click at [331, 245] on span "[PERSON_NAME] và Giao hàng" at bounding box center [352, 245] width 68 height 8
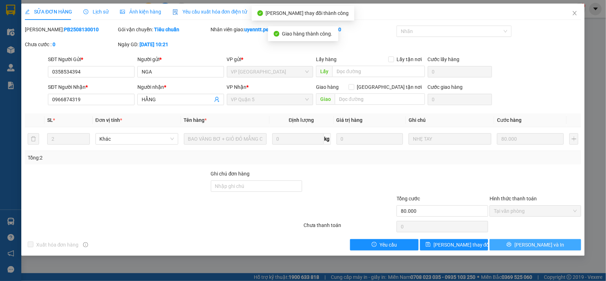
click at [542, 244] on span "[PERSON_NAME] và In" at bounding box center [540, 245] width 50 height 8
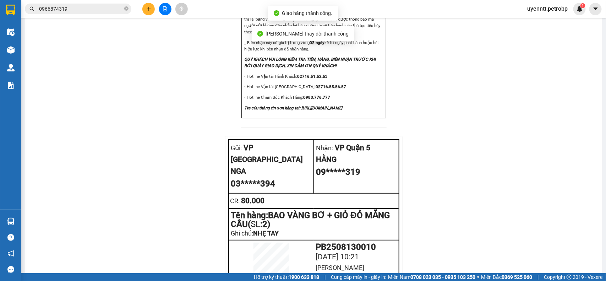
scroll to position [862, 0]
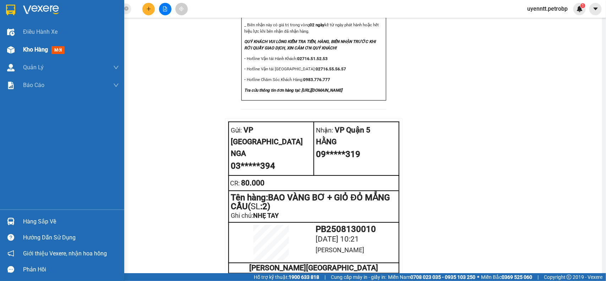
click at [25, 55] on div "Kho hàng mới" at bounding box center [71, 50] width 96 height 18
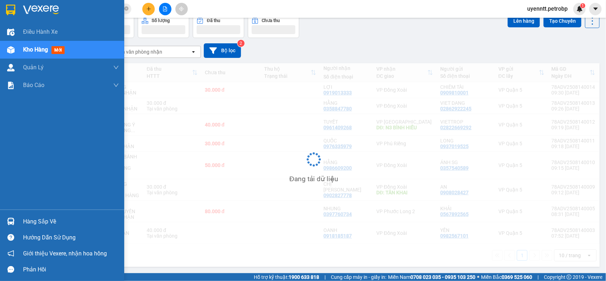
scroll to position [44, 0]
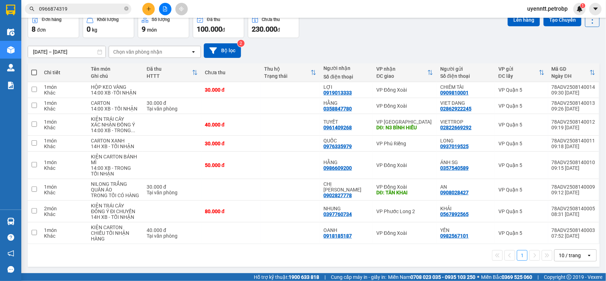
click at [368, 45] on div "13/08/2025 – 14/08/2025 Press the down arrow key to interact with the calendar …" at bounding box center [314, 50] width 572 height 15
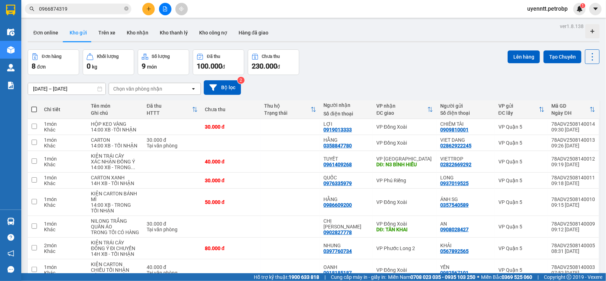
click at [579, 15] on div "Kết quả tìm kiếm ( 12 ) Bộ lọc Ngày tạo đơn gần nhất Mã ĐH Trạng thái Món hàng …" at bounding box center [303, 9] width 606 height 18
click at [578, 14] on div "Kết quả tìm kiếm ( 12 ) Bộ lọc Ngày tạo đơn gần nhất Mã ĐH Trạng thái Món hàng …" at bounding box center [303, 9] width 606 height 18
click at [578, 11] on div "1" at bounding box center [580, 9] width 12 height 12
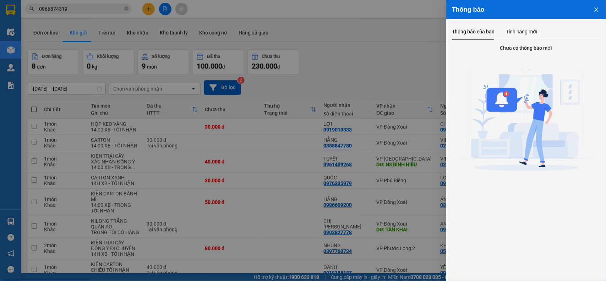
click at [594, 11] on icon "close" at bounding box center [597, 10] width 6 height 6
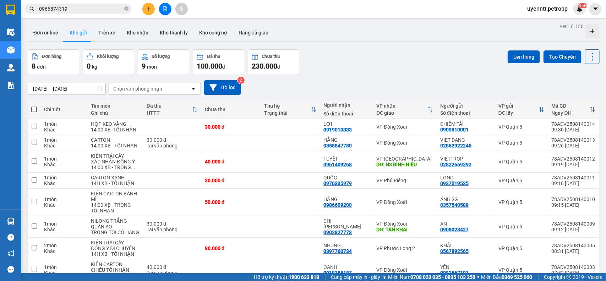
click at [145, 11] on button at bounding box center [148, 9] width 12 height 12
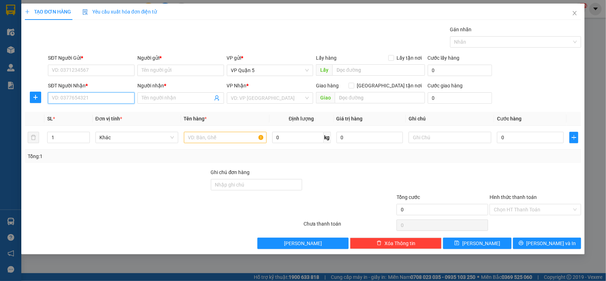
click at [105, 93] on input "SĐT Người Nhận *" at bounding box center [91, 97] width 87 height 11
click at [28, 99] on div at bounding box center [36, 97] width 22 height 11
click at [98, 97] on input "SĐT Người Nhận *" at bounding box center [91, 97] width 87 height 11
click at [34, 94] on button "button" at bounding box center [35, 97] width 11 height 11
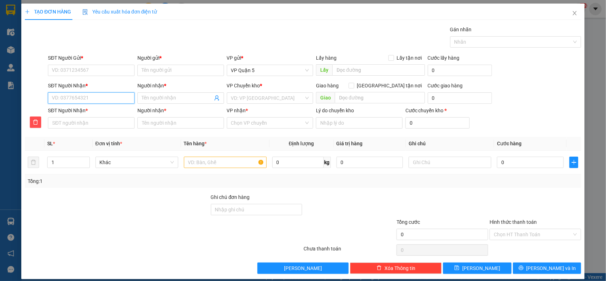
click at [105, 100] on input "SĐT Người Nhận *" at bounding box center [91, 97] width 87 height 11
type input "0"
type input "09"
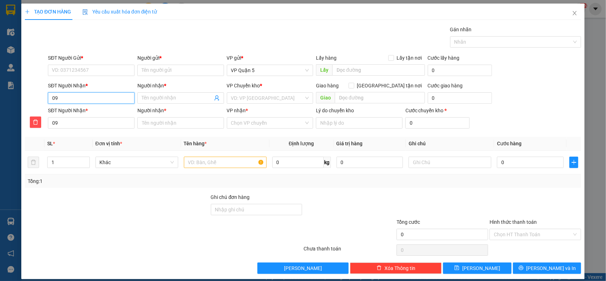
type input "092"
type input "0927"
type input "09277"
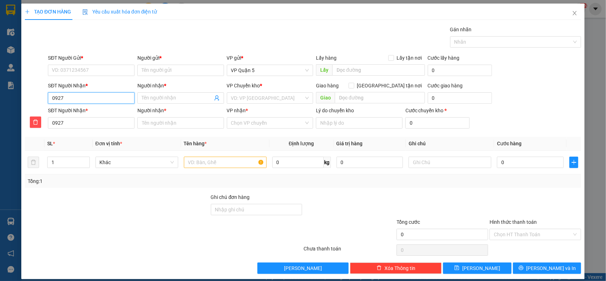
type input "09277"
type input "092777"
type input "0927773"
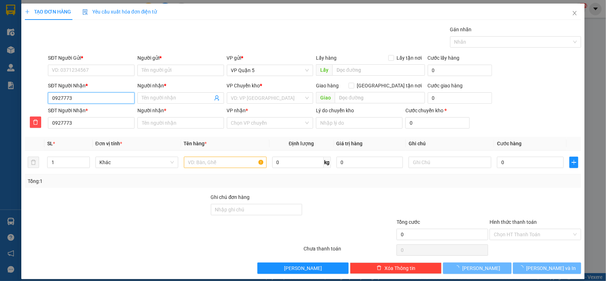
type input "09277737"
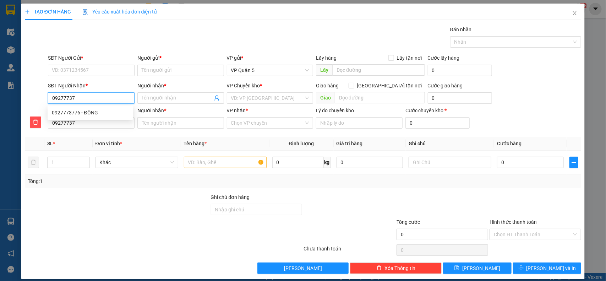
type input "092777377"
type input "0927773777"
type input "09277737776"
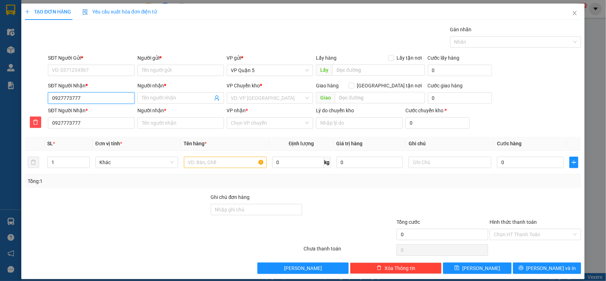
type input "09277737776"
click at [180, 90] on div "Người nhận *" at bounding box center [180, 87] width 87 height 11
click at [176, 97] on input "Người nhận *" at bounding box center [177, 98] width 71 height 8
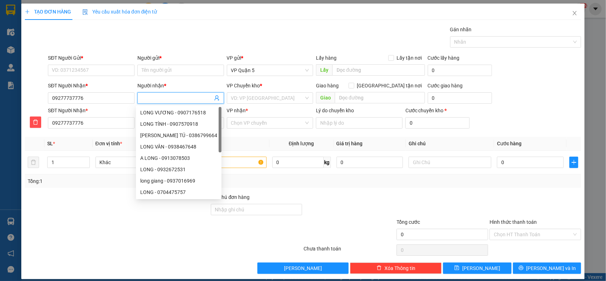
type input "D"
type input "Đ"
type input "ĐO"
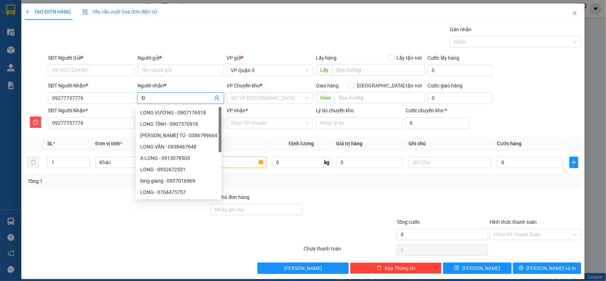
type input "ĐO"
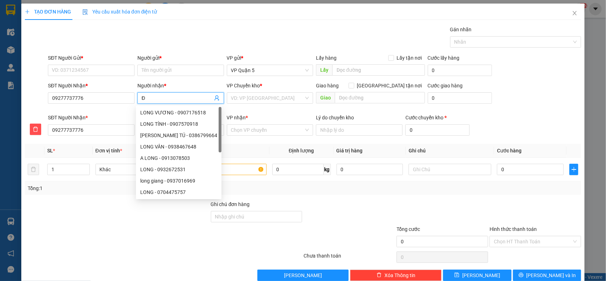
type input "ĐÔ"
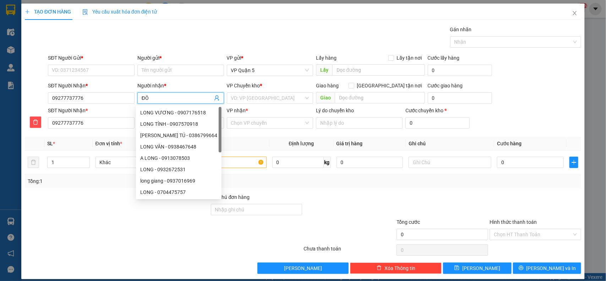
type input "ĐÔN"
type input "ĐÔNG"
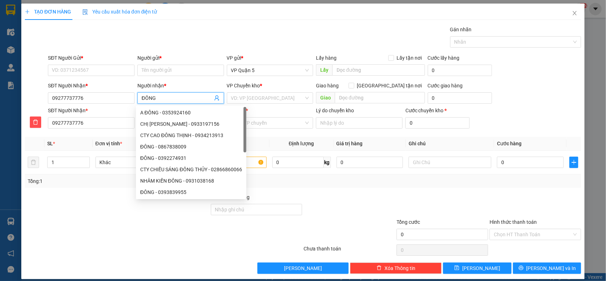
type input "ĐÔNG"
click at [270, 37] on div "Gói vận chuyển * Tiêu chuẩn Gán nhãn Nhãn" at bounding box center [315, 38] width 536 height 25
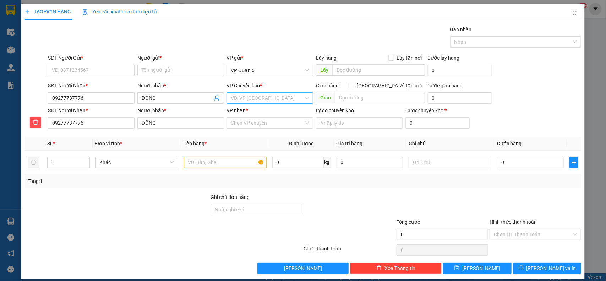
click at [288, 98] on input "search" at bounding box center [267, 98] width 73 height 11
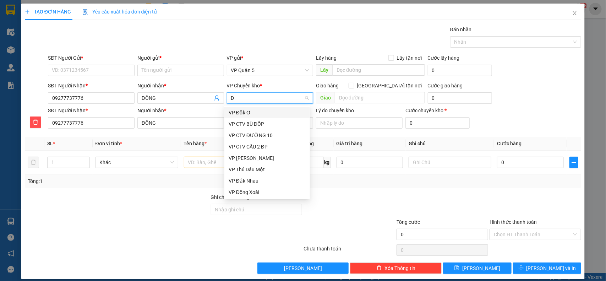
type input "D"
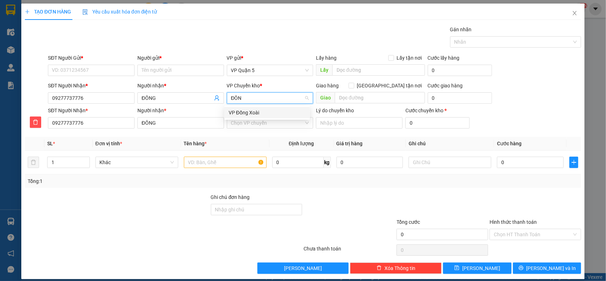
type input "ĐÔNG"
click at [258, 110] on div "VP Đồng Xoài" at bounding box center [267, 113] width 77 height 8
click at [287, 118] on input "VP nhận *" at bounding box center [267, 123] width 73 height 11
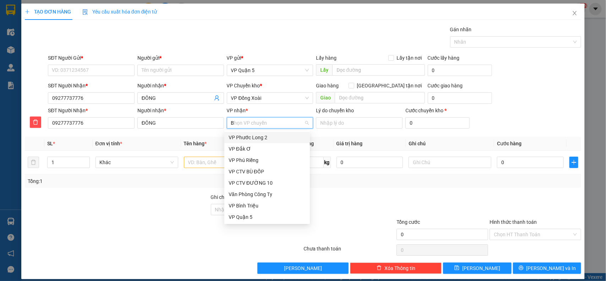
type input "BI"
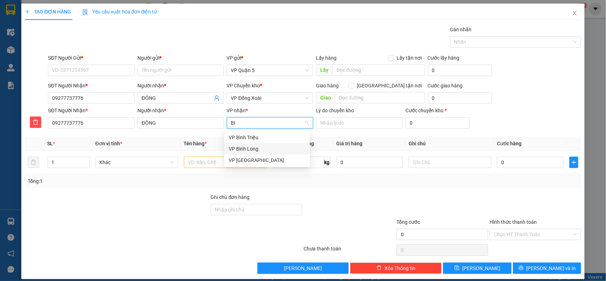
click at [259, 148] on div "VP Bình Long" at bounding box center [267, 149] width 77 height 8
click at [110, 116] on div "SĐT Người Nhận *" at bounding box center [91, 112] width 87 height 11
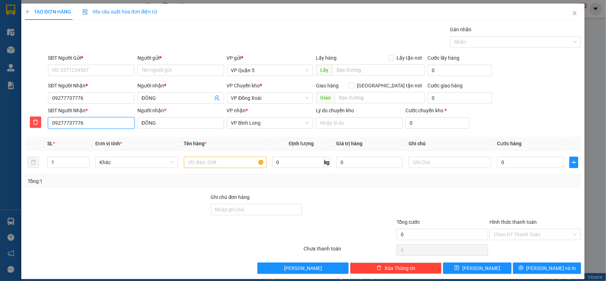
click at [93, 123] on input "09277737776" at bounding box center [91, 122] width 87 height 11
click at [76, 127] on input "09277737776" at bounding box center [91, 122] width 87 height 11
type input "0927773776"
click at [79, 95] on input "09277737776" at bounding box center [91, 97] width 87 height 11
type input "0927773776"
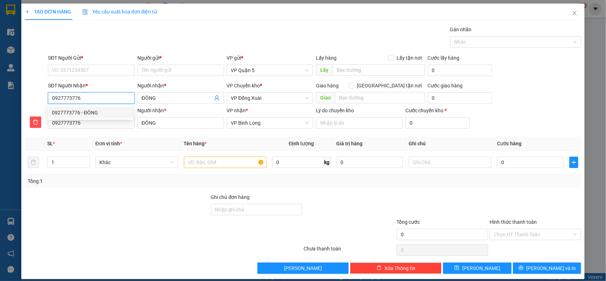
click at [94, 118] on div "0927773776 - ĐÔNG" at bounding box center [91, 112] width 86 height 11
type input "30.000"
click at [249, 94] on span "VP Bình Long" at bounding box center [270, 98] width 78 height 11
type input "0927773776"
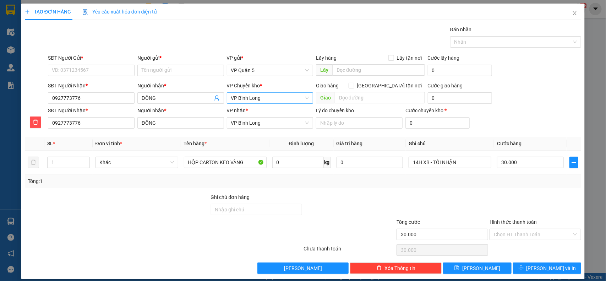
scroll to position [102, 0]
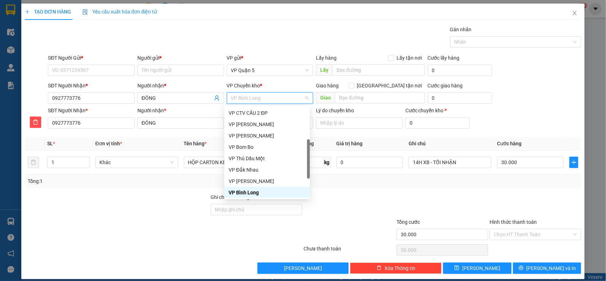
type input "D"
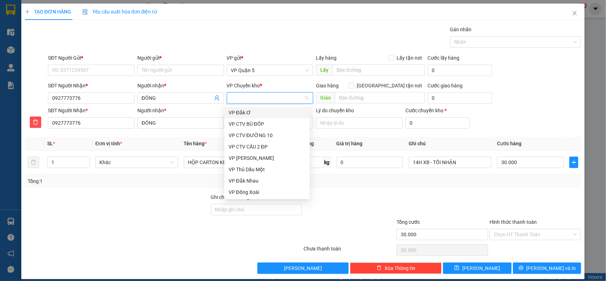
type input "Đ"
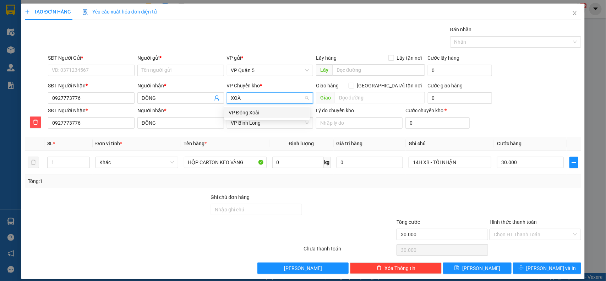
type input "XOÀI"
click at [244, 111] on div "VP Đồng Xoài" at bounding box center [267, 113] width 77 height 8
click at [112, 68] on input "SĐT Người Gửi *" at bounding box center [91, 70] width 87 height 11
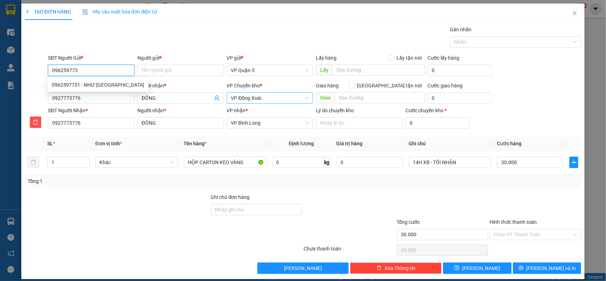
type input "0962597731"
click at [79, 89] on div "0962597731 - NHƯ Ý" at bounding box center [98, 84] width 101 height 11
type input "NHƯ Ý"
type input "0962597731"
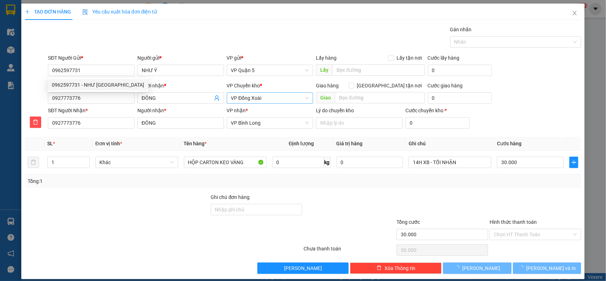
click at [142, 53] on div "Transit Pickup Surcharge Ids Transit Deliver Surcharge Ids Transit Deliver Surc…" at bounding box center [303, 150] width 557 height 248
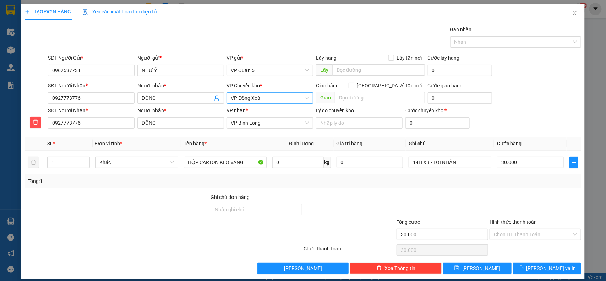
drag, startPoint x: 117, startPoint y: 218, endPoint x: 203, endPoint y: 185, distance: 92.0
click at [118, 217] on div at bounding box center [117, 205] width 186 height 25
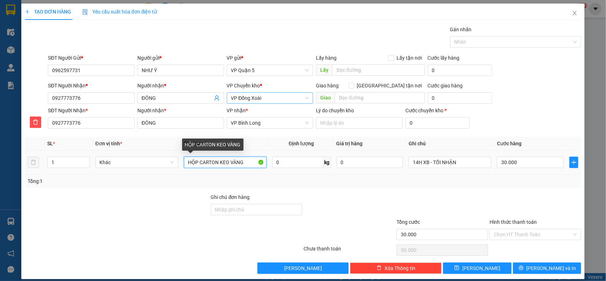
click at [195, 158] on input "HỘP CARTON KEO VÀNG" at bounding box center [225, 162] width 83 height 11
click at [195, 159] on input "HỘP CARTON KEO VÀNG" at bounding box center [225, 162] width 83 height 11
click at [222, 163] on input "CARTON XANH HỎ" at bounding box center [225, 162] width 83 height 11
type input "CARTON XANH NHỎ"
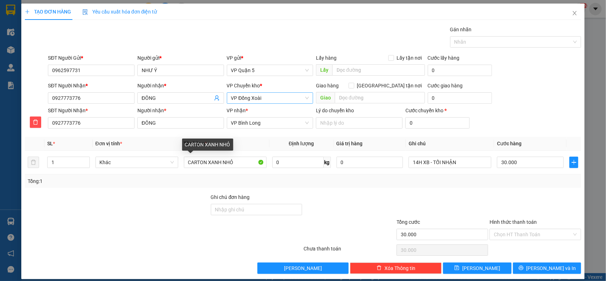
click at [307, 182] on div "Tổng: 1" at bounding box center [303, 181] width 551 height 8
click at [521, 179] on div "Tổng: 1" at bounding box center [303, 181] width 551 height 8
click at [524, 268] on icon "printer" at bounding box center [521, 267] width 5 height 5
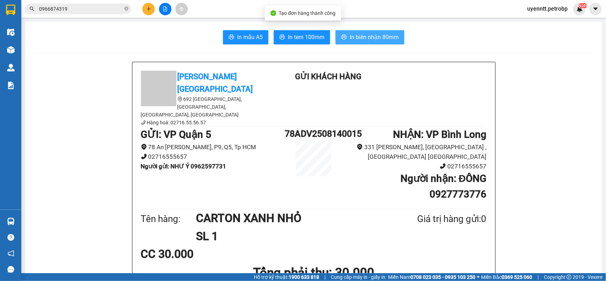
click at [368, 35] on span "In biên nhận 80mm" at bounding box center [374, 37] width 49 height 9
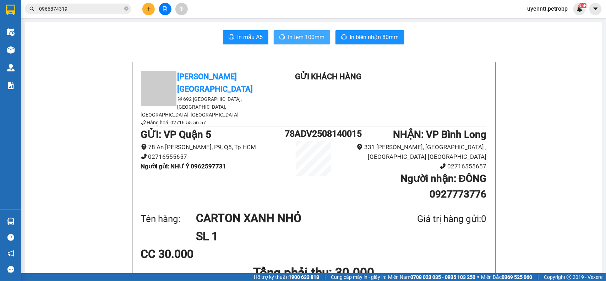
click at [310, 38] on span "In tem 100mm" at bounding box center [306, 37] width 37 height 9
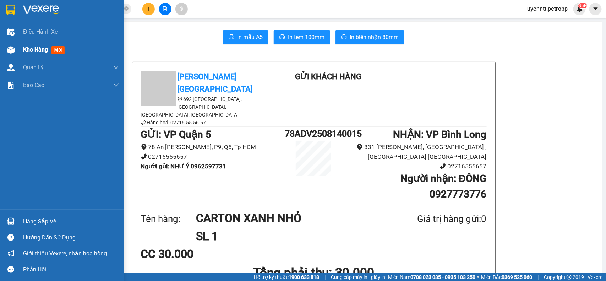
click at [64, 50] on span "mới" at bounding box center [58, 50] width 13 height 8
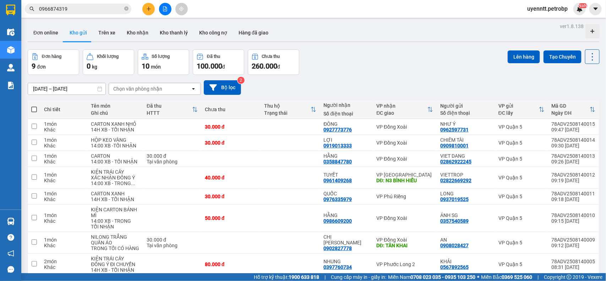
click at [355, 43] on div "ver 1.8.138 Đơn online Kho gửi Trên xe Kho nhận Kho thanh lý Kho công nợ Hàng đ…" at bounding box center [314, 171] width 578 height 301
click at [148, 13] on button at bounding box center [148, 9] width 12 height 12
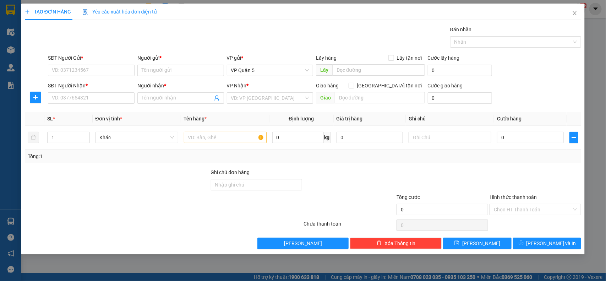
click at [298, 38] on div "Gói vận chuyển * Tiêu chuẩn Gán nhãn Nhãn" at bounding box center [315, 38] width 536 height 25
click at [33, 99] on icon "plus" at bounding box center [36, 97] width 6 height 6
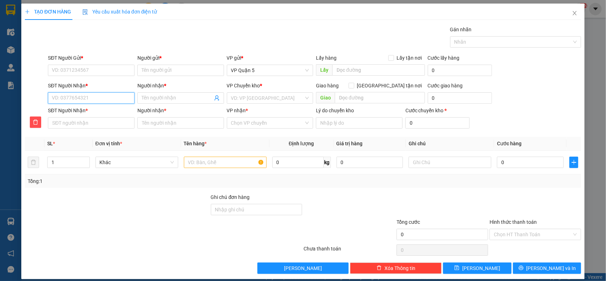
click at [87, 100] on input "SĐT Người Nhận *" at bounding box center [91, 97] width 87 height 11
click at [92, 99] on input "SĐT Người Nhận *" at bounding box center [91, 97] width 87 height 11
type input "0"
type input "09"
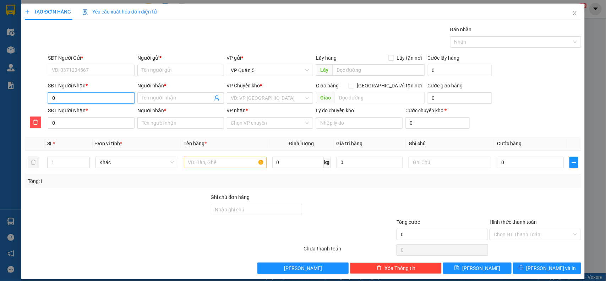
type input "09"
type input "097"
type input "09"
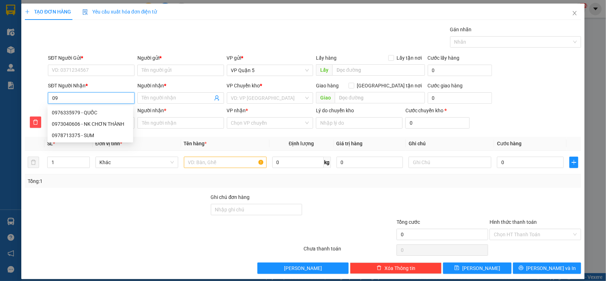
type input "091"
type input "0911"
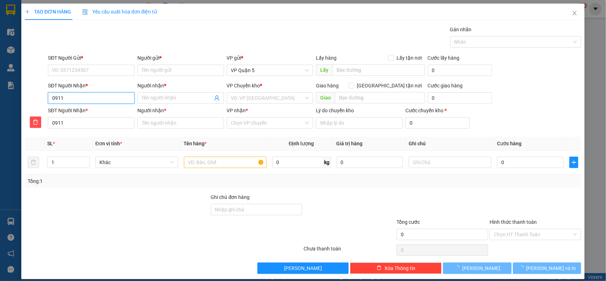
type input "09117"
type input "0911"
type input "091"
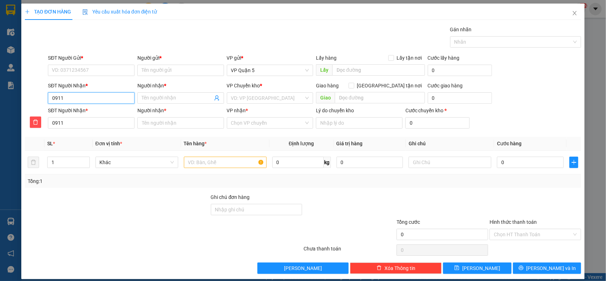
type input "091"
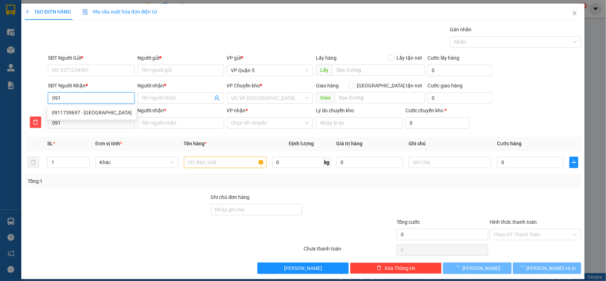
type input "0917"
type input "09175"
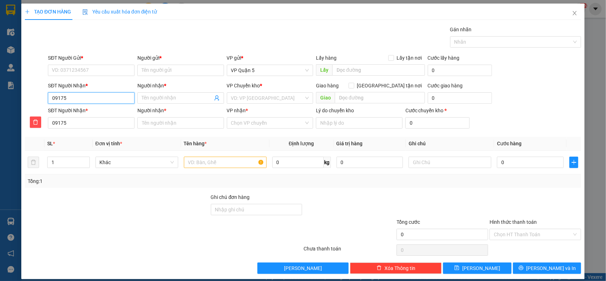
type input "091750"
type input "0917501"
type input "09175019"
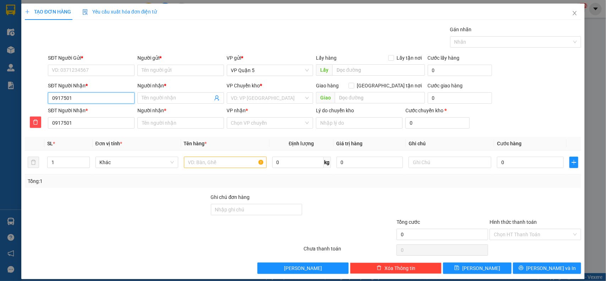
type input "09175019"
type input "091750193"
type input "0917501939"
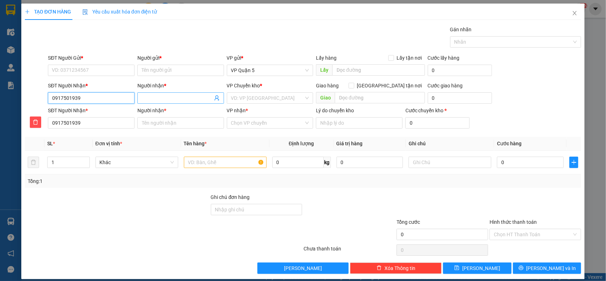
type input "0917501939"
click at [180, 99] on input "Người nhận *" at bounding box center [177, 98] width 71 height 8
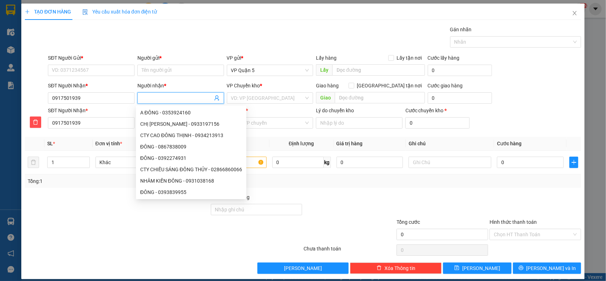
type input "D"
type input "DU"
type input "DUN"
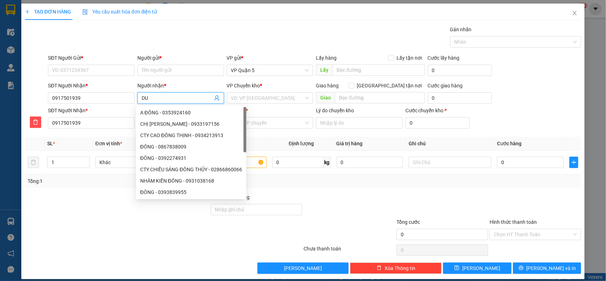
type input "DUN"
type input "DUNG"
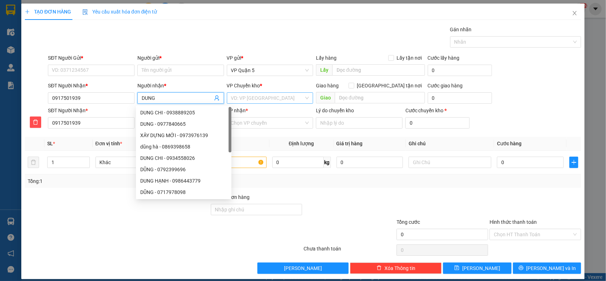
type input "DUNG"
click at [269, 101] on input "search" at bounding box center [267, 98] width 73 height 11
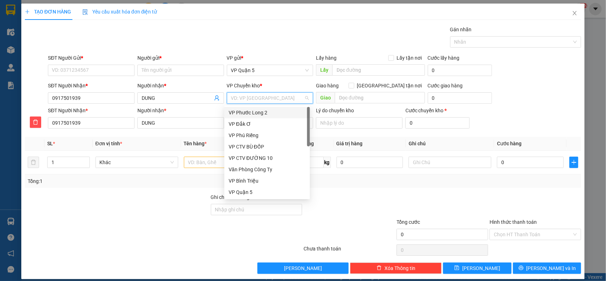
type input "D"
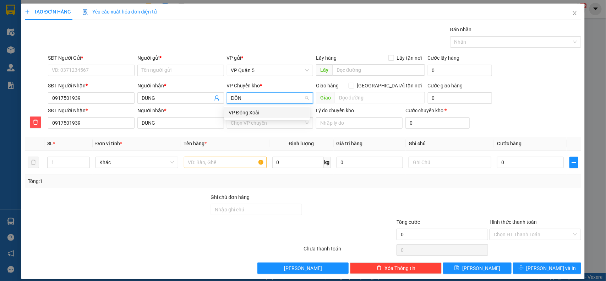
type input "ĐỒNG"
click at [264, 114] on div "VP Đồng Xoài" at bounding box center [267, 113] width 77 height 8
click at [254, 121] on input "VP nhận *" at bounding box center [267, 123] width 73 height 11
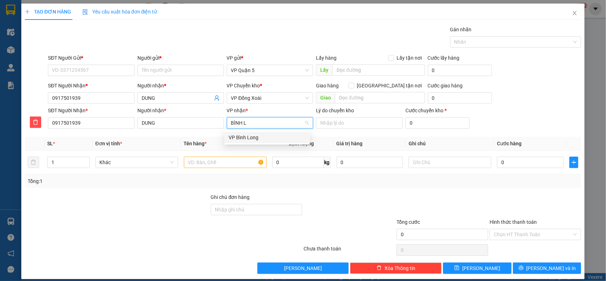
type input "BÌNH LO"
click at [259, 134] on div "VP Bình Long" at bounding box center [267, 138] width 77 height 8
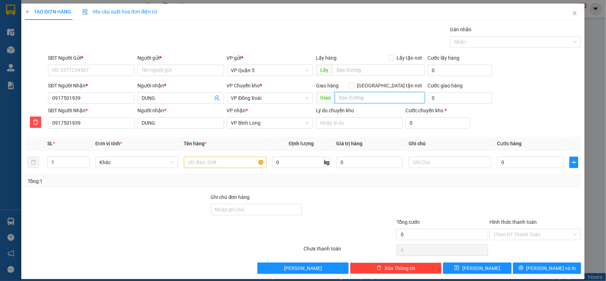
click at [372, 97] on input "text" at bounding box center [380, 97] width 90 height 11
type input "N3 XA TRẠCH"
click at [114, 69] on input "SĐT Người Gửi *" at bounding box center [91, 70] width 87 height 11
type input "0834210979"
click at [151, 72] on input "Người gửi *" at bounding box center [180, 70] width 87 height 11
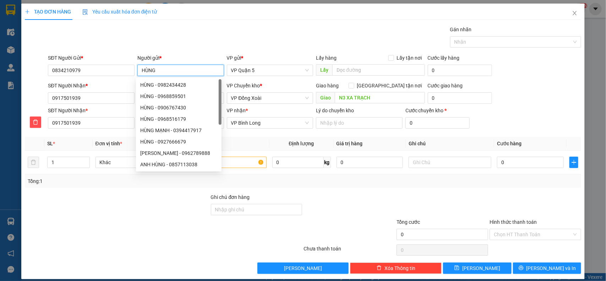
type input "HÙNG"
click at [194, 45] on div "Gói vận chuyển * Tiêu chuẩn Gán nhãn Nhãn" at bounding box center [315, 38] width 536 height 25
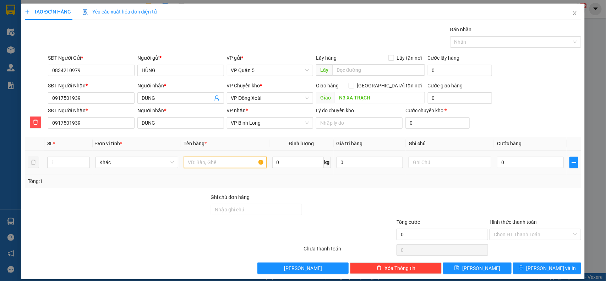
click at [221, 167] on input "text" at bounding box center [225, 162] width 83 height 11
type input "CARTON"
click at [427, 162] on input "text" at bounding box center [450, 162] width 83 height 11
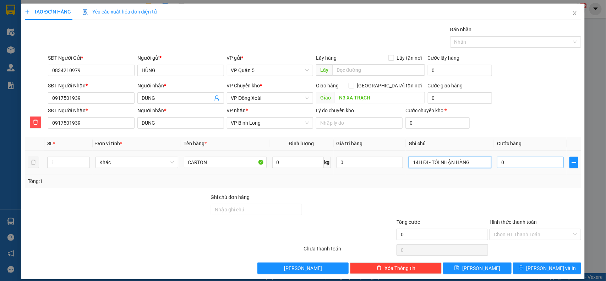
type input "14H ĐI - TỐI NHẬN HÀNG"
click at [514, 161] on input "0" at bounding box center [530, 162] width 67 height 11
type input "3"
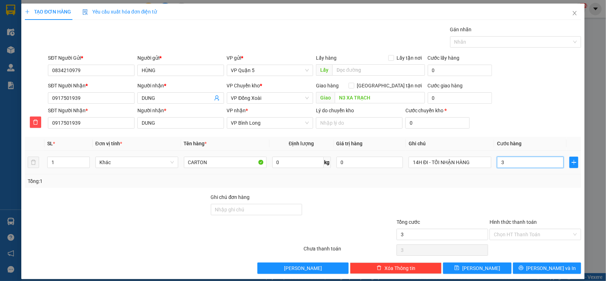
type input "30"
type input "300"
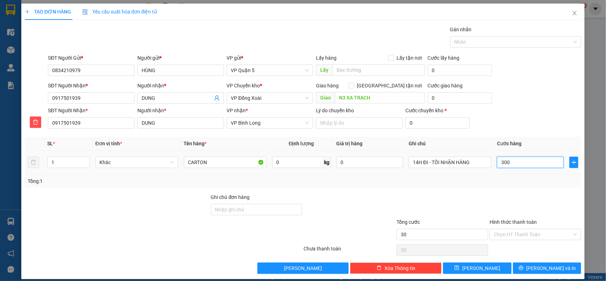
type input "300"
type input "3.000"
type input "30.000"
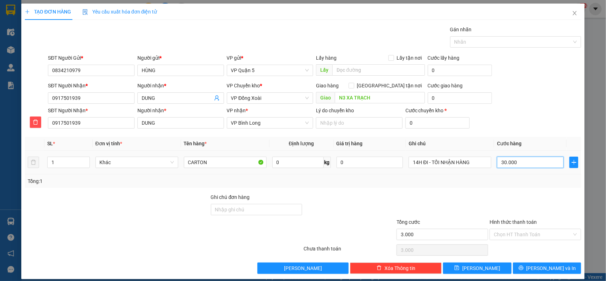
type input "30.000"
click at [502, 203] on div at bounding box center [535, 205] width 93 height 25
click at [543, 268] on span "[PERSON_NAME] và In" at bounding box center [552, 268] width 50 height 8
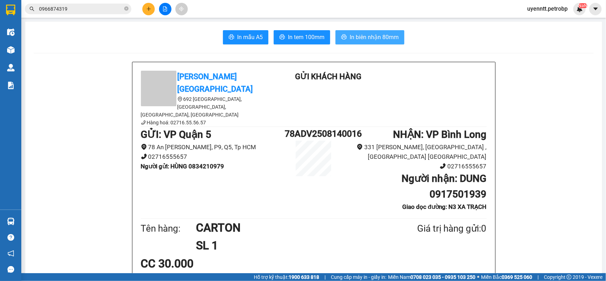
click at [365, 33] on span "In biên nhận 80mm" at bounding box center [374, 37] width 49 height 9
click at [309, 34] on span "In tem 100mm" at bounding box center [306, 37] width 37 height 9
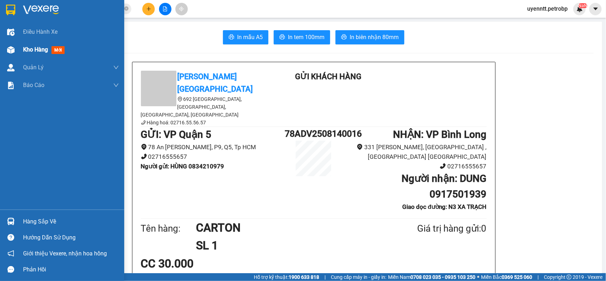
click at [50, 49] on div "Kho hàng mới" at bounding box center [45, 49] width 44 height 9
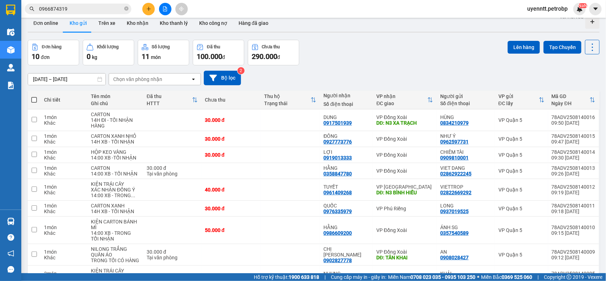
scroll to position [8, 0]
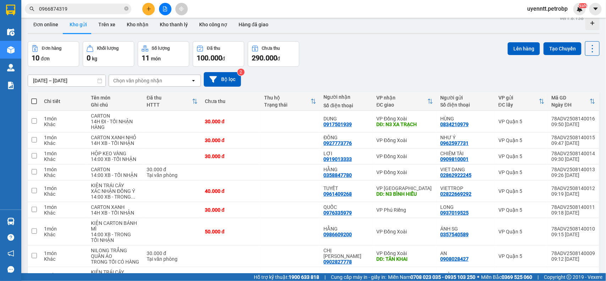
click at [99, 10] on input "0966874319" at bounding box center [81, 9] width 84 height 8
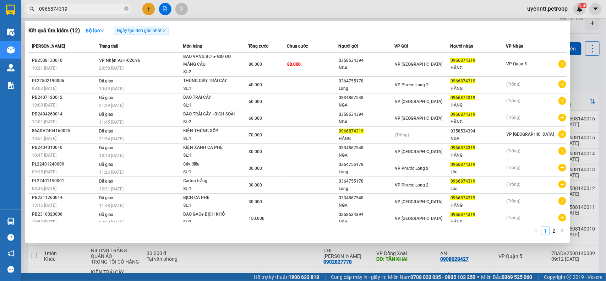
click at [99, 10] on input "0966874319" at bounding box center [81, 9] width 84 height 8
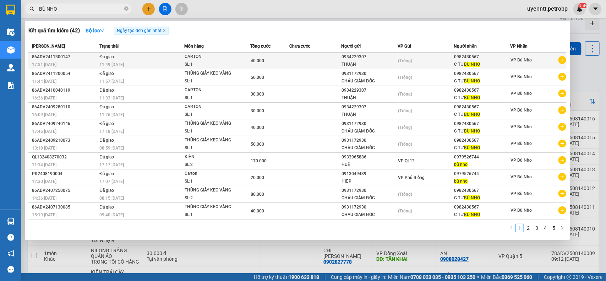
type input "BÙ NHO"
click at [274, 60] on div "40.000" at bounding box center [270, 61] width 38 height 8
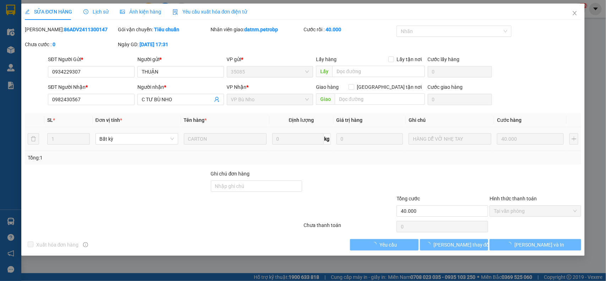
type input "0934229307"
type input "THUẬN"
type input "0982430567"
type input "C TƯ BÙ NHO"
type input "40.000"
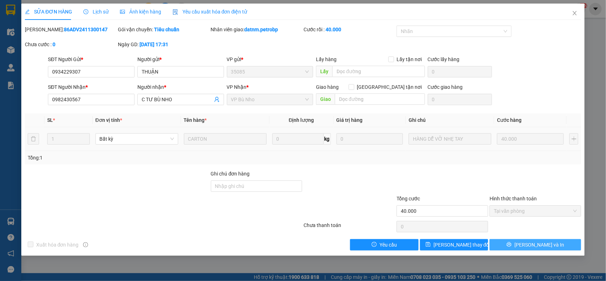
click at [544, 249] on button "[PERSON_NAME] và In" at bounding box center [536, 244] width 92 height 11
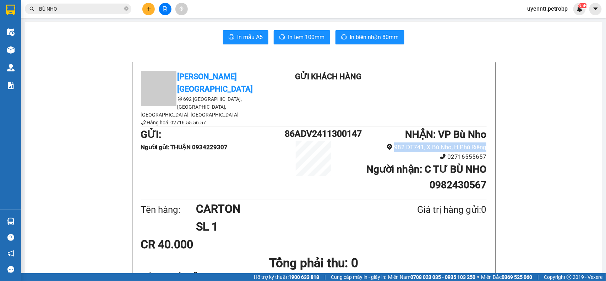
drag, startPoint x: 391, startPoint y: 129, endPoint x: 482, endPoint y: 127, distance: 90.9
click at [482, 142] on li "982 DT741, X Bù Nho, H Phú Riềng" at bounding box center [415, 147] width 144 height 10
copy li "982 DT741, X Bù Nho, H Phú Riềng"
click at [85, 8] on input "BÙ NHO" at bounding box center [81, 9] width 84 height 8
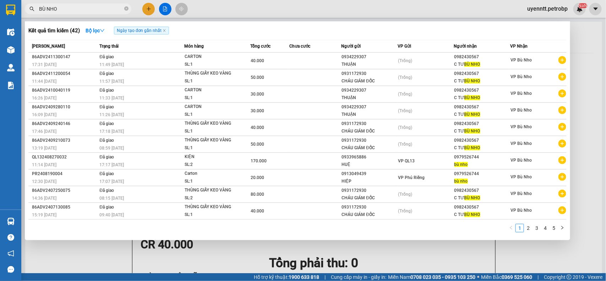
click at [85, 8] on input "BÙ NHO" at bounding box center [81, 9] width 84 height 8
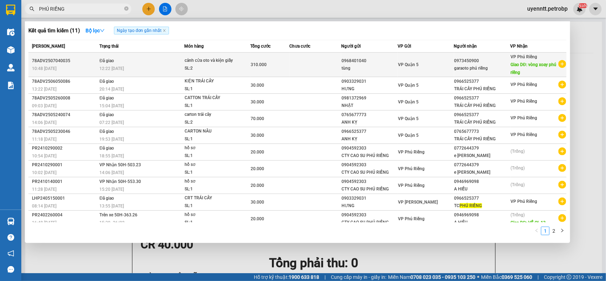
type input "PHÚ RIỀNG"
click at [310, 65] on td at bounding box center [315, 65] width 52 height 25
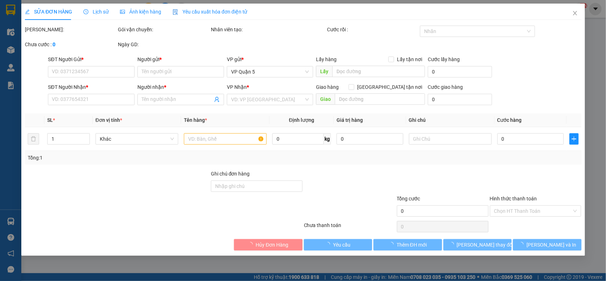
type input "0968401040"
type input "tùng"
type input "0973450900"
type input "garaoto phú riềng"
type input "vòng xoay phú riềng"
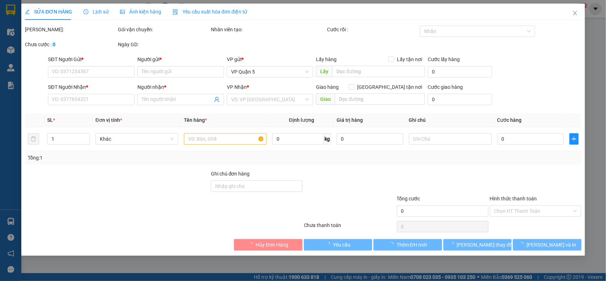
type input "310.000"
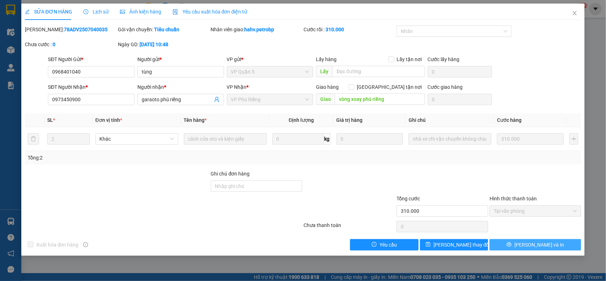
click at [512, 243] on button "[PERSON_NAME] và In" at bounding box center [536, 244] width 92 height 11
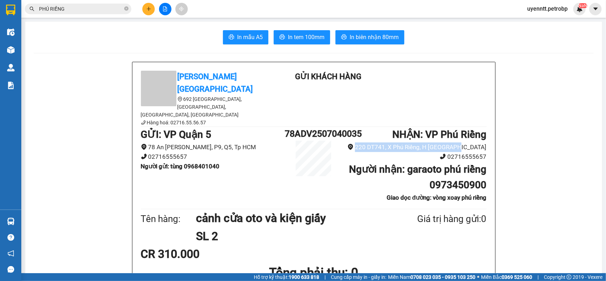
drag, startPoint x: 384, startPoint y: 125, endPoint x: 487, endPoint y: 128, distance: 103.4
click at [489, 128] on div "Petro Bình Phước 692 Phú Riềng Đỏ, P Tân Xuân, TP Đồng Xoài, Tỉnh Bình Phước Hà…" at bounding box center [313, 262] width 363 height 401
copy li "220 DT741, X Phú Riềng, H Phú Riềng"
click at [146, 7] on button at bounding box center [148, 9] width 12 height 12
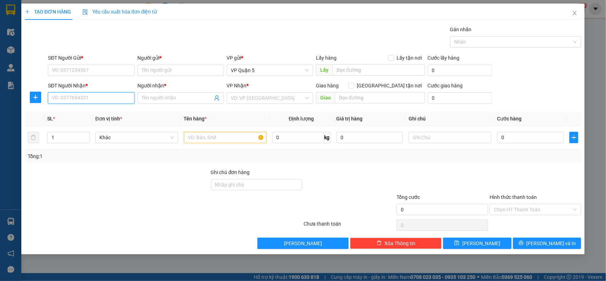
click at [85, 97] on input "SĐT Người Nhận *" at bounding box center [91, 97] width 87 height 11
click at [70, 100] on input "097172759" at bounding box center [91, 97] width 87 height 11
type input "0971727759"
click at [91, 114] on div "0971727759 - THỊNH" at bounding box center [91, 113] width 78 height 8
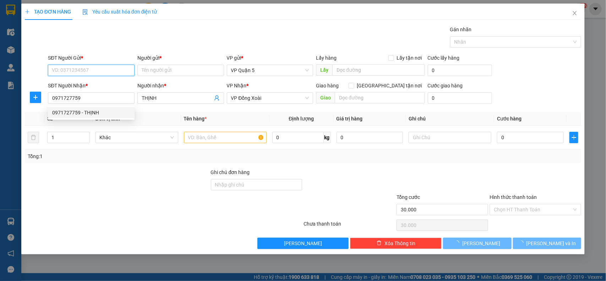
click at [103, 66] on input "SĐT Người Gửi *" at bounding box center [91, 70] width 87 height 11
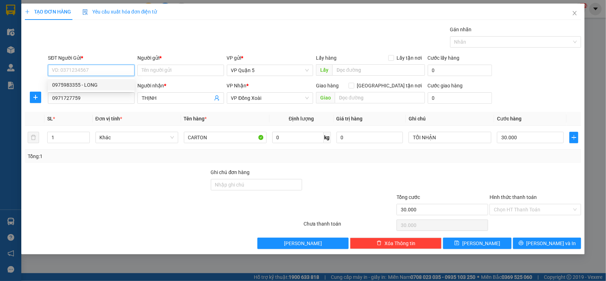
click at [95, 83] on div "0975983355 - LONG" at bounding box center [91, 85] width 78 height 8
click at [127, 43] on div "Gói vận chuyển * Tiêu chuẩn Gán nhãn Nhãn" at bounding box center [315, 38] width 536 height 25
click at [140, 167] on div "Transit Pickup Surcharge Ids Transit Deliver Surcharge Ids Transit Deliver Surc…" at bounding box center [303, 137] width 557 height 223
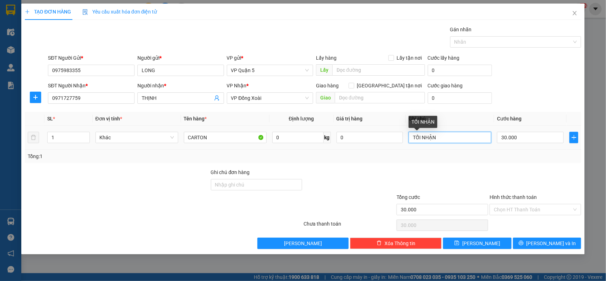
click at [414, 141] on input "TỐI NHẬN" at bounding box center [450, 137] width 83 height 11
click at [446, 164] on div "Transit Pickup Surcharge Ids Transit Deliver Surcharge Ids Transit Deliver Surc…" at bounding box center [303, 137] width 557 height 223
click at [517, 102] on div "SĐT Người Nhận * 0971727759 Người nhận * THỊNH VP Nhận * VP Đồng Xoài Giao hàng…" at bounding box center [315, 94] width 536 height 25
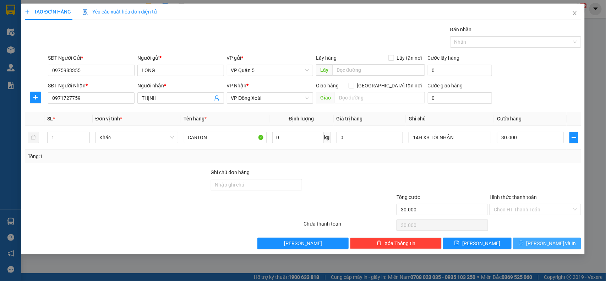
click at [542, 243] on span "[PERSON_NAME] và In" at bounding box center [552, 243] width 50 height 8
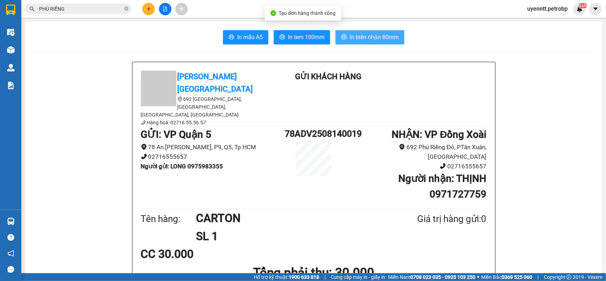
click at [352, 37] on span "In biên nhận 80mm" at bounding box center [374, 37] width 49 height 9
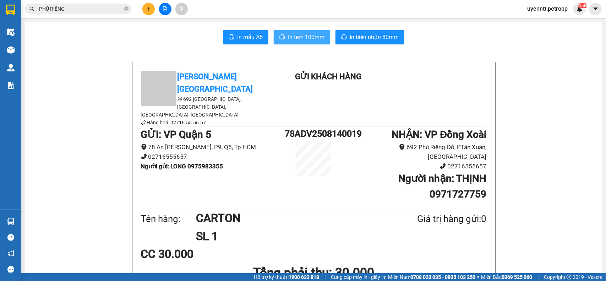
click at [292, 43] on button "In tem 100mm" at bounding box center [302, 37] width 56 height 14
